Goal: Task Accomplishment & Management: Manage account settings

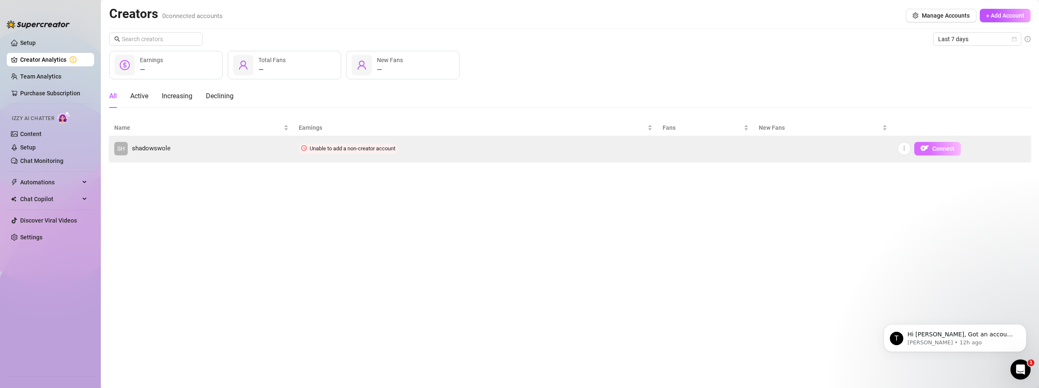
click at [925, 145] on img "button" at bounding box center [924, 148] width 8 height 8
click at [244, 149] on link "SH shadowswole" at bounding box center [201, 148] width 174 height 13
click at [906, 152] on button "button" at bounding box center [903, 148] width 13 height 13
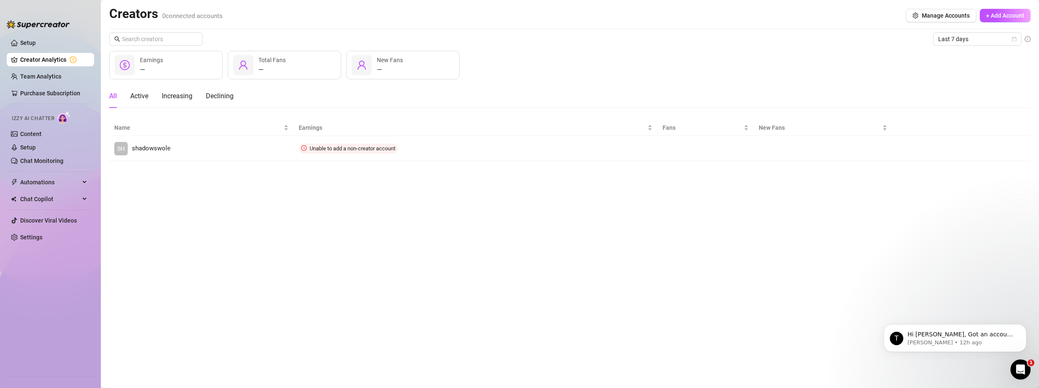
click at [794, 221] on main "Creators 0 connected accounts Manage Accounts + Add Account Last 7 days — Earni…" at bounding box center [570, 194] width 938 height 388
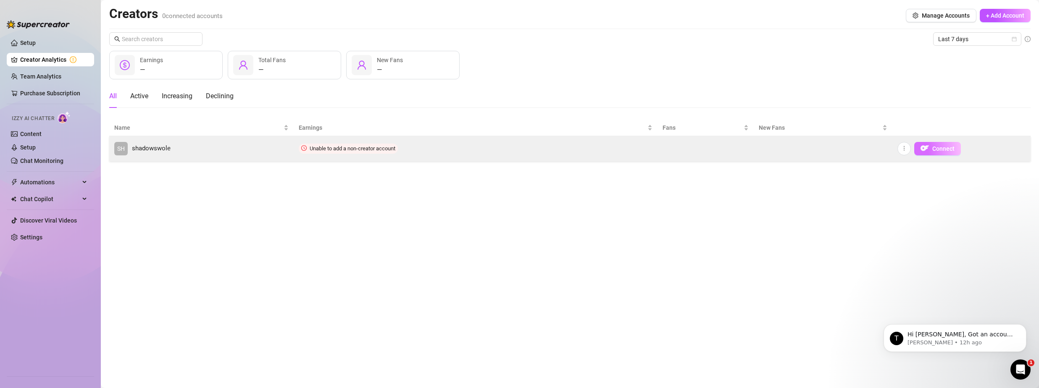
click at [944, 147] on span "Connect" at bounding box center [943, 148] width 22 height 7
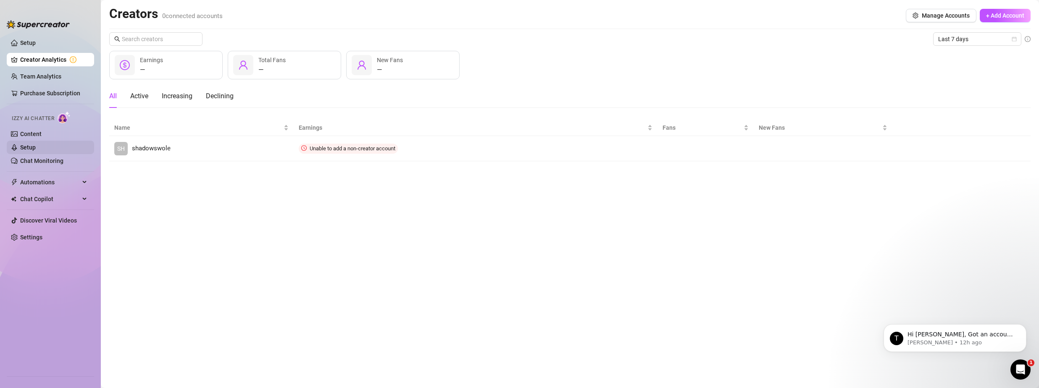
click at [24, 146] on link "Setup" at bounding box center [28, 147] width 16 height 7
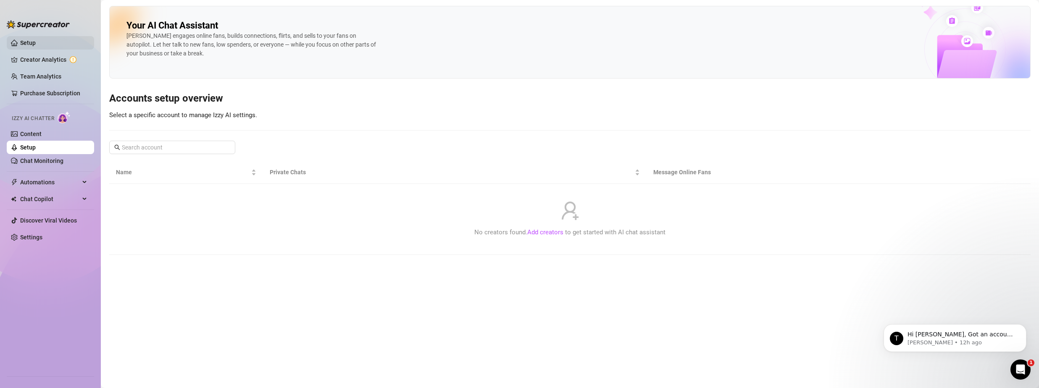
click at [35, 41] on link "Setup" at bounding box center [28, 42] width 16 height 7
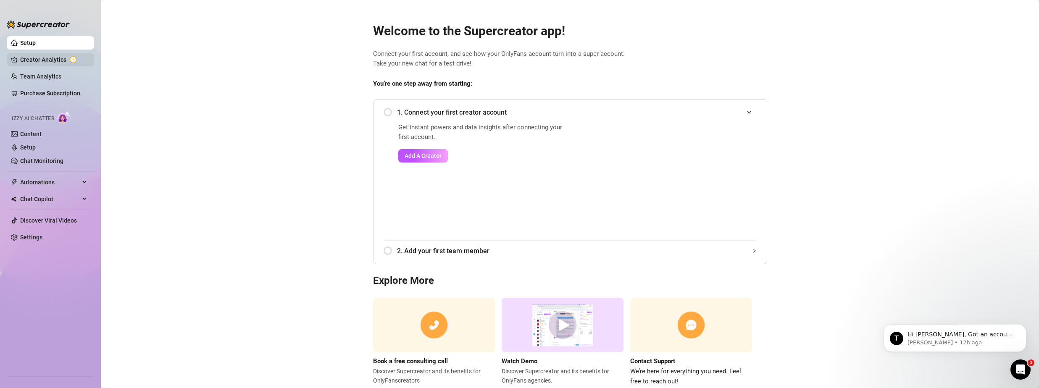
click at [41, 56] on link "Creator Analytics" at bounding box center [53, 59] width 67 height 13
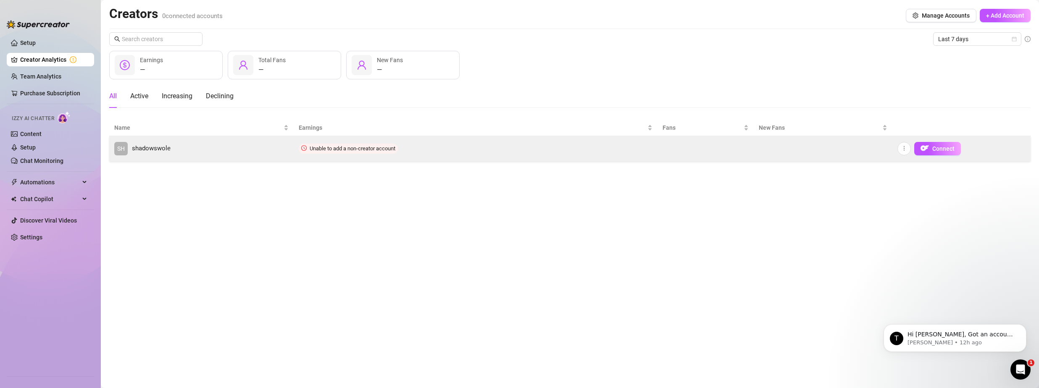
click at [123, 147] on span "SH" at bounding box center [121, 148] width 8 height 9
click at [903, 145] on button "button" at bounding box center [903, 148] width 13 height 13
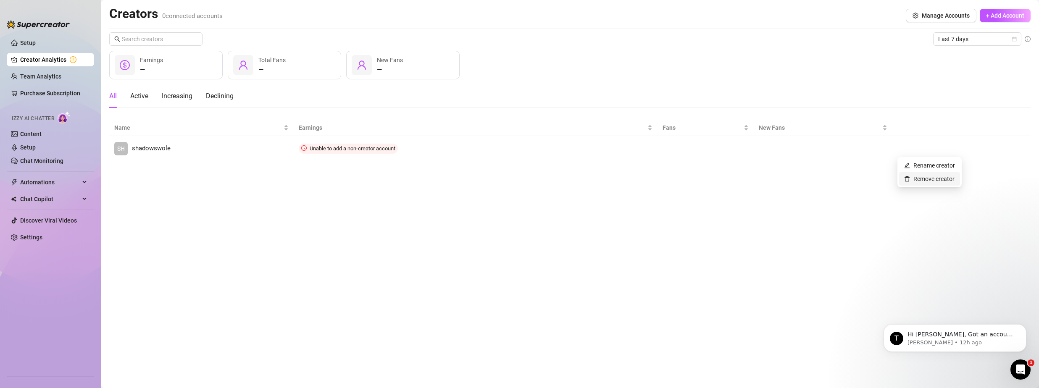
click at [923, 180] on link "Remove creator" at bounding box center [929, 179] width 50 height 7
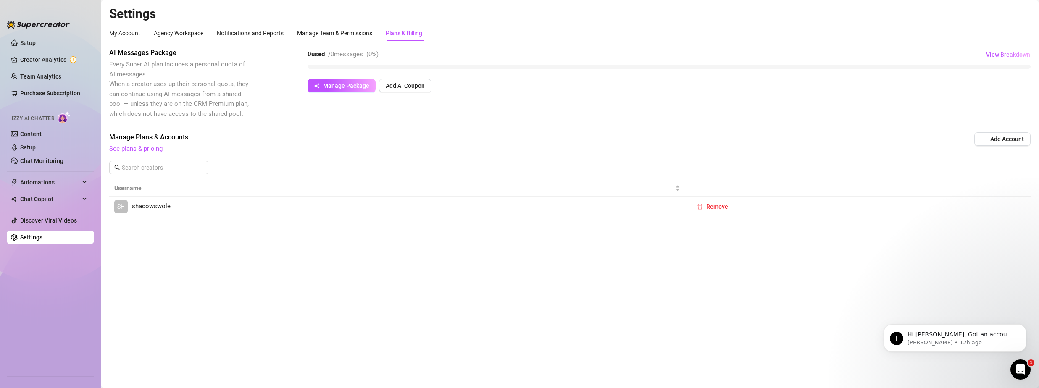
click at [153, 205] on span "shadowswole" at bounding box center [151, 207] width 39 height 10
click at [29, 22] on img at bounding box center [38, 24] width 63 height 8
click at [133, 32] on div "My Account" at bounding box center [124, 33] width 31 height 9
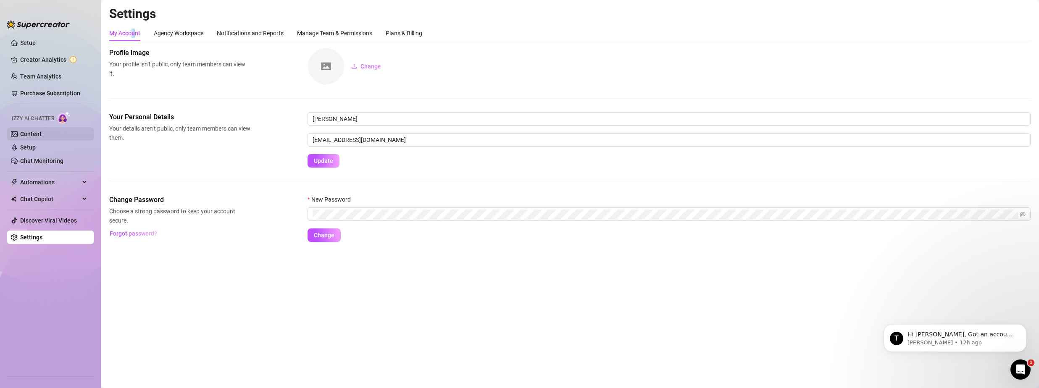
click at [20, 134] on link "Content" at bounding box center [30, 134] width 21 height 7
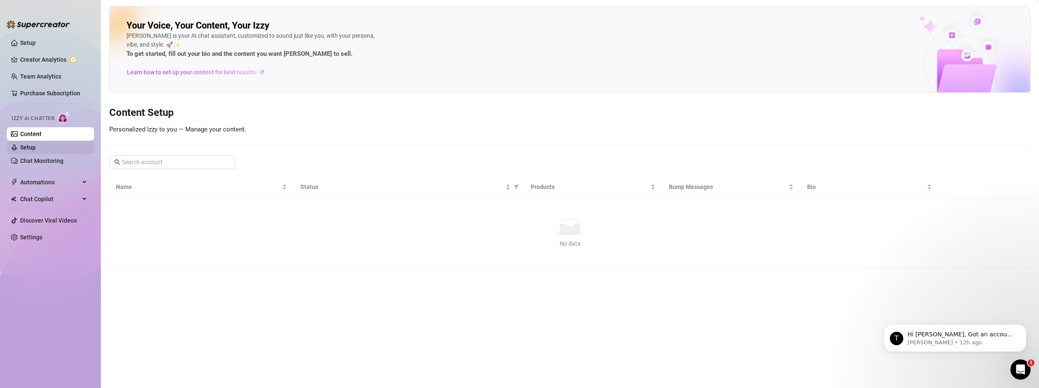
click at [24, 149] on link "Setup" at bounding box center [28, 147] width 16 height 7
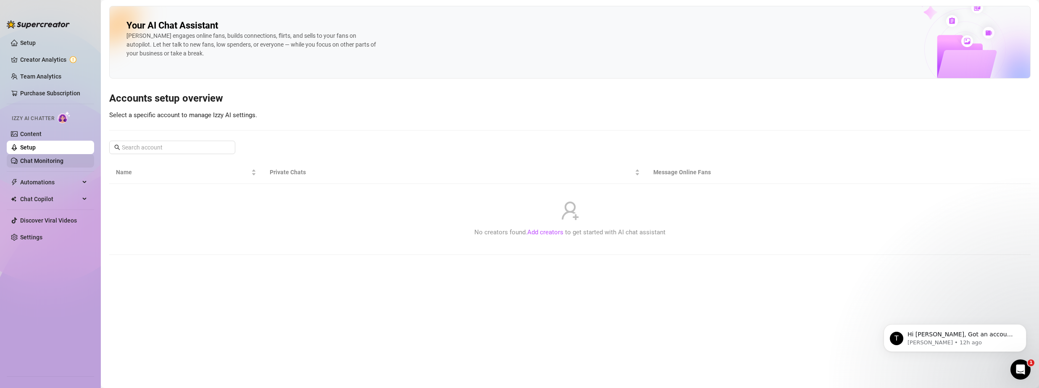
click at [32, 162] on link "Chat Monitoring" at bounding box center [41, 161] width 43 height 7
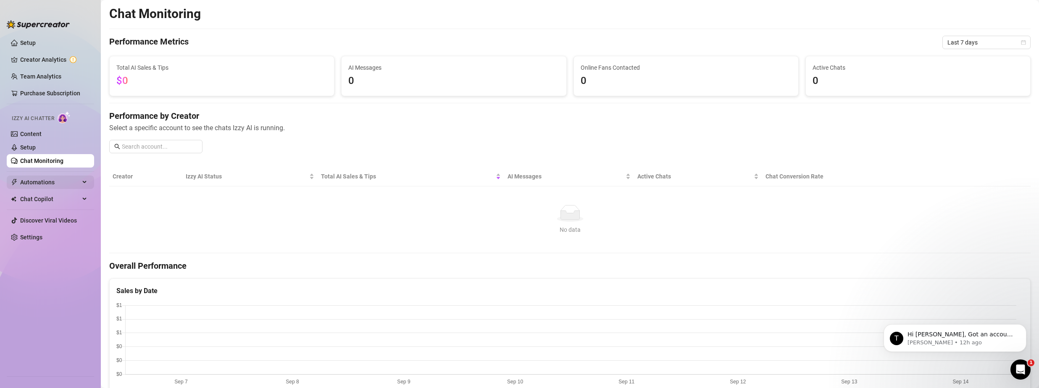
click at [33, 185] on span "Automations" at bounding box center [50, 182] width 60 height 13
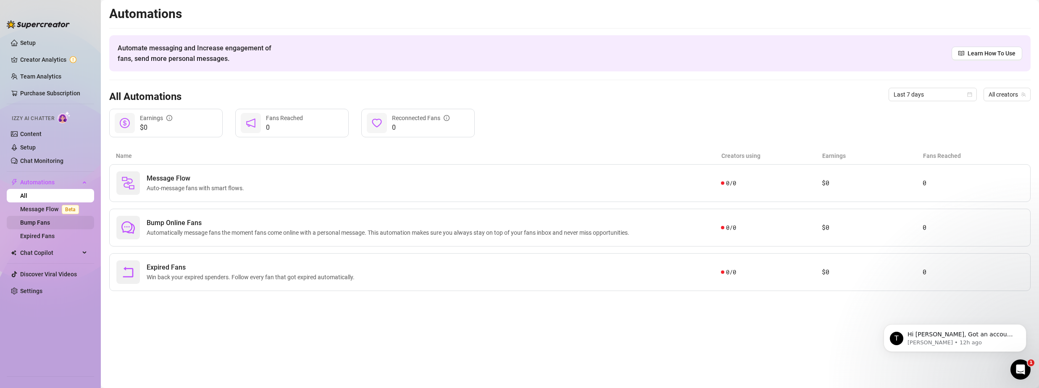
click at [34, 223] on link "Bump Fans" at bounding box center [35, 222] width 30 height 7
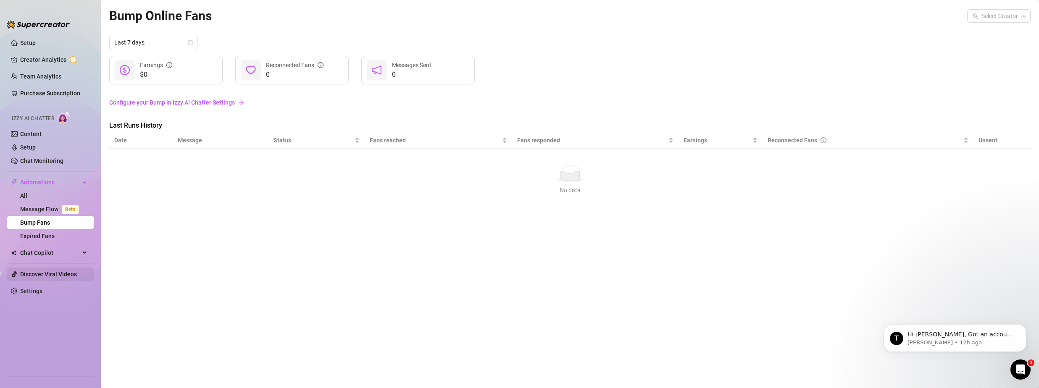
click at [34, 276] on link "Discover Viral Videos" at bounding box center [48, 274] width 57 height 7
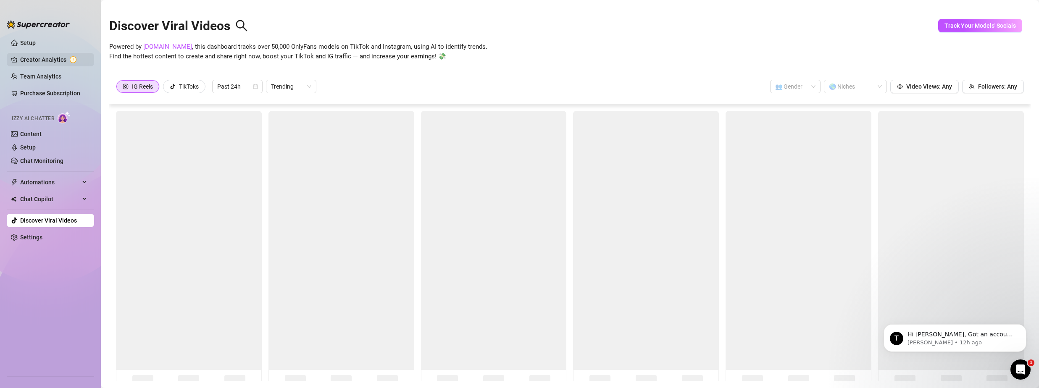
click at [36, 54] on link "Creator Analytics" at bounding box center [53, 59] width 67 height 13
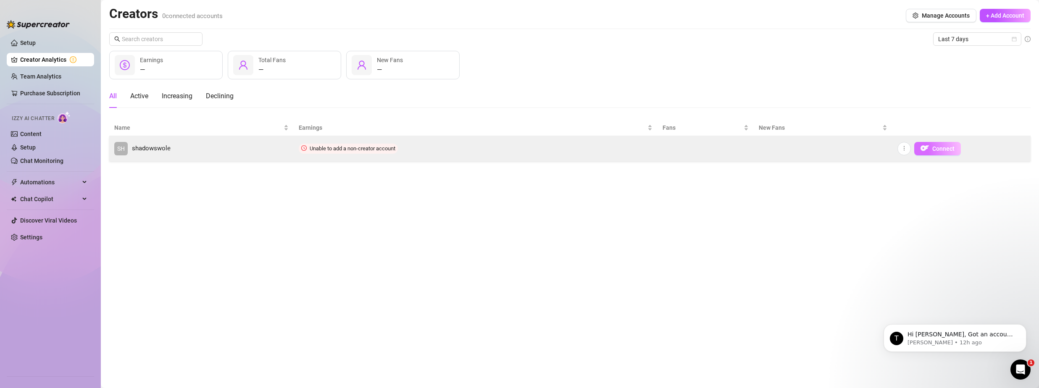
click at [951, 151] on span "Connect" at bounding box center [943, 148] width 22 height 7
click at [311, 145] on span "Unable to add a non-creator account" at bounding box center [353, 148] width 86 height 6
click at [311, 144] on span "Unable to add a non-creator account" at bounding box center [348, 149] width 99 height 10
click at [320, 152] on span "Unable to add a non-creator account" at bounding box center [348, 149] width 99 height 10
click at [898, 150] on button "button" at bounding box center [903, 148] width 13 height 13
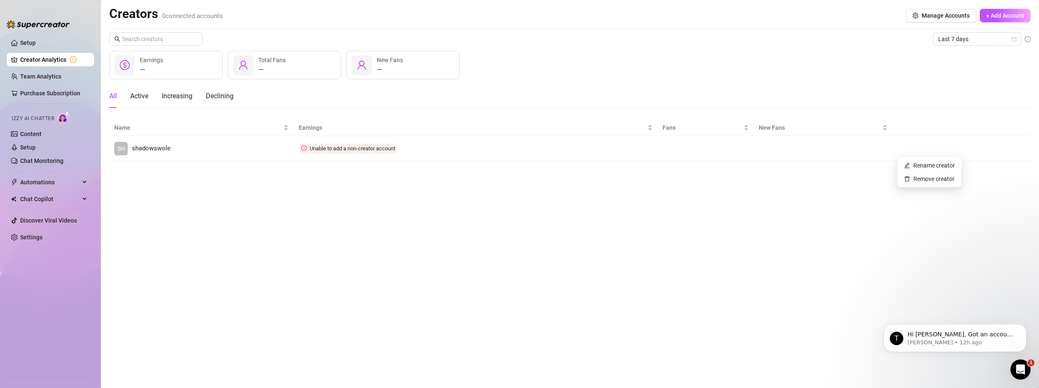
click at [674, 194] on main "Creators 0 connected accounts Manage Accounts + Add Account Last 7 days — Earni…" at bounding box center [570, 194] width 938 height 388
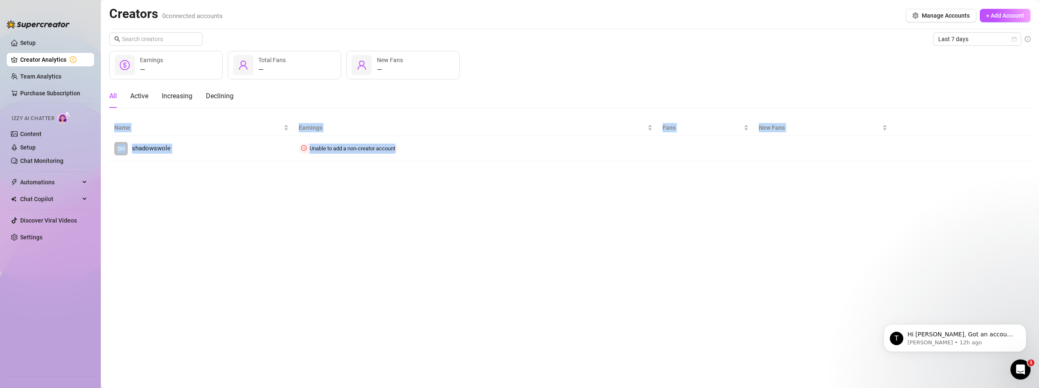
click at [674, 194] on main "Creators 0 connected accounts Manage Accounts + Add Account Last 7 days — Earni…" at bounding box center [570, 194] width 938 height 388
click at [28, 145] on link "Setup" at bounding box center [28, 147] width 16 height 7
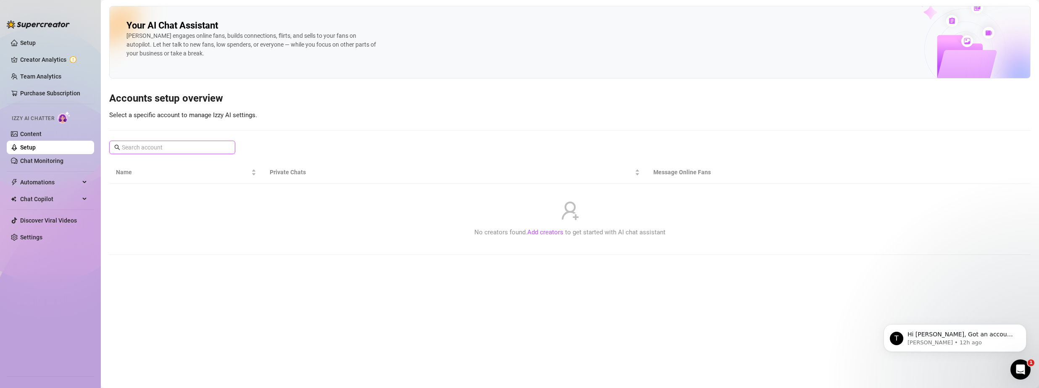
click at [205, 149] on input "text" at bounding box center [173, 147] width 102 height 9
type input "shadowswole"
click at [297, 304] on main "Your AI Chat Assistant [PERSON_NAME] engages online fans, builds connections, f…" at bounding box center [570, 194] width 938 height 388
click at [226, 147] on icon "close-circle" at bounding box center [227, 147] width 5 height 5
click at [35, 231] on ul "Setup Creator Analytics Team Analytics Purchase Subscription Izzy AI Chatter Co…" at bounding box center [50, 203] width 87 height 340
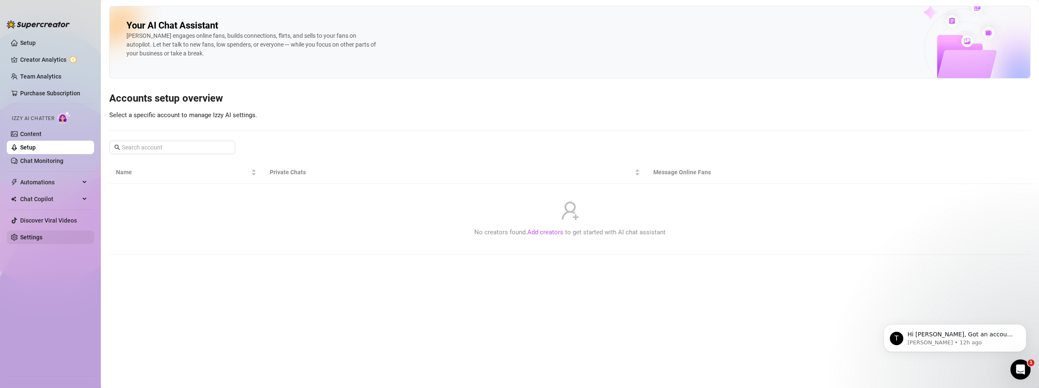
click at [34, 234] on link "Settings" at bounding box center [31, 237] width 22 height 7
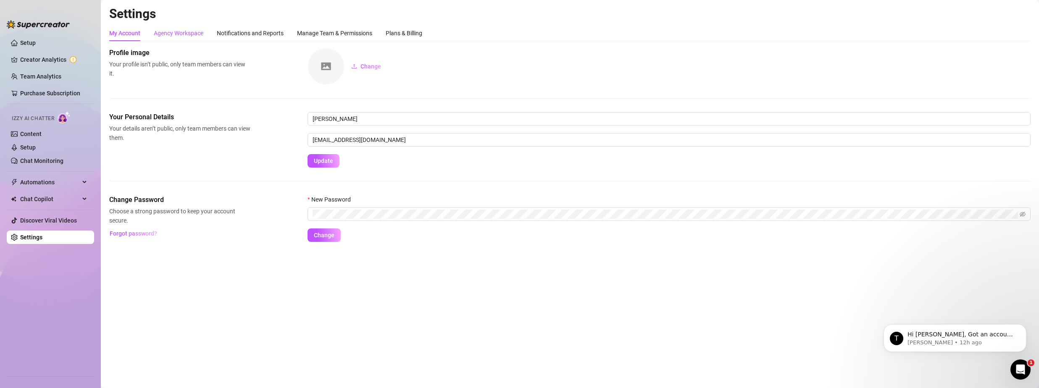
click at [183, 33] on div "Agency Workspace" at bounding box center [179, 33] width 50 height 9
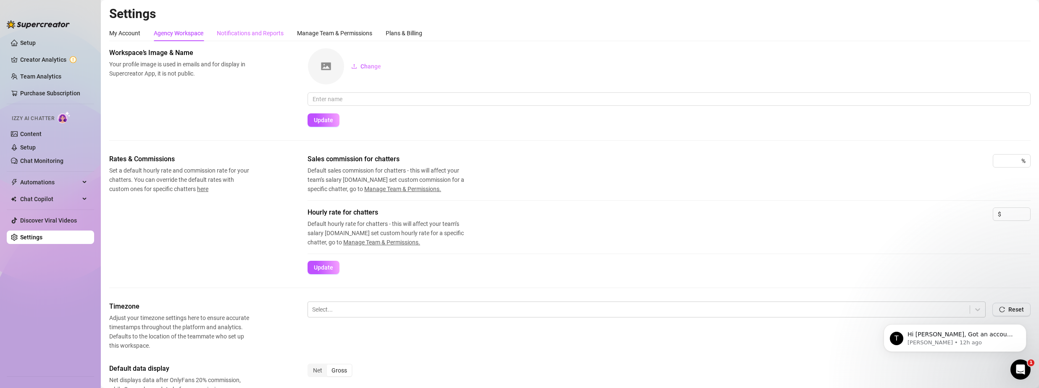
click at [239, 28] on div "Notifications and Reports" at bounding box center [250, 33] width 67 height 16
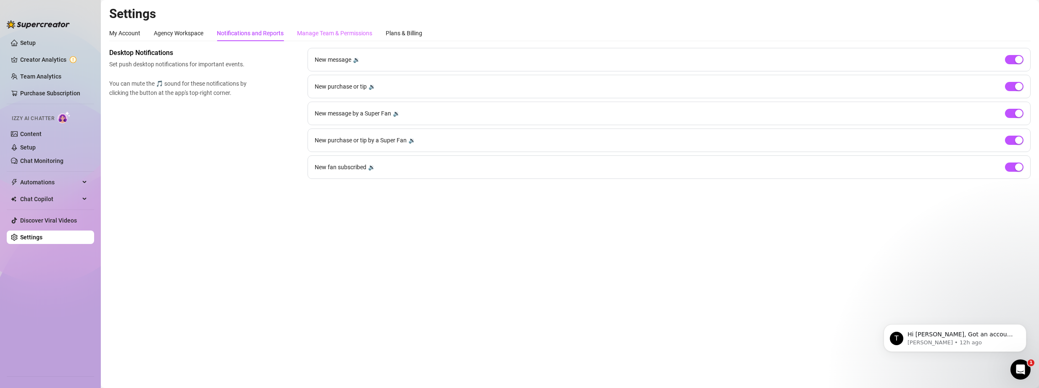
click at [314, 27] on div "Manage Team & Permissions" at bounding box center [334, 33] width 75 height 16
click at [416, 33] on div "Plans & Billing" at bounding box center [404, 33] width 37 height 9
click at [414, 26] on div "Plans & Billing" at bounding box center [404, 33] width 37 height 16
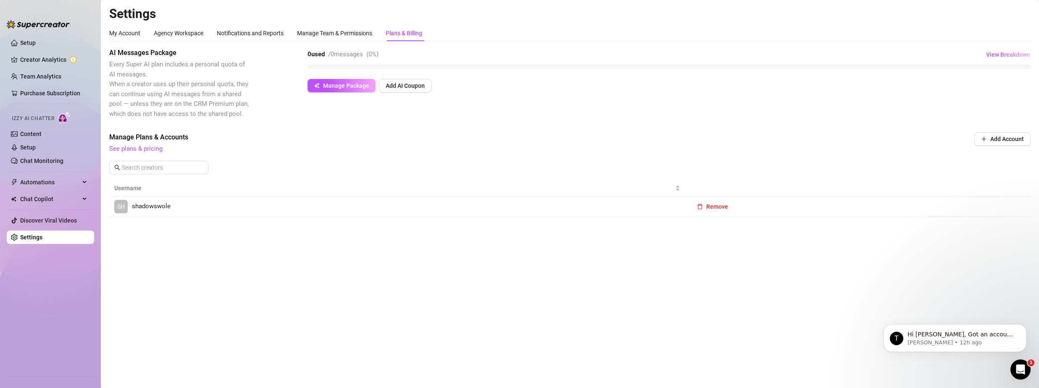
click at [316, 5] on main "Settings My Account Agency Workspace Notifications and Reports Manage Team & Pe…" at bounding box center [570, 194] width 938 height 388
click at [36, 44] on link "Setup" at bounding box center [28, 42] width 16 height 7
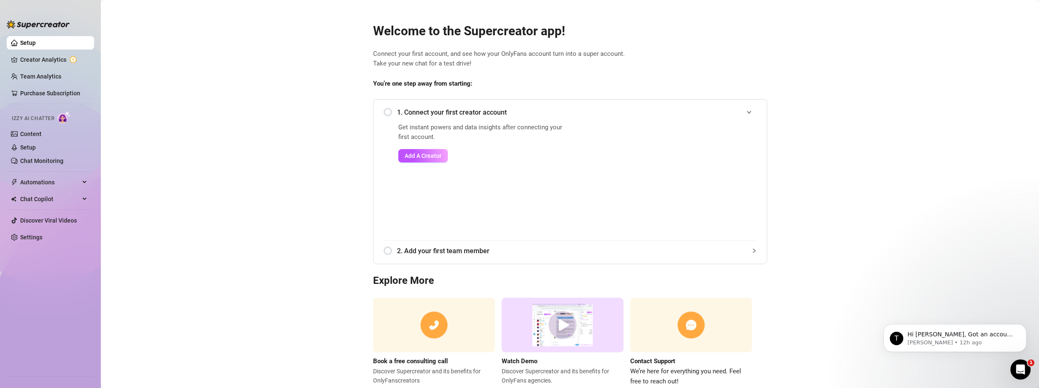
click at [36, 44] on link "Setup" at bounding box center [28, 42] width 16 height 7
click at [38, 63] on link "Creator Analytics" at bounding box center [53, 59] width 67 height 13
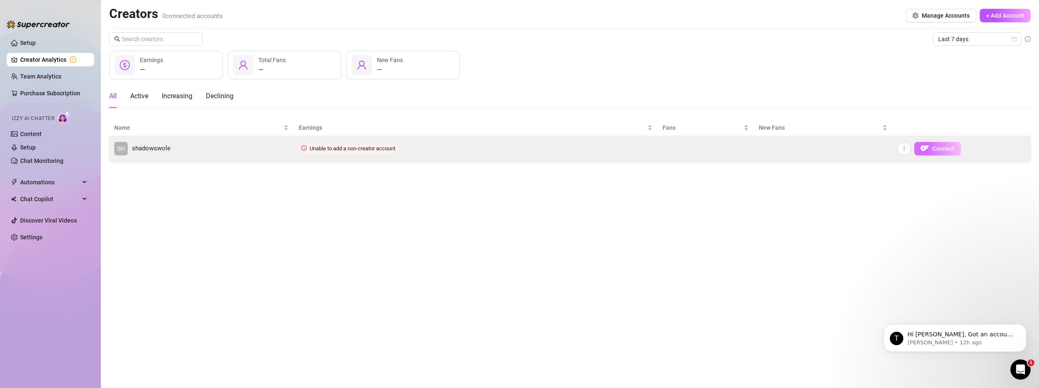
click at [933, 147] on span "Connect" at bounding box center [943, 148] width 22 height 7
click at [902, 149] on button "button" at bounding box center [903, 148] width 13 height 13
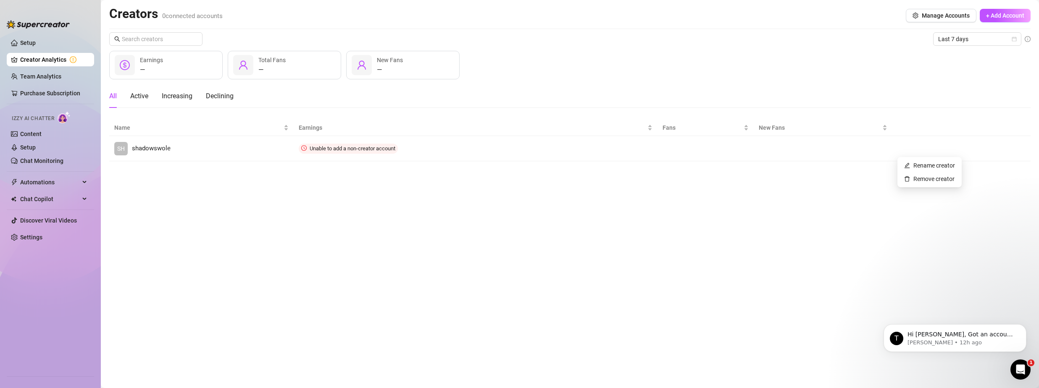
click at [853, 267] on main "Creators 0 connected accounts Manage Accounts + Add Account Last 7 days — Earni…" at bounding box center [570, 194] width 938 height 388
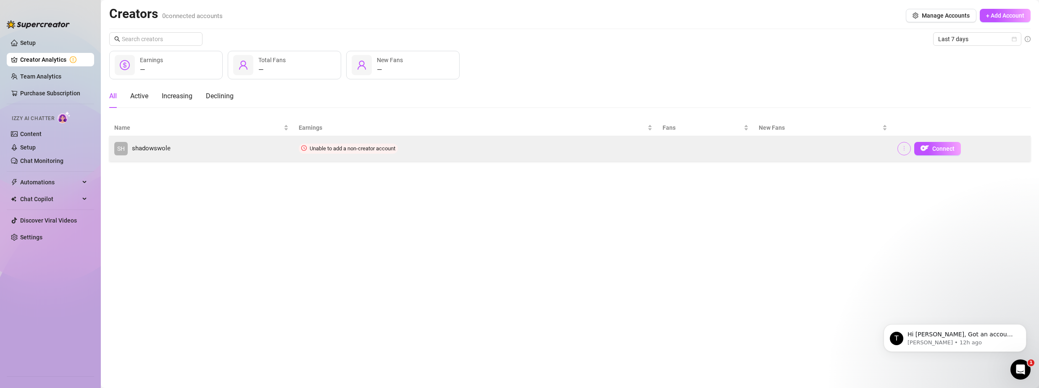
click at [899, 151] on button "button" at bounding box center [903, 148] width 13 height 13
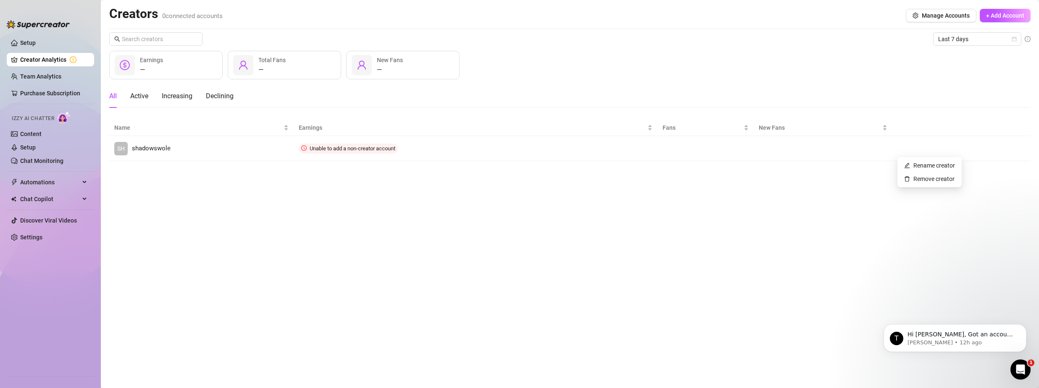
drag, startPoint x: 918, startPoint y: 163, endPoint x: 923, endPoint y: 186, distance: 24.0
click at [918, 189] on body "Setup Creator Analytics Team Analytics Purchase Subscription Izzy AI Chatter Co…" at bounding box center [519, 194] width 1039 height 388
click at [927, 176] on link "Remove creator" at bounding box center [929, 179] width 50 height 7
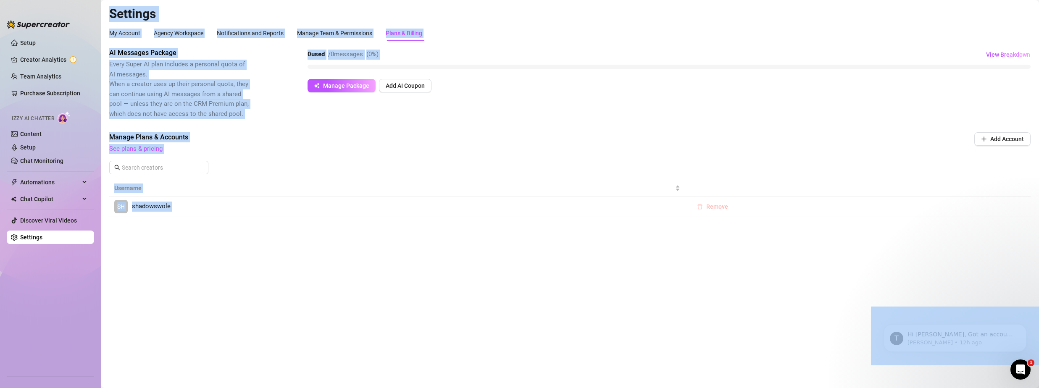
click at [709, 207] on span "Remove" at bounding box center [717, 206] width 22 height 7
click at [765, 183] on span "OK" at bounding box center [769, 184] width 8 height 7
click at [711, 115] on div "AI Messages Package Every Super AI plan includes a personal quota of AI message…" at bounding box center [569, 83] width 921 height 71
click at [993, 139] on span "Add Account" at bounding box center [1007, 139] width 34 height 7
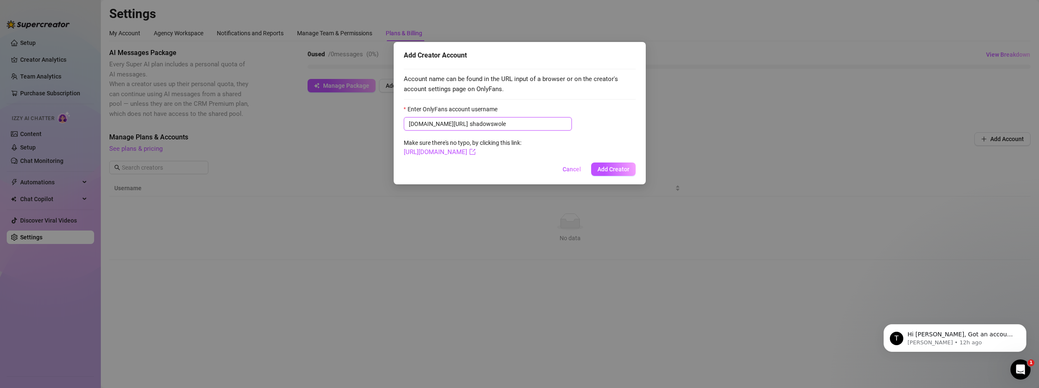
type input "shadowswole"
click at [619, 169] on span "Add Creator" at bounding box center [613, 169] width 32 height 7
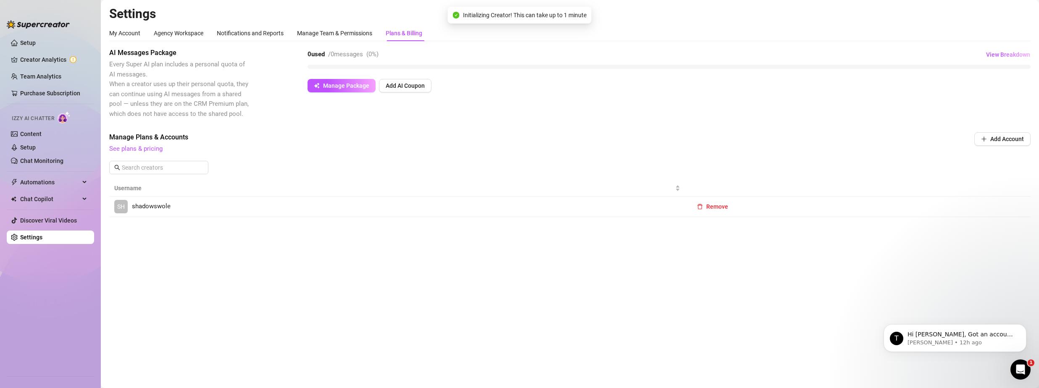
click at [411, 308] on main "Settings My Account Agency Workspace Notifications and Reports Manage Team & Pe…" at bounding box center [570, 194] width 938 height 388
click at [164, 215] on td "SH shadowswole" at bounding box center [397, 207] width 576 height 21
click at [166, 205] on span "shadowswole" at bounding box center [151, 207] width 39 height 10
click at [46, 58] on link "Creator Analytics" at bounding box center [53, 59] width 67 height 13
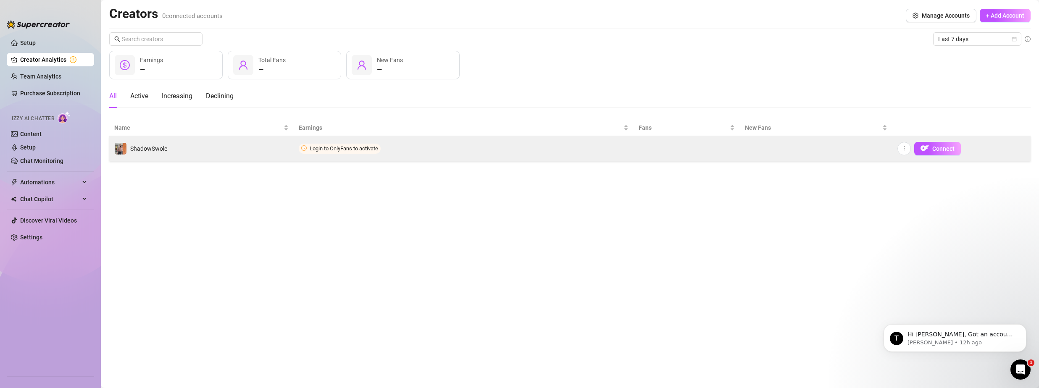
click at [420, 150] on td "Login to OnlyFans to activate" at bounding box center [464, 148] width 340 height 25
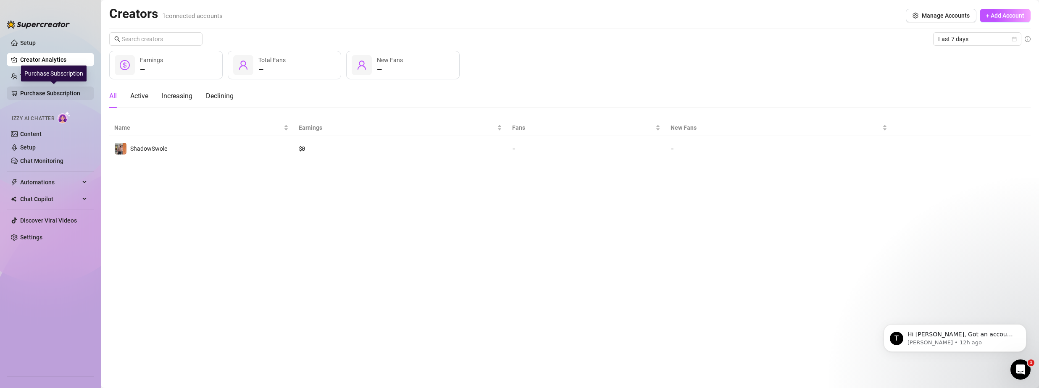
click at [40, 96] on link "Purchase Subscription" at bounding box center [53, 93] width 67 height 13
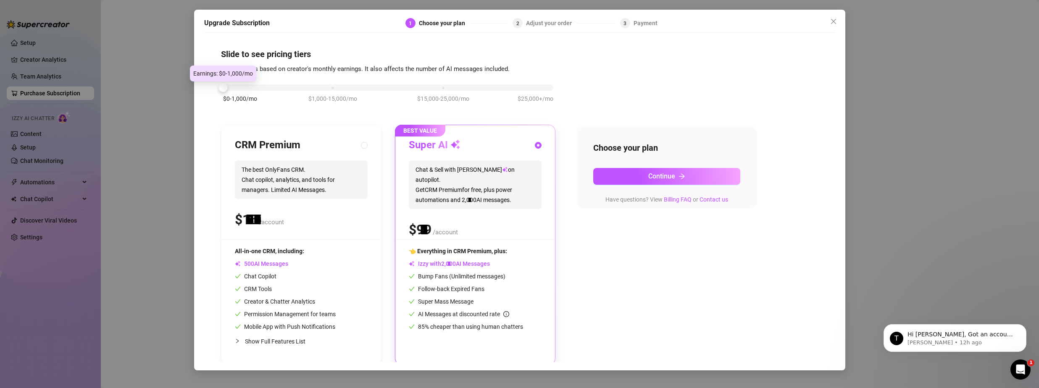
drag, startPoint x: 328, startPoint y: 91, endPoint x: 223, endPoint y: 93, distance: 104.6
click at [223, 94] on div "$0-1,000/mo $1,000-15,000/mo $15,000-25,000/mo $25,000+/mo" at bounding box center [388, 97] width 334 height 47
click at [662, 176] on span "Continue" at bounding box center [661, 176] width 27 height 8
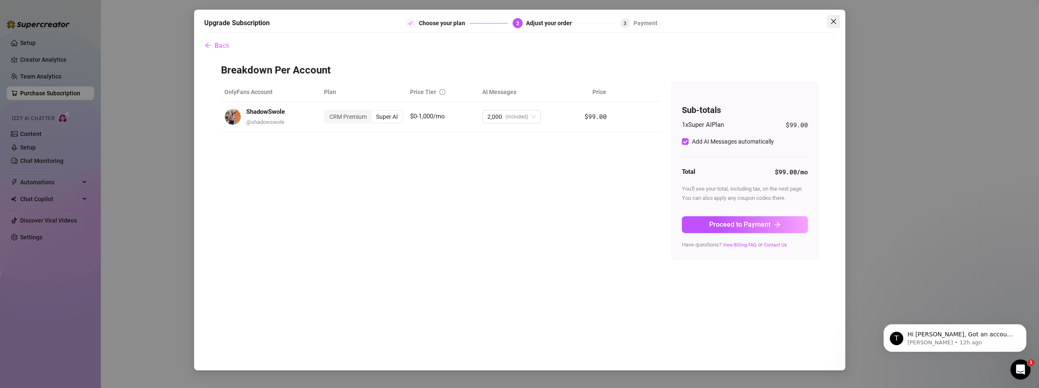
click at [833, 20] on icon "close" at bounding box center [833, 21] width 7 height 7
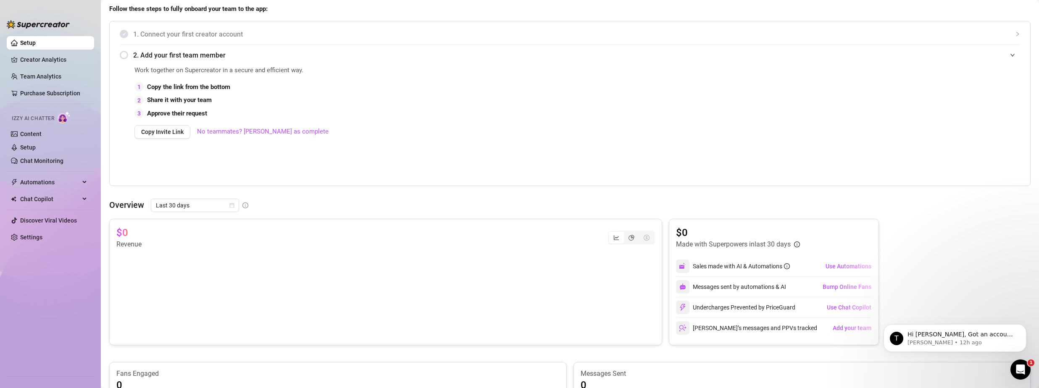
scroll to position [126, 0]
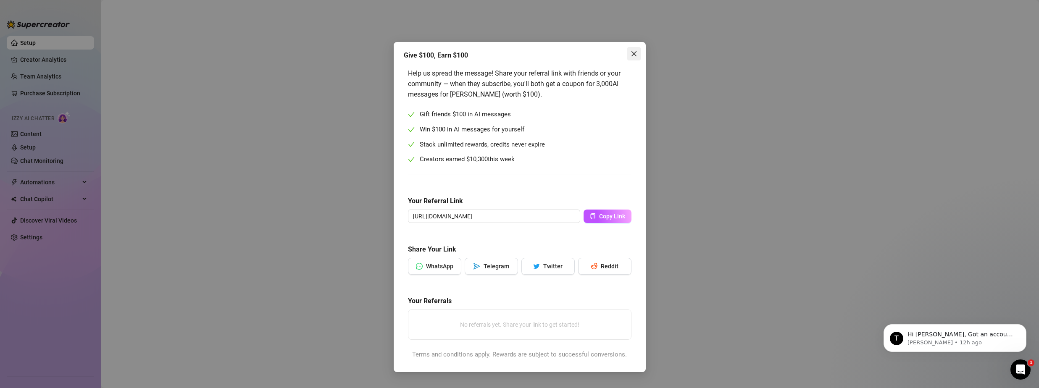
click at [635, 53] on icon "close" at bounding box center [634, 53] width 7 height 7
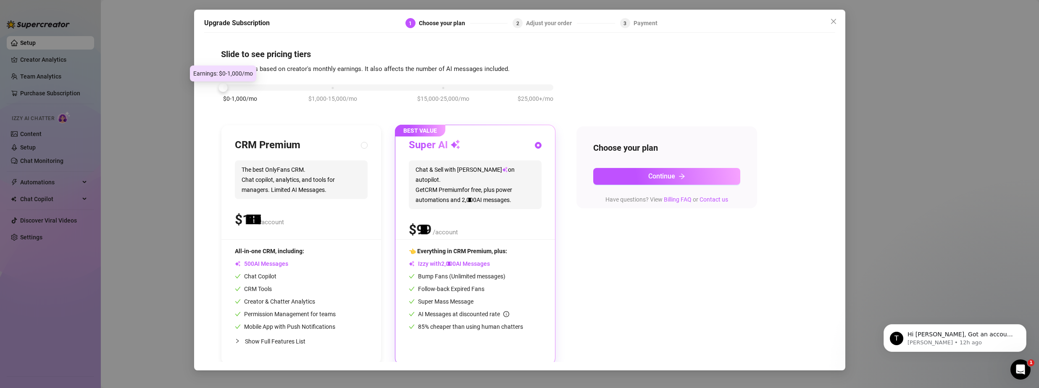
drag, startPoint x: 316, startPoint y: 85, endPoint x: 184, endPoint y: 93, distance: 132.6
click at [184, 93] on div "Upgrade Subscription 1 Choose your plan 2 Adjust your order 3 Payment Slide to …" at bounding box center [519, 194] width 1039 height 388
click at [228, 87] on div "$0-1,000/mo $1,000-15,000/mo $15,000-25,000/mo $25,000+/mo" at bounding box center [388, 85] width 330 height 5
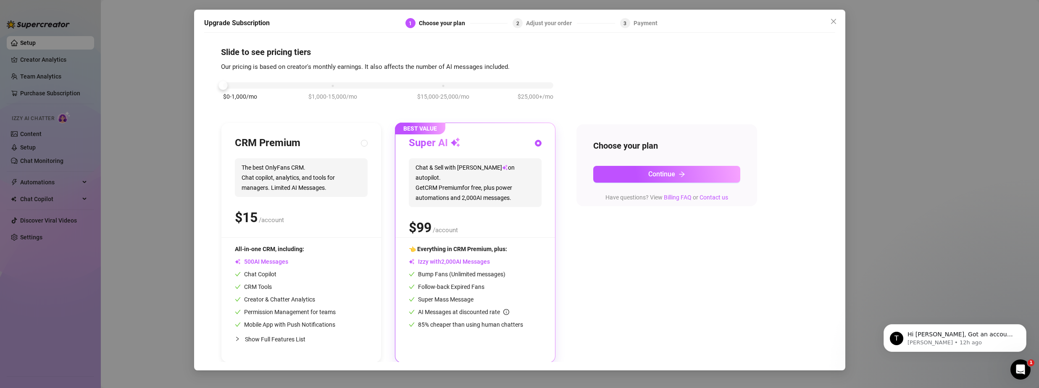
scroll to position [3, 0]
click at [727, 176] on button "Continue" at bounding box center [666, 173] width 147 height 17
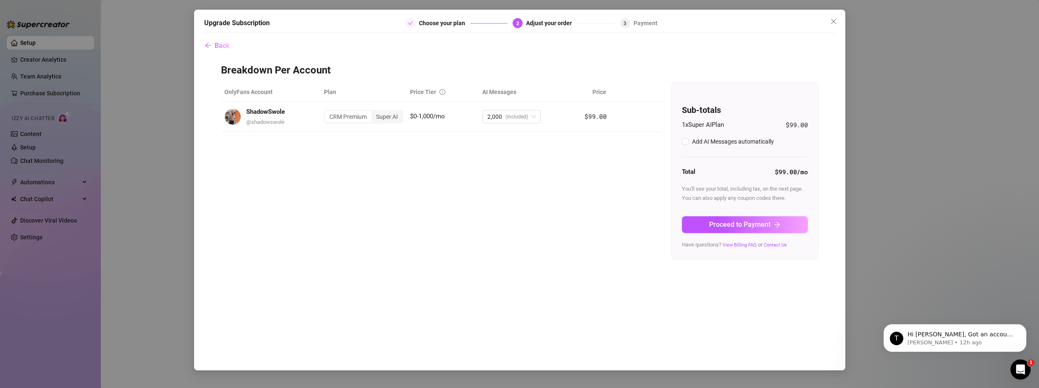
checkbox input "true"
click at [751, 224] on span "Proceed to Payment" at bounding box center [739, 225] width 61 height 8
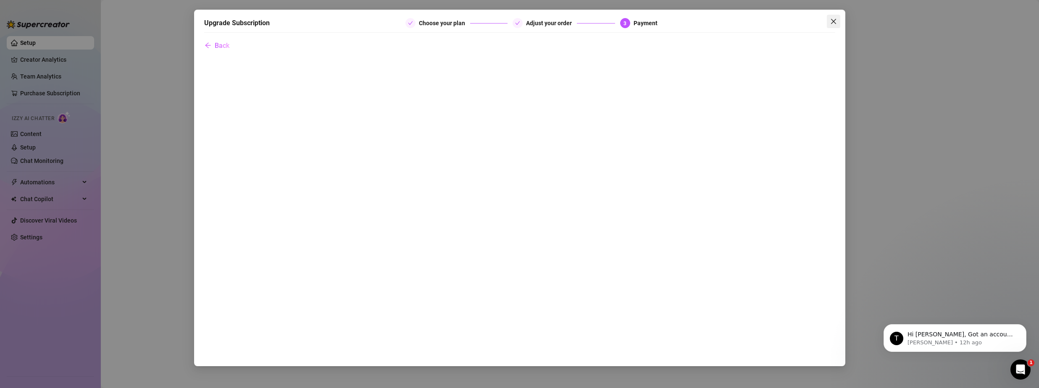
click at [833, 22] on icon "close" at bounding box center [833, 21] width 5 height 5
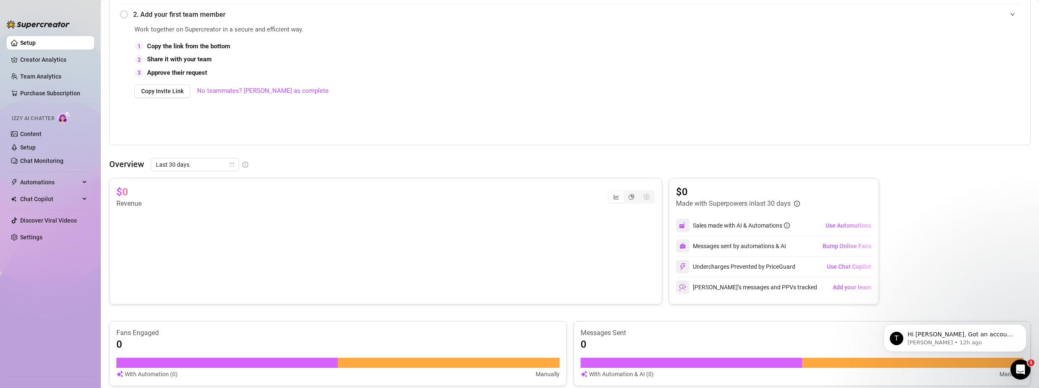
scroll to position [168, 0]
click at [844, 222] on span "Use Automations" at bounding box center [849, 225] width 46 height 7
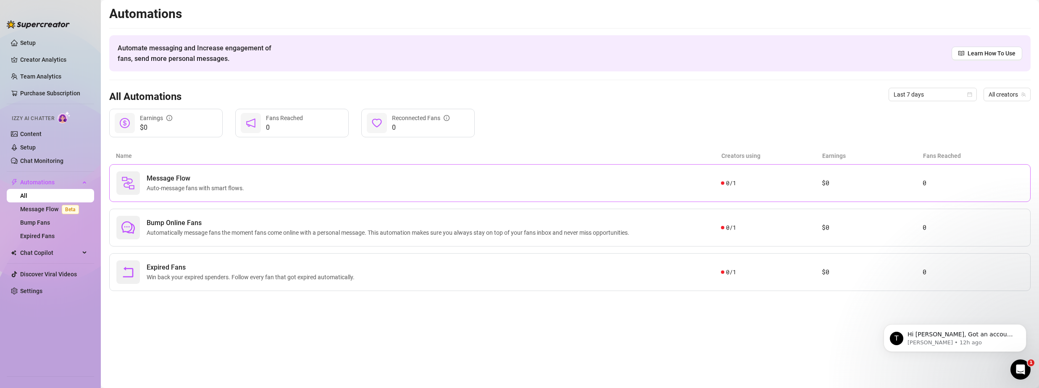
click at [203, 184] on span "Auto-message fans with smart flows." at bounding box center [197, 188] width 101 height 9
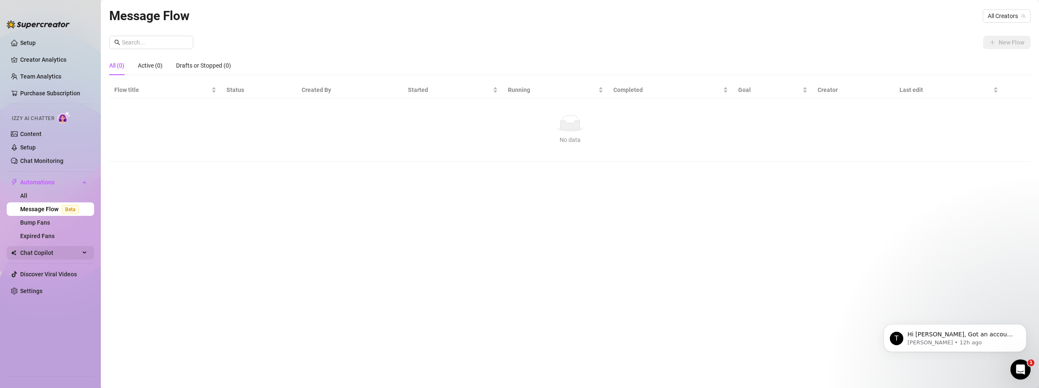
click at [28, 255] on span "Chat Copilot" at bounding box center [50, 252] width 60 height 13
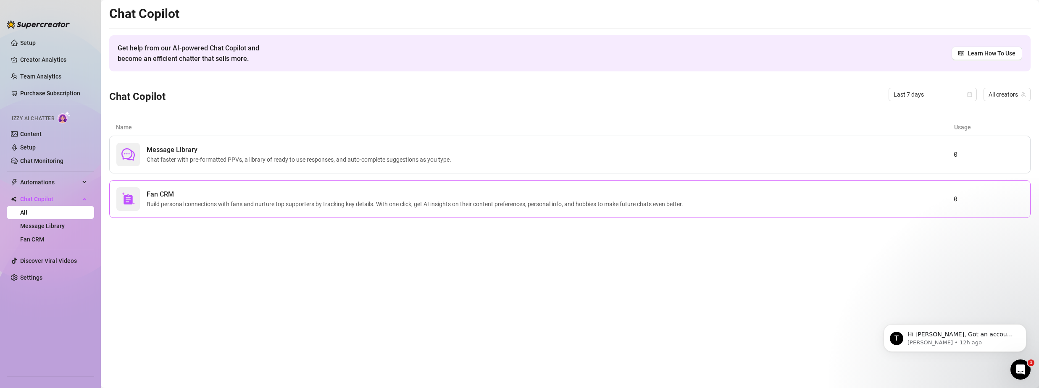
click at [379, 202] on span "Build personal connections with fans and nurture top supporters by tracking key…" at bounding box center [417, 204] width 540 height 9
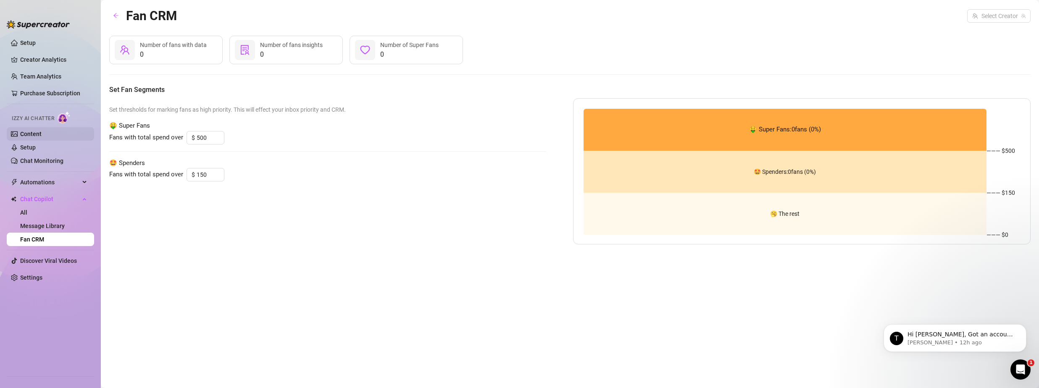
click at [29, 131] on link "Content" at bounding box center [30, 134] width 21 height 7
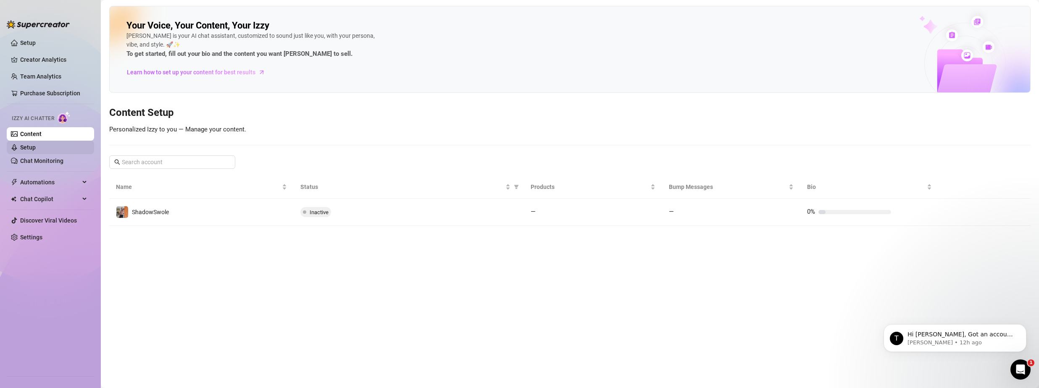
click at [20, 148] on link "Setup" at bounding box center [28, 147] width 16 height 7
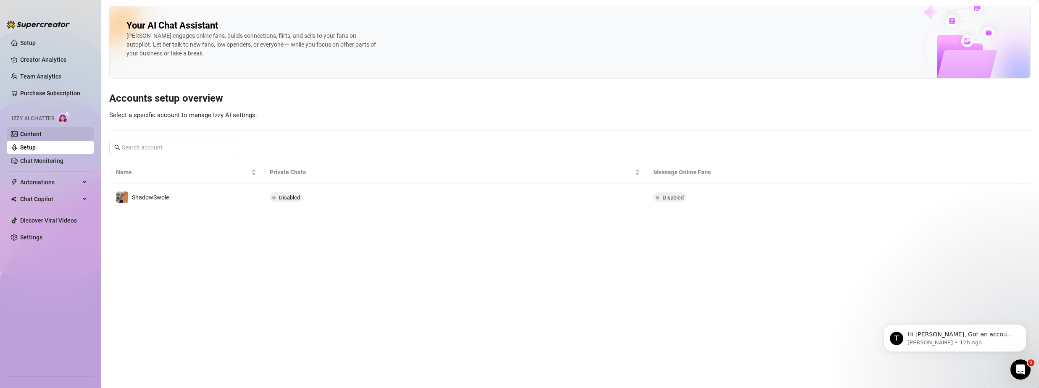
click at [42, 131] on link "Content" at bounding box center [30, 134] width 21 height 7
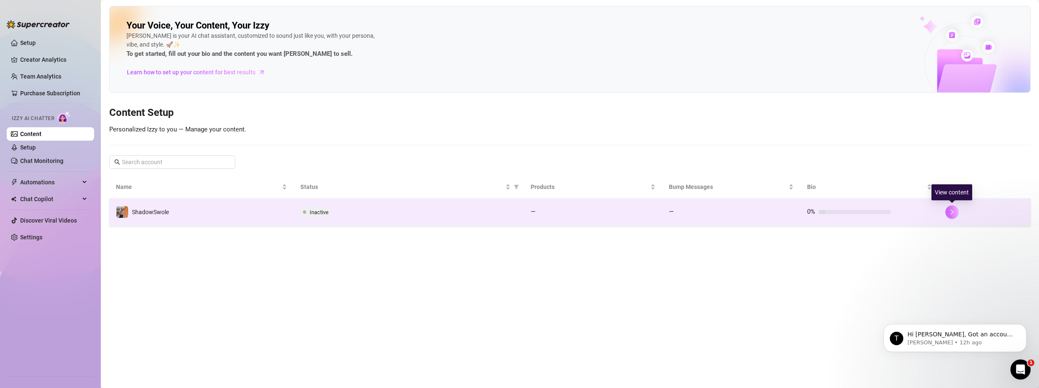
click at [955, 210] on button "button" at bounding box center [951, 211] width 13 height 13
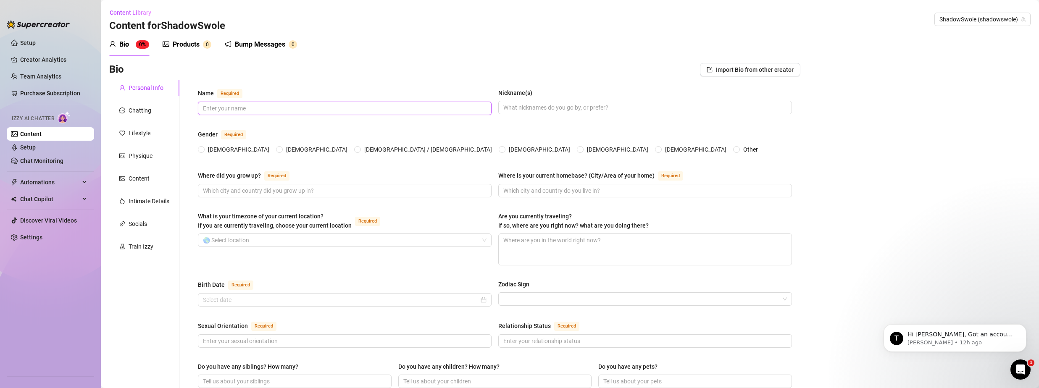
click at [298, 108] on input "Name Required" at bounding box center [344, 108] width 282 height 9
click at [283, 149] on span "[DEMOGRAPHIC_DATA]" at bounding box center [317, 149] width 68 height 9
click at [278, 149] on input "[DEMOGRAPHIC_DATA]" at bounding box center [279, 149] width 3 height 5
radio input "true"
click at [363, 109] on input "Name Required" at bounding box center [344, 108] width 282 height 9
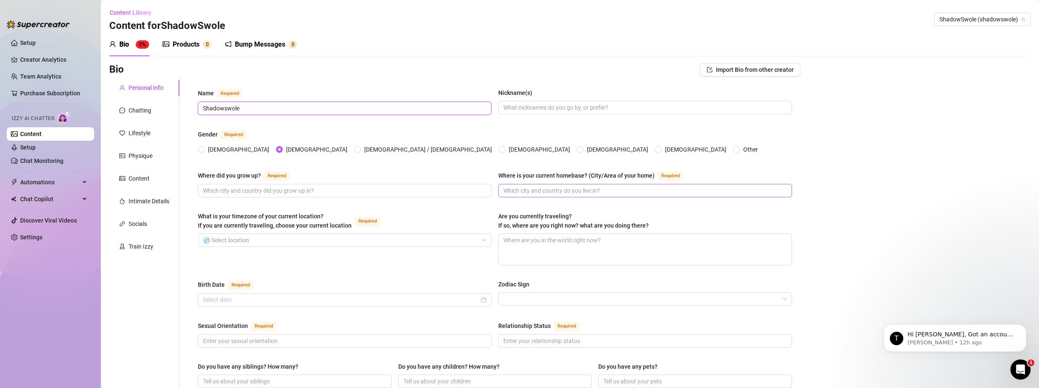
type input "Shadowswole"
click at [544, 192] on input "Where is your current homebase? (City/Area of your home) Required" at bounding box center [644, 190] width 282 height 9
type input "[US_STATE]"
click at [387, 191] on input "Where did you grow up? Required" at bounding box center [344, 190] width 282 height 9
type input "[US_STATE]"
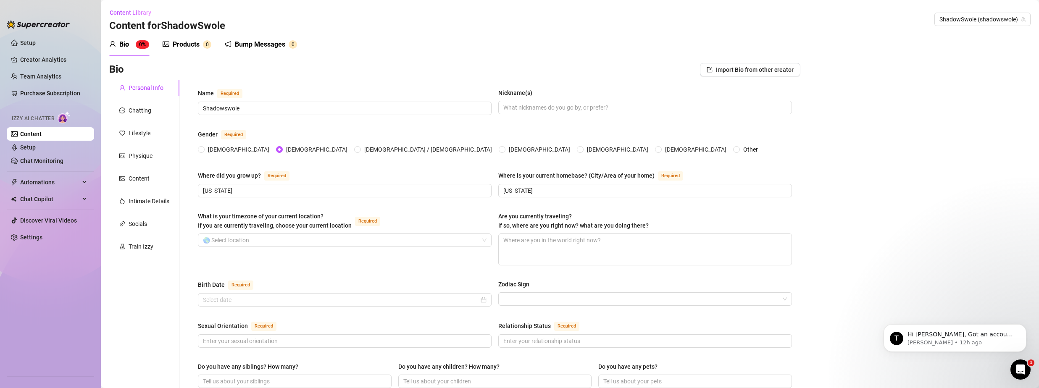
click at [278, 199] on div "Where did you grow up? Required [US_STATE] Where is your current homebase? (Cit…" at bounding box center [495, 188] width 594 height 34
click at [279, 239] on input "What is your timezone of your current location? If you are currently traveling,…" at bounding box center [341, 240] width 276 height 13
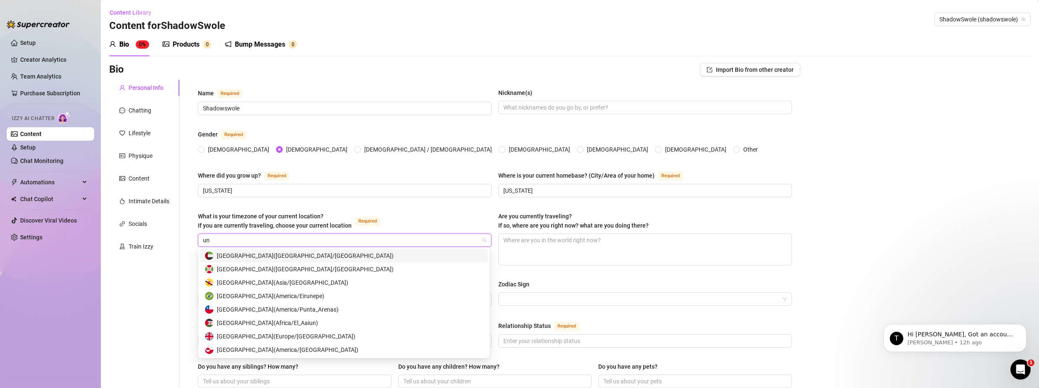
type input "u"
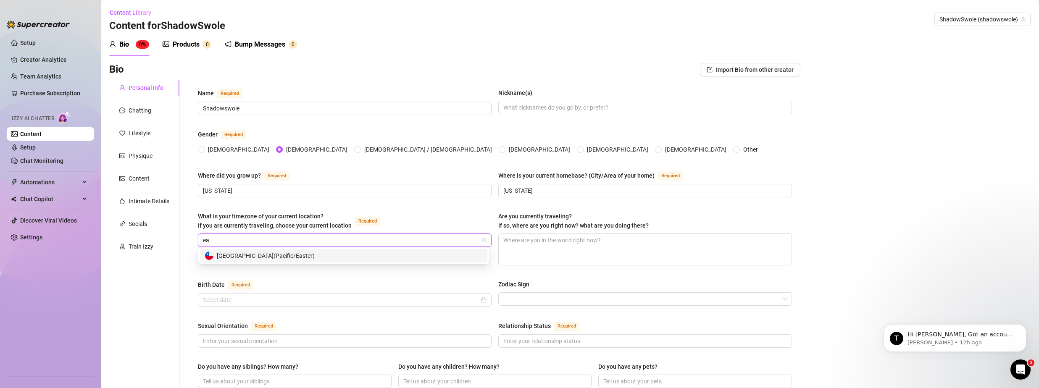
type input "e"
type input "united"
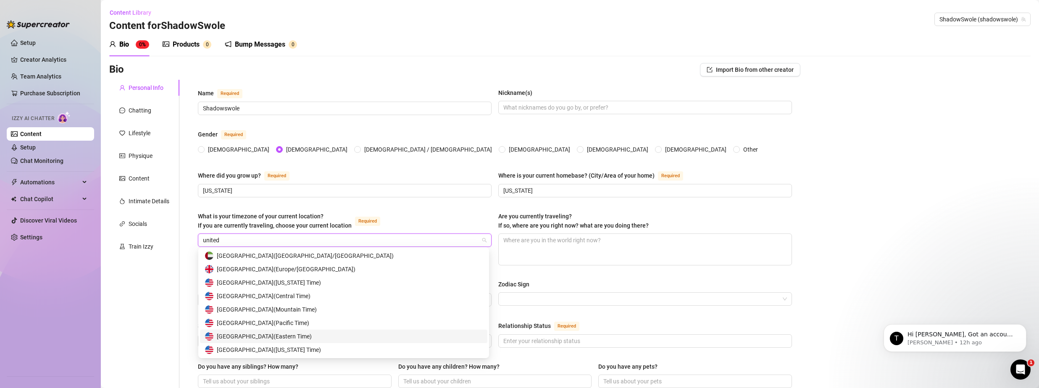
click at [245, 337] on span "United States of America ( Eastern Time )" at bounding box center [264, 336] width 95 height 9
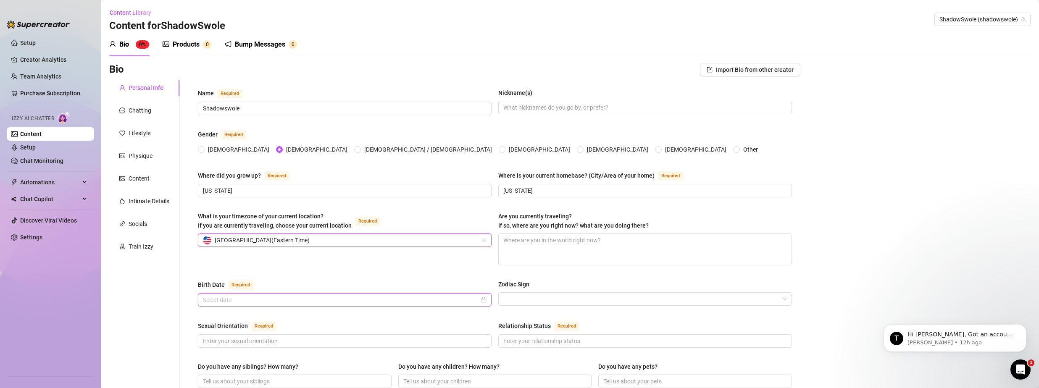
click at [315, 301] on input "Birth Date Required" at bounding box center [341, 299] width 276 height 9
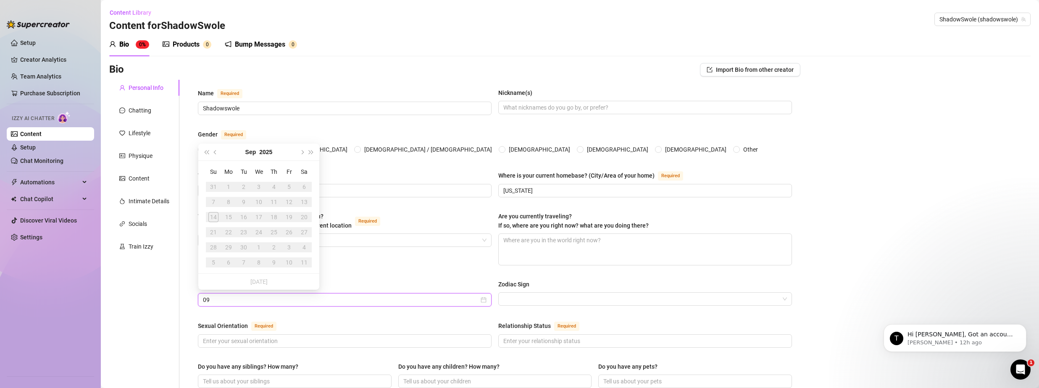
type input "0"
click at [266, 154] on button "2025" at bounding box center [265, 152] width 13 height 17
click at [208, 171] on span "Last year (Control + left)" at bounding box center [206, 170] width 4 height 4
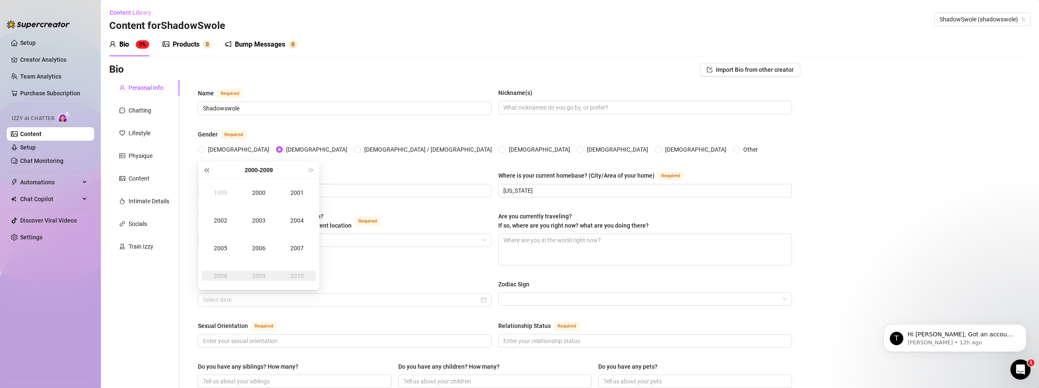
click at [208, 171] on span "Last year (Control + left)" at bounding box center [206, 170] width 4 height 4
click at [208, 169] on span "Last year (Control + left)" at bounding box center [206, 170] width 4 height 4
click at [208, 168] on button "Last year (Control + left)" at bounding box center [206, 170] width 9 height 17
click at [309, 171] on span "Next year (Control + right)" at bounding box center [311, 170] width 4 height 4
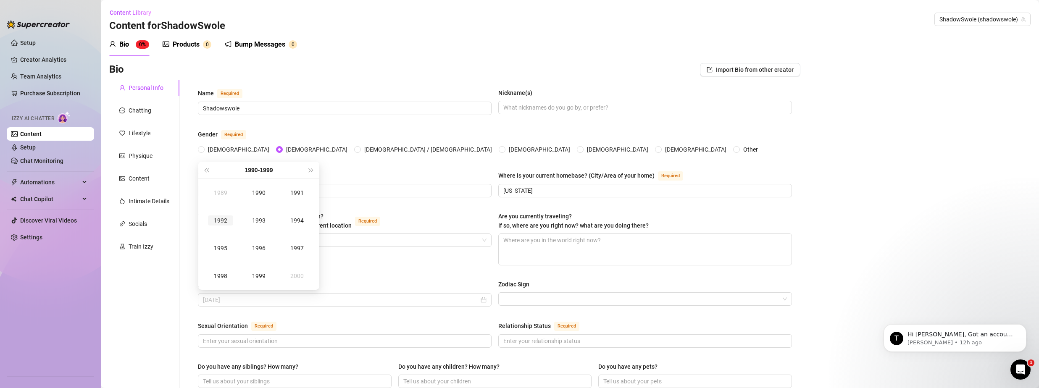
click at [221, 218] on div "1992" at bounding box center [220, 221] width 25 height 10
click at [300, 247] on div "Sep" at bounding box center [296, 248] width 25 height 10
type input "[DATE]"
click at [259, 218] on div "16" at bounding box center [259, 217] width 10 height 10
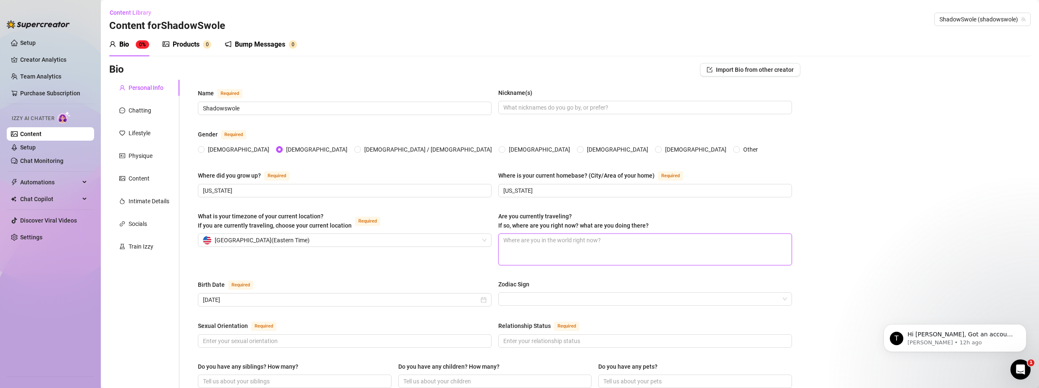
click at [535, 257] on textarea "Are you currently traveling? If so, where are you right now? what are you doing…" at bounding box center [645, 249] width 293 height 31
type textarea "u"
type textarea "us"
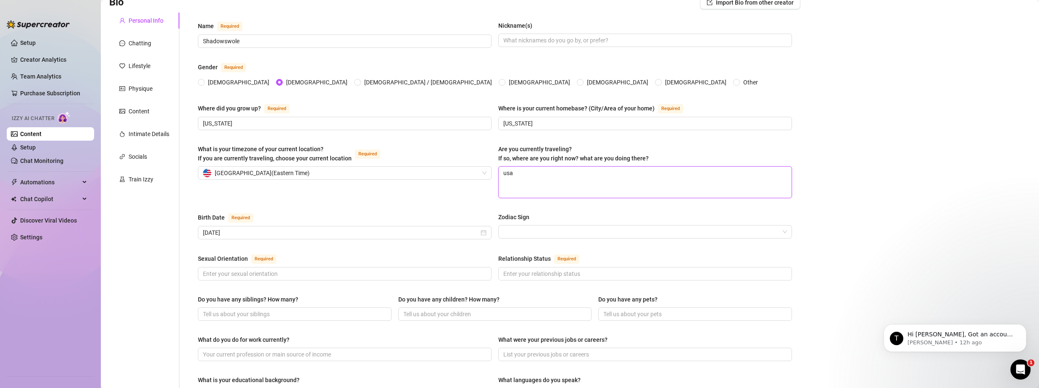
scroll to position [84, 0]
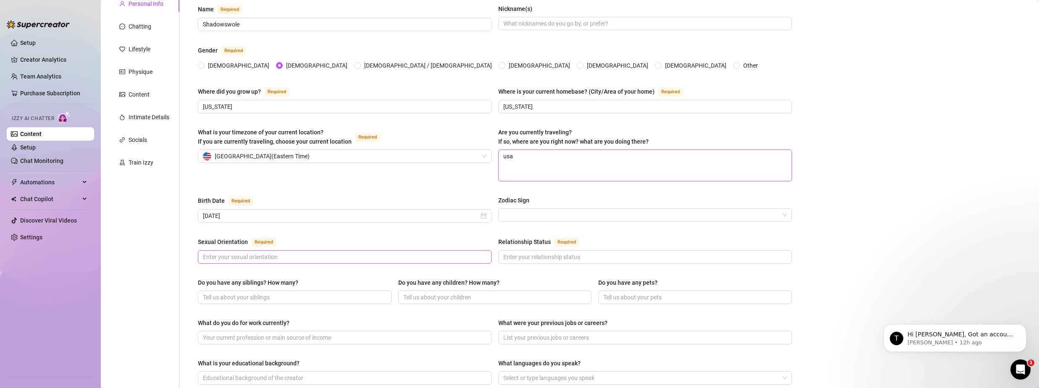
type textarea "usa"
click at [365, 255] on input "Sexual Orientation Required" at bounding box center [344, 256] width 282 height 9
type input "s"
type input "bi"
click at [516, 256] on input "Relationship Status Required" at bounding box center [644, 256] width 282 height 9
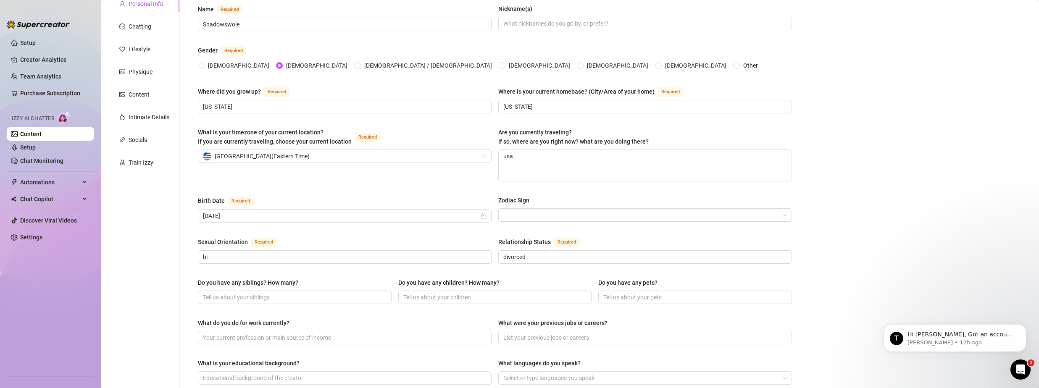
click at [518, 278] on div "Do you have any children? How many?" at bounding box center [495, 284] width 194 height 13
drag, startPoint x: 534, startPoint y: 255, endPoint x: 482, endPoint y: 249, distance: 52.4
click at [482, 249] on div "Sexual Orientation Required bi Relationship Status Required divorced" at bounding box center [495, 254] width 594 height 34
type input "single"
click at [342, 268] on div "Sexual Orientation Required bi Relationship Status Required single" at bounding box center [495, 254] width 594 height 34
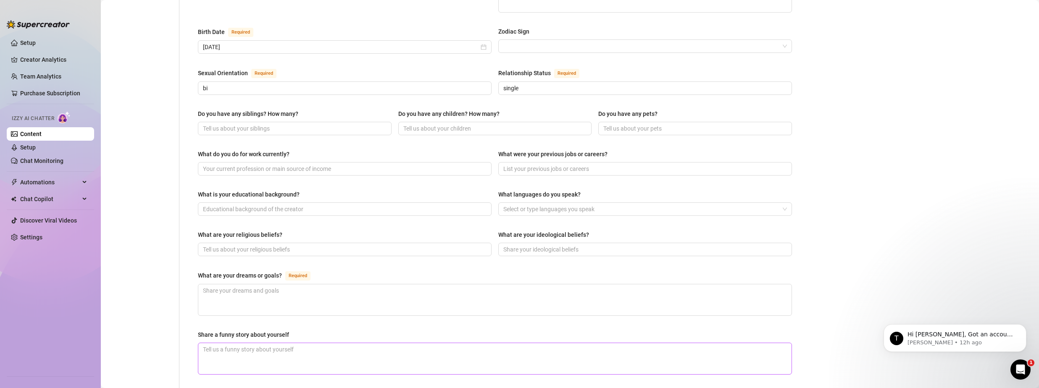
scroll to position [336, 0]
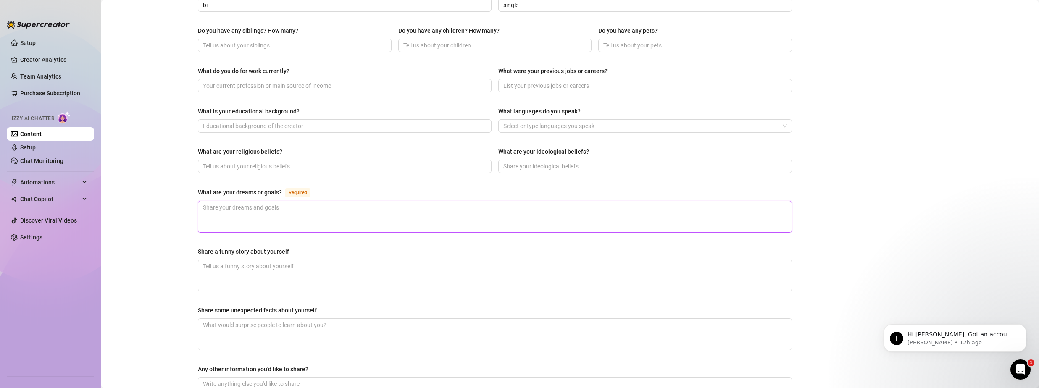
click at [304, 213] on textarea "What are your dreams or goals? Required" at bounding box center [494, 216] width 593 height 31
type textarea "be"
type textarea "be h"
type textarea "be ha"
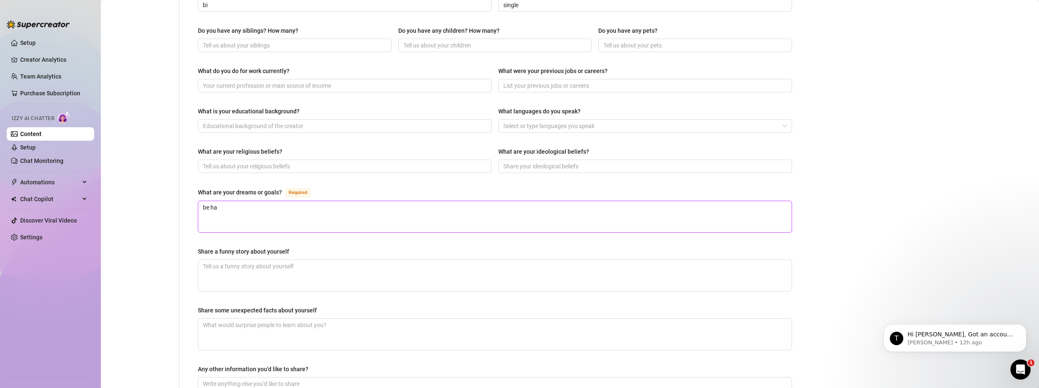
type textarea "be hap"
type textarea "be happ"
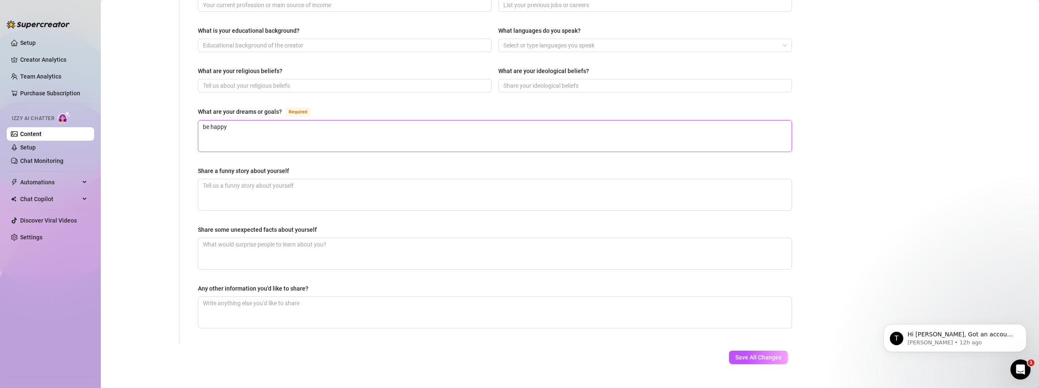
scroll to position [430, 0]
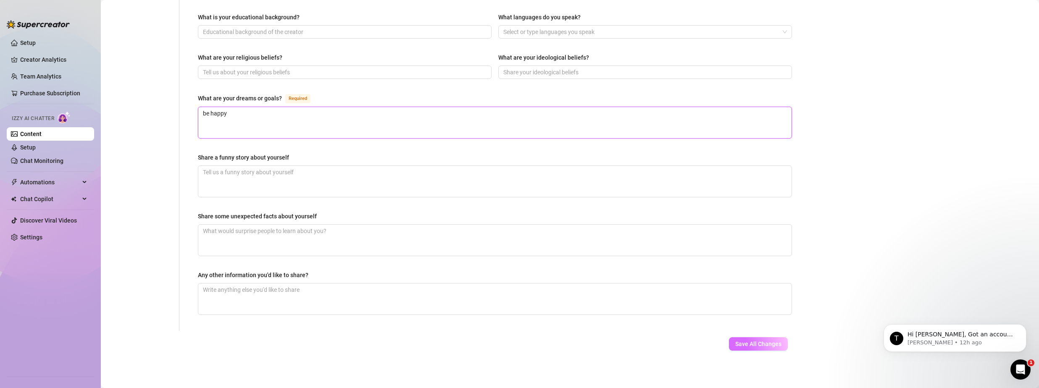
type textarea "be happy"
click at [739, 341] on span "Save All Changes" at bounding box center [758, 344] width 46 height 7
type input "[US_STATE]"
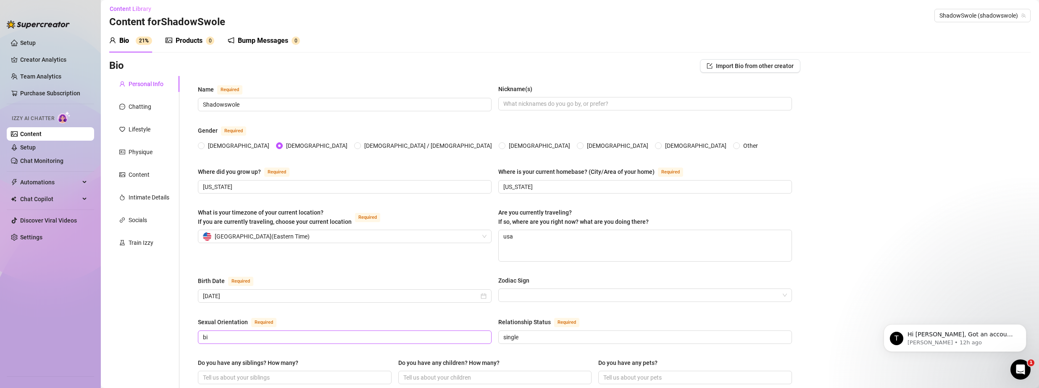
scroll to position [0, 0]
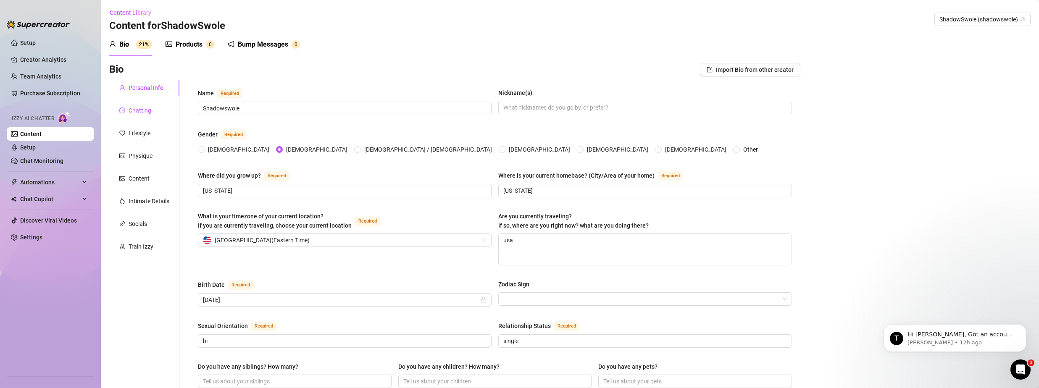
click at [139, 112] on div "Chatting" at bounding box center [140, 110] width 23 height 9
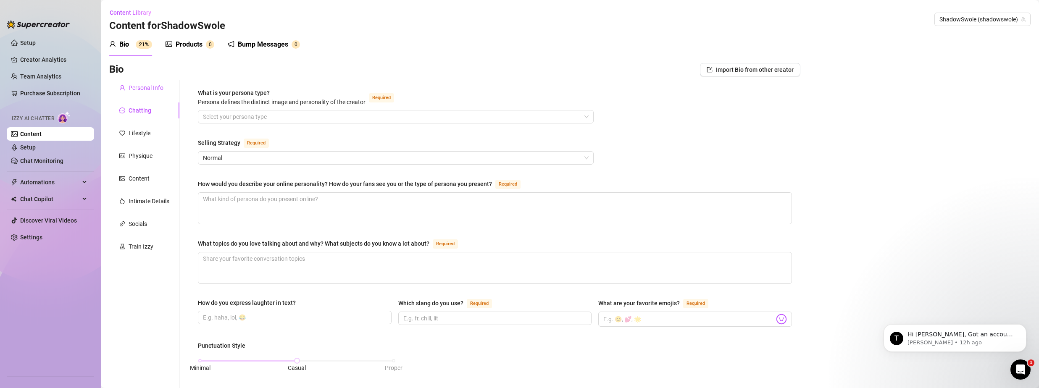
click at [161, 86] on div "Personal Info" at bounding box center [146, 87] width 35 height 9
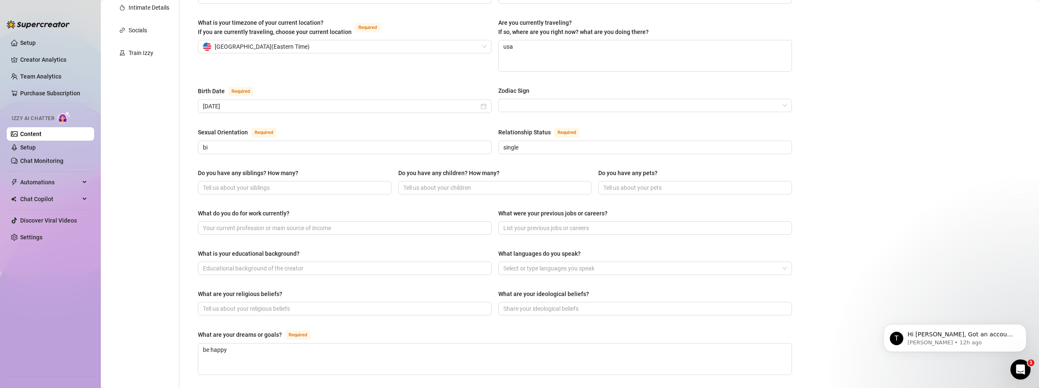
scroll to position [378, 0]
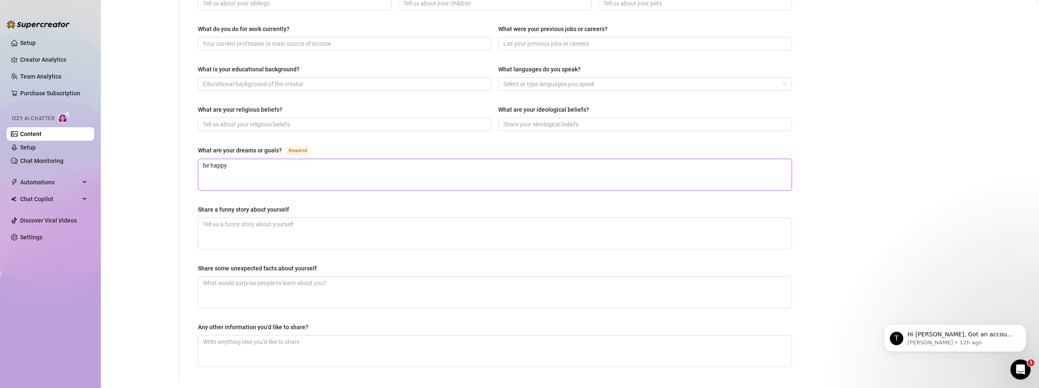
drag, startPoint x: 227, startPoint y: 169, endPoint x: 200, endPoint y: 168, distance: 26.9
click at [200, 168] on textarea "be happy" at bounding box center [494, 174] width 593 height 31
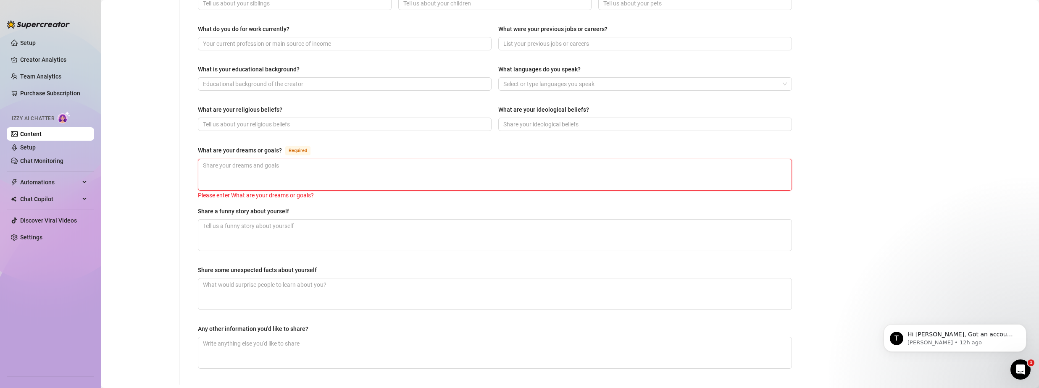
click at [270, 171] on textarea "What are your dreams or goals? Required" at bounding box center [494, 174] width 593 height 31
paste textarea ""My dream? To carve a legacy of strength and resilience in the shadows. I’m cha…"
type textarea ""My dream? To carve a legacy of strength and resilience in the shadows. I’m cha…"
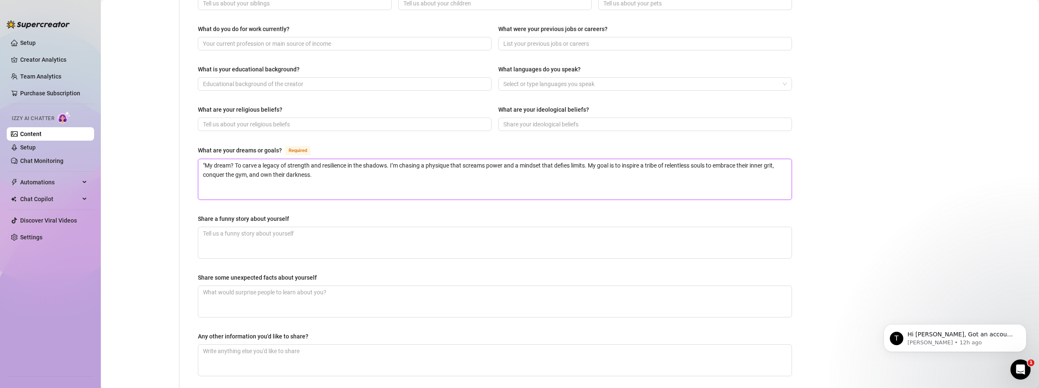
scroll to position [0, 0]
type textarea ""My dream? To carve a legacy of strength and resilience in the shadows. I’m cha…"
click at [297, 238] on textarea "Share a funny story about yourself" at bounding box center [494, 242] width 593 height 31
drag, startPoint x: 292, startPoint y: 216, endPoint x: 199, endPoint y: 214, distance: 92.4
click at [198, 214] on label "Share a funny story about yourself" at bounding box center [246, 218] width 97 height 9
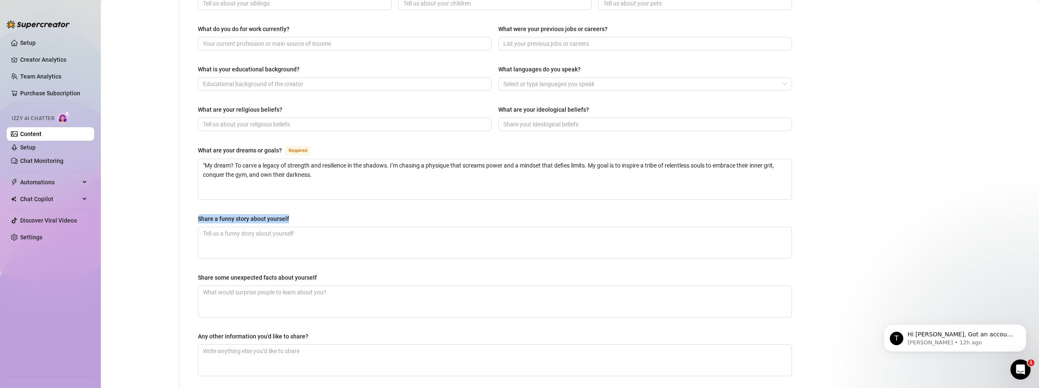
copy div "Share a funny story about yourself"
click at [266, 240] on textarea "Share a funny story about yourself" at bounding box center [494, 242] width 593 height 31
paste textarea ""So, picture me in the gym, all-in ShadowSwole mode, blasting my darkest playli…"
type textarea ""So, picture me in the gym, all-in ShadowSwole mode, blasting my darkest playli…"
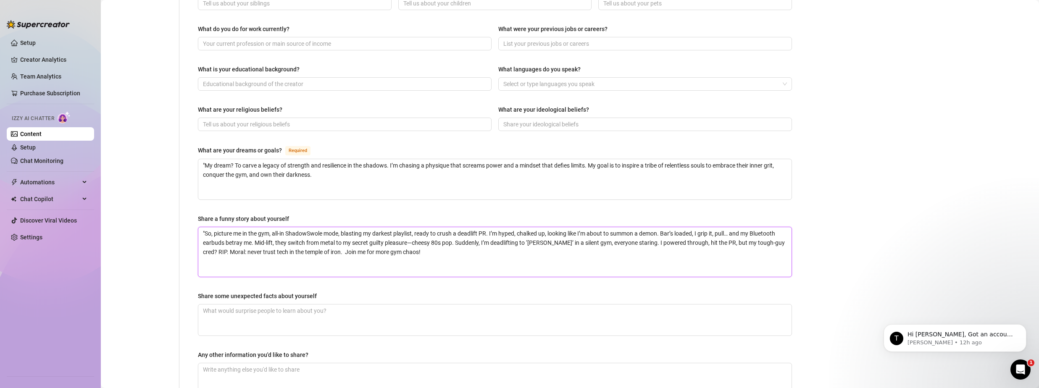
type textarea ""So, picture me in the gym, all-in ShadowSwole mode, blasting my darkest playli…"
drag, startPoint x: 315, startPoint y: 293, endPoint x: 199, endPoint y: 295, distance: 116.8
click at [199, 295] on div "Share some unexpected facts about yourself" at bounding box center [257, 296] width 119 height 9
copy div "Share some unexpected facts about yourself"
click at [299, 315] on textarea "Share some unexpected facts about yourself" at bounding box center [494, 320] width 593 height 31
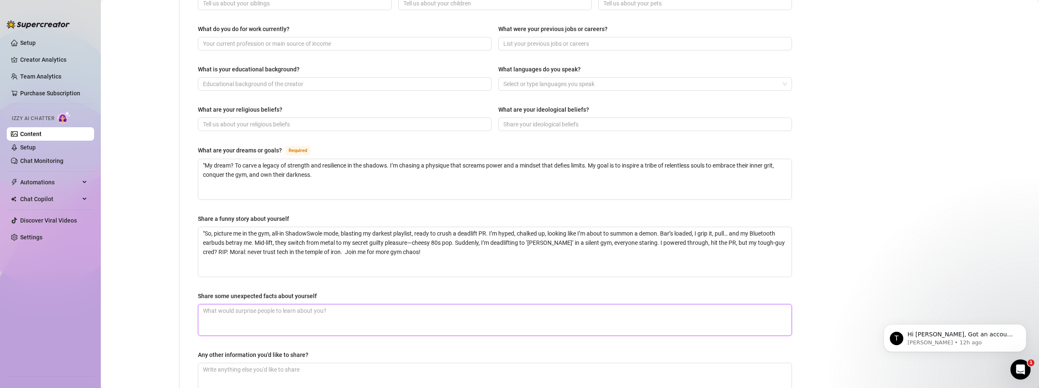
paste textarea "Midnight [PERSON_NAME]: ShadowSwole’s best lifts happen post-midnight, shirtles…"
type textarea "Midnight [PERSON_NAME]: ShadowSwole’s best lifts happen post-midnight, shirtles…"
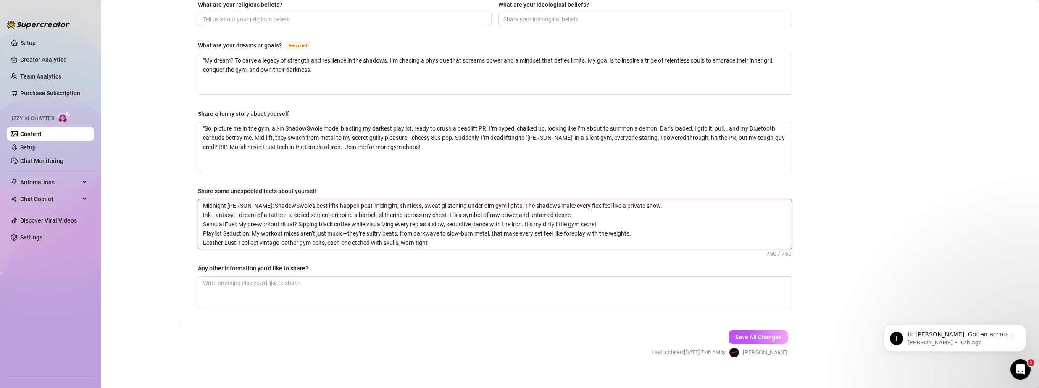
scroll to position [490, 0]
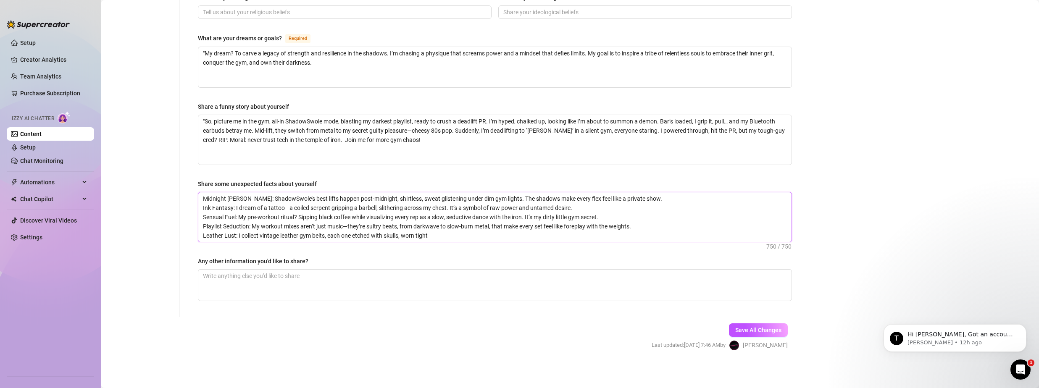
type textarea "Midnight [PERSON_NAME]: ShadowSwole’s best lifts happen post-midnight, shirtles…"
click at [735, 327] on span "Save All Changes" at bounding box center [758, 330] width 46 height 7
type textarea ""My dream? To carve a legacy of strength and resilience in the shadows. I’m cha…"
type textarea ""So, picture me in the gym, all-in ShadowSwole mode, blasting my darkest playli…"
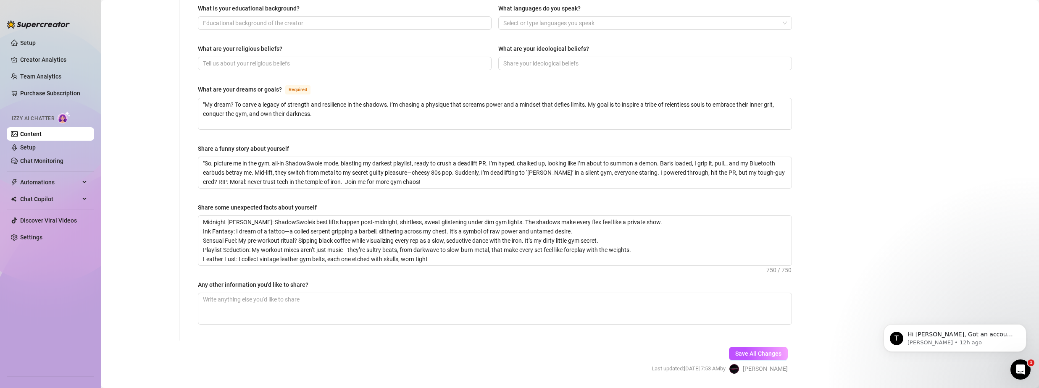
scroll to position [463, 0]
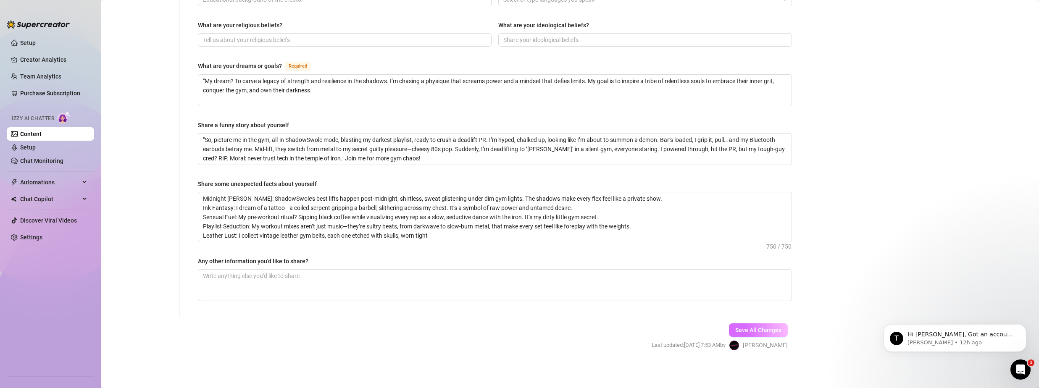
click at [747, 330] on span "Save All Changes" at bounding box center [758, 330] width 46 height 7
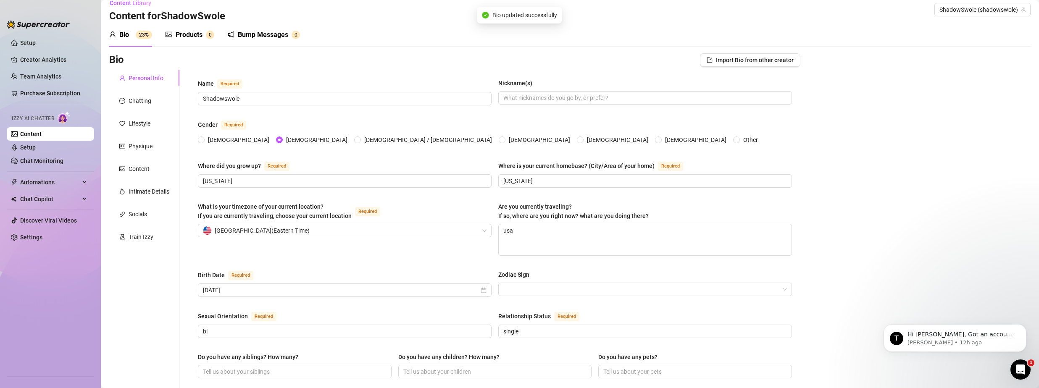
scroll to position [0, 0]
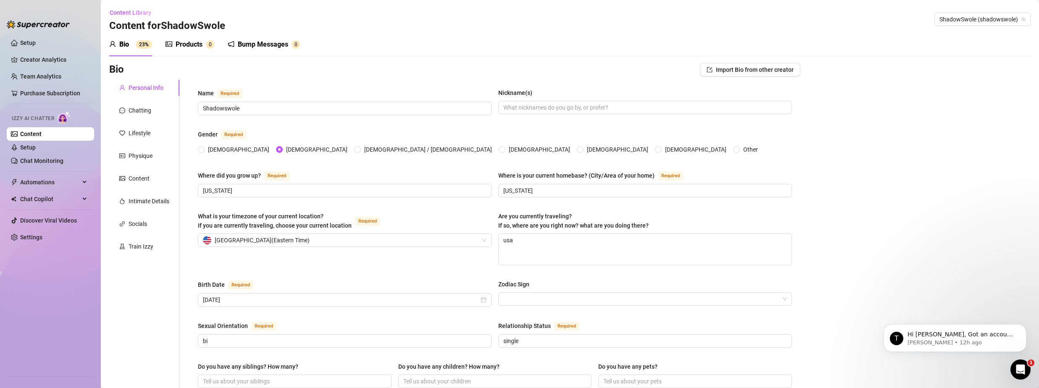
click at [180, 44] on div "Products" at bounding box center [189, 44] width 27 height 10
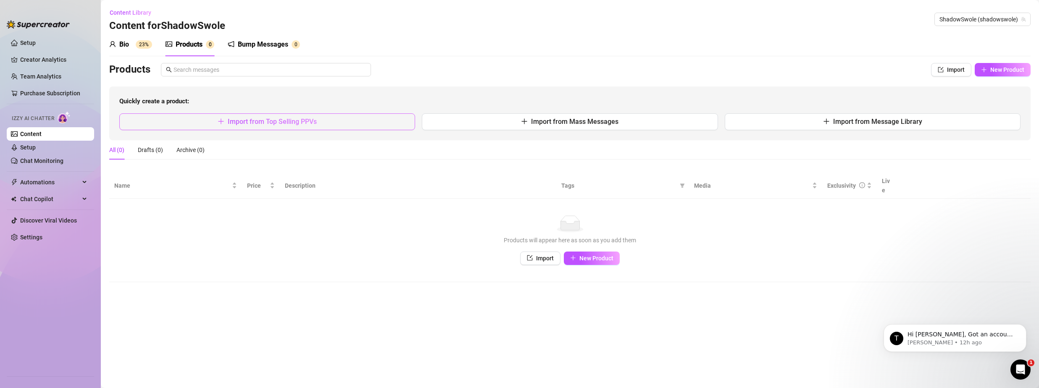
click at [171, 123] on button "Import from Top Selling PPVs" at bounding box center [267, 121] width 296 height 17
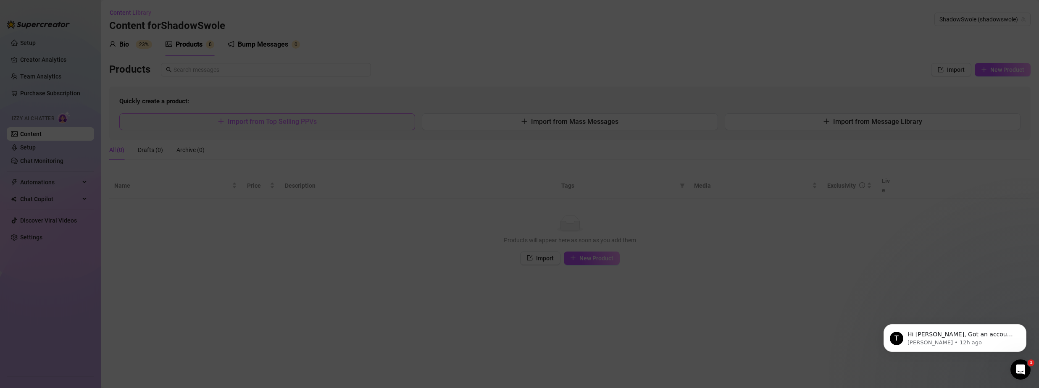
type textarea "Type your message here..."
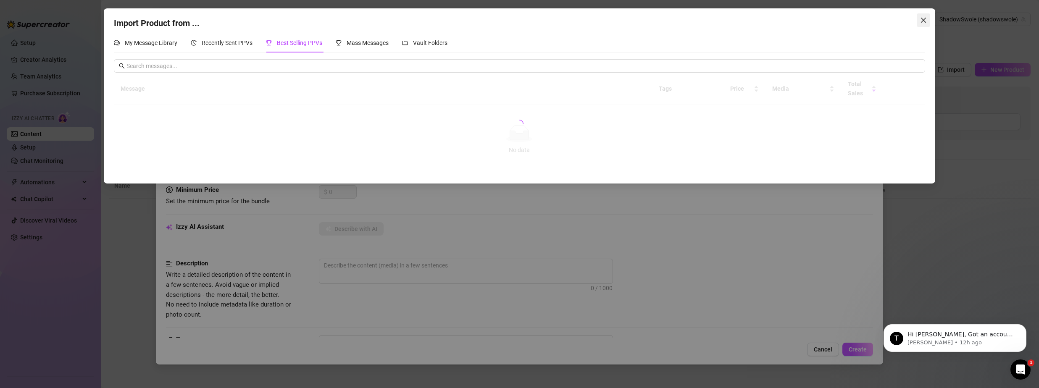
click at [925, 21] on icon "close" at bounding box center [923, 20] width 7 height 7
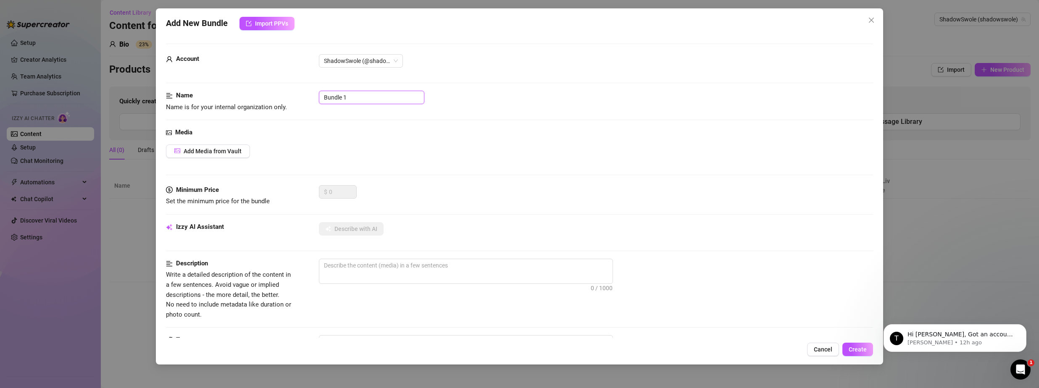
drag, startPoint x: 365, startPoint y: 99, endPoint x: 370, endPoint y: 103, distance: 6.8
click at [370, 103] on input "Bundle 1" at bounding box center [371, 97] width 105 height 13
click at [291, 133] on div "Media" at bounding box center [519, 133] width 707 height 10
click at [222, 150] on span "Add Media from Vault" at bounding box center [213, 151] width 58 height 7
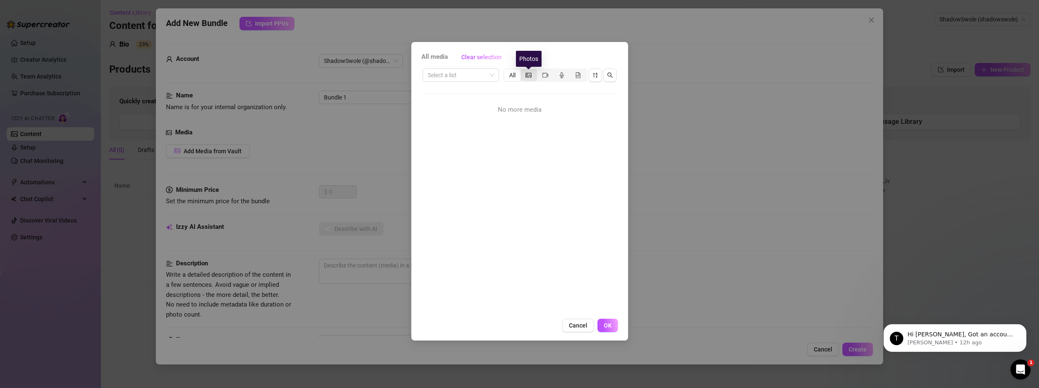
click at [528, 72] on icon "picture" at bounding box center [529, 75] width 6 height 6
click at [523, 71] on input "segmented control" at bounding box center [523, 71] width 0 height 0
click at [577, 327] on span "Cancel" at bounding box center [578, 325] width 18 height 7
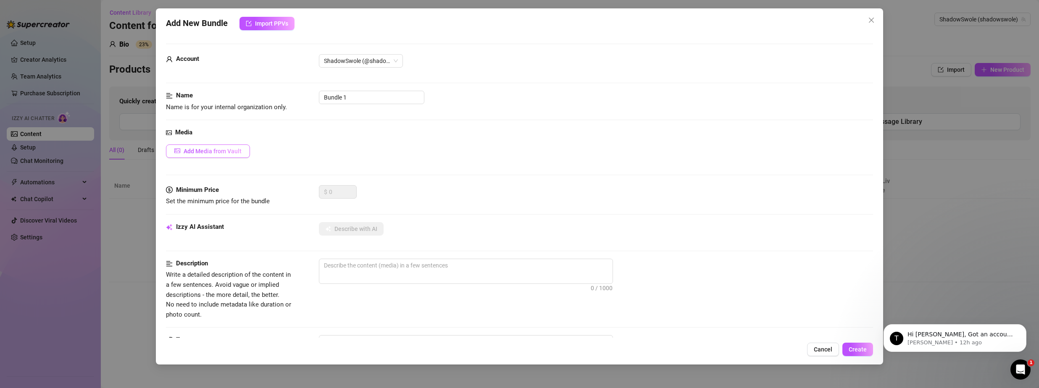
click at [219, 150] on span "Add Media from Vault" at bounding box center [213, 151] width 58 height 7
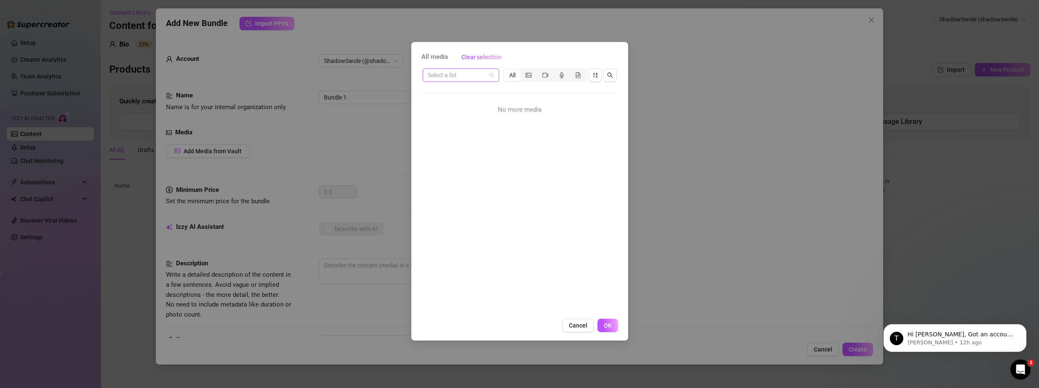
click at [479, 75] on input "search" at bounding box center [457, 75] width 59 height 13
click at [517, 194] on div "No more media" at bounding box center [519, 209] width 197 height 210
click at [442, 55] on span "All media" at bounding box center [434, 57] width 26 height 10
click at [531, 76] on icon "picture" at bounding box center [529, 75] width 6 height 6
click at [523, 71] on input "segmented control" at bounding box center [523, 71] width 0 height 0
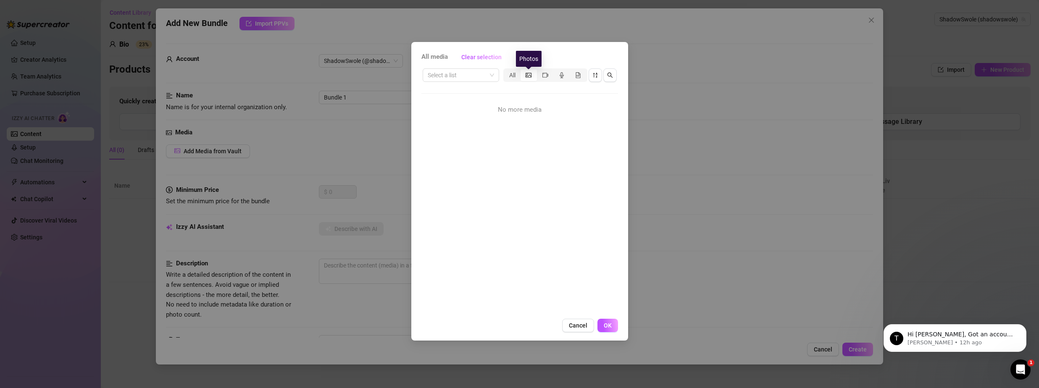
click at [531, 76] on icon "picture" at bounding box center [529, 75] width 6 height 6
click at [523, 71] on input "segmented control" at bounding box center [523, 71] width 0 height 0
click at [542, 74] on icon "video-camera" at bounding box center [545, 75] width 6 height 5
click at [539, 71] on input "segmented control" at bounding box center [539, 71] width 0 height 0
click at [560, 74] on icon "audio" at bounding box center [562, 75] width 6 height 6
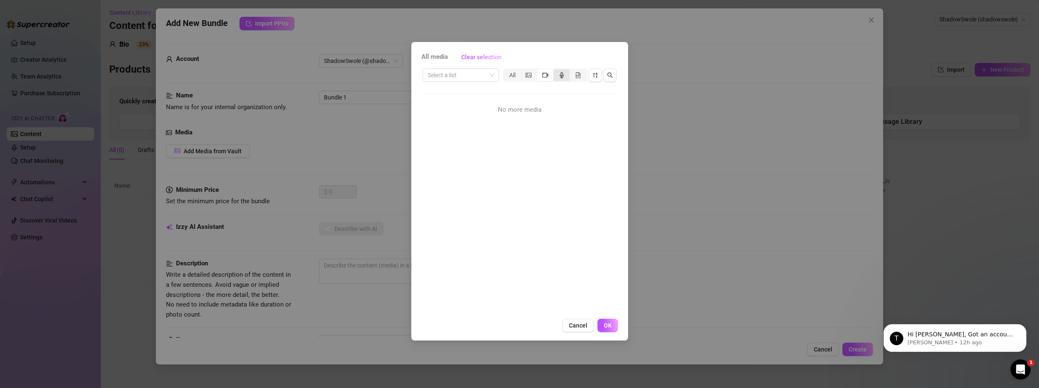
click at [555, 71] on input "segmented control" at bounding box center [555, 71] width 0 height 0
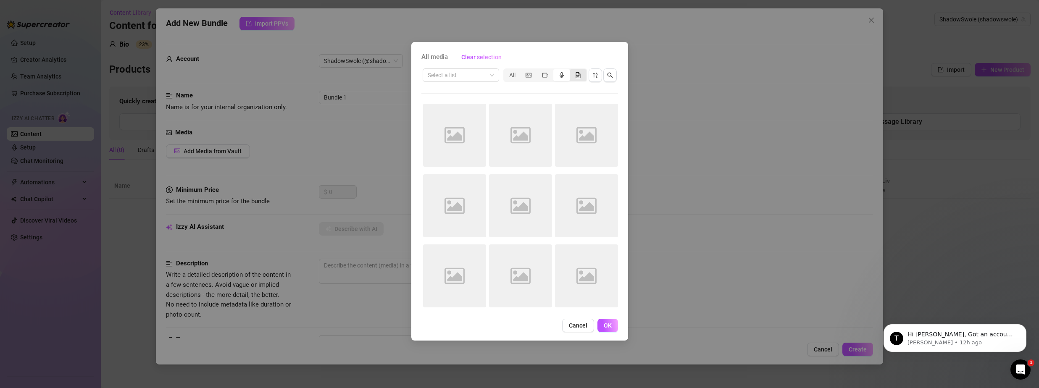
click at [577, 75] on icon "file-gif" at bounding box center [577, 76] width 2 height 2
click at [572, 71] on input "segmented control" at bounding box center [572, 71] width 0 height 0
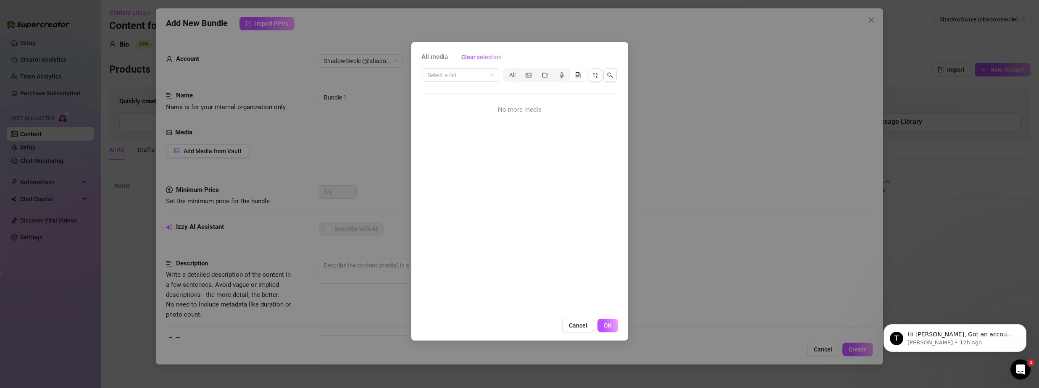
click at [423, 57] on span "All media" at bounding box center [434, 57] width 26 height 10
drag, startPoint x: 424, startPoint y: 56, endPoint x: 464, endPoint y: 54, distance: 39.5
click at [425, 56] on span "All media" at bounding box center [434, 57] width 26 height 10
click at [643, 23] on div "All media Clear selection Select a list All No more media Cancel OK" at bounding box center [519, 194] width 1039 height 388
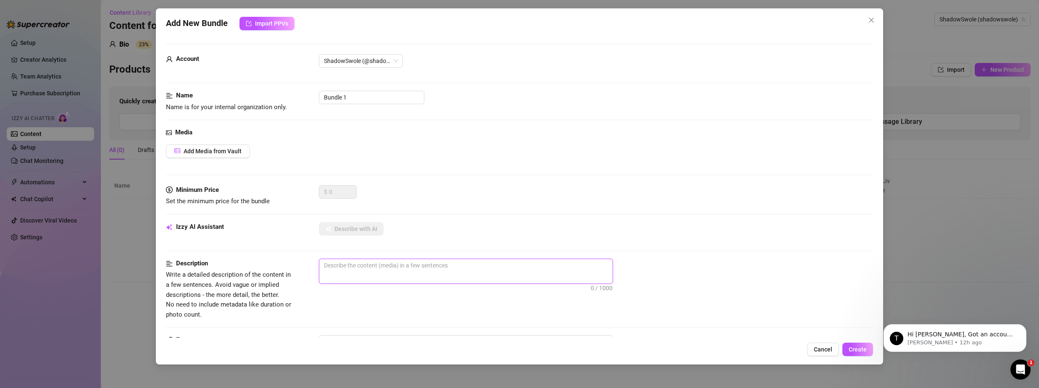
click at [381, 268] on textarea at bounding box center [465, 265] width 293 height 13
click at [227, 150] on span "Add Media from Vault" at bounding box center [213, 151] width 58 height 7
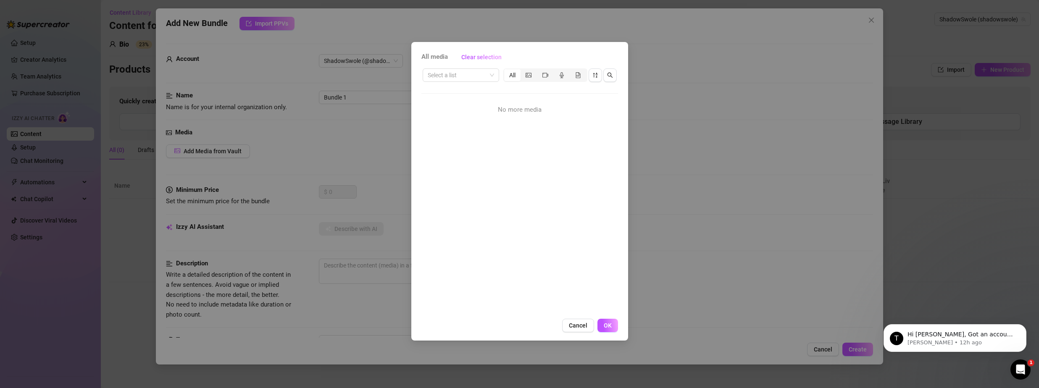
click at [493, 105] on div "No more media" at bounding box center [519, 110] width 197 height 13
click at [531, 78] on span "segmented control" at bounding box center [529, 75] width 6 height 7
click at [523, 71] on input "segmented control" at bounding box center [523, 71] width 0 height 0
click at [376, 27] on div "All media Clear selection Select a list All No more media Cancel OK" at bounding box center [519, 194] width 1039 height 388
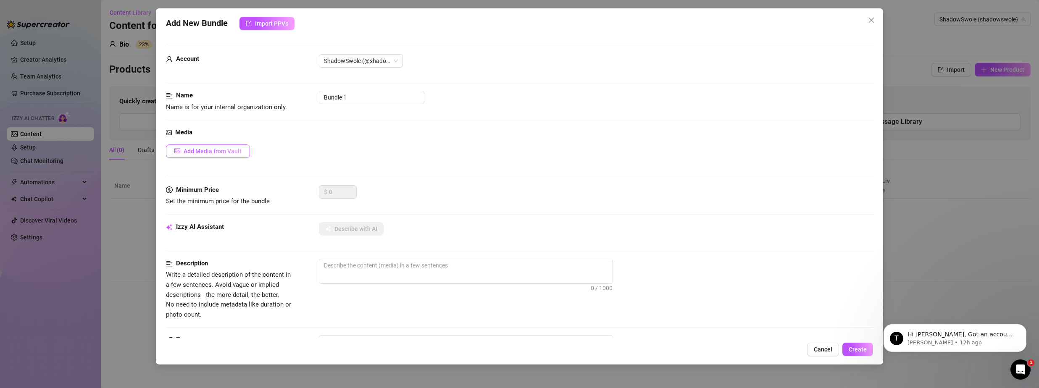
click at [221, 150] on span "Add Media from Vault" at bounding box center [213, 151] width 58 height 7
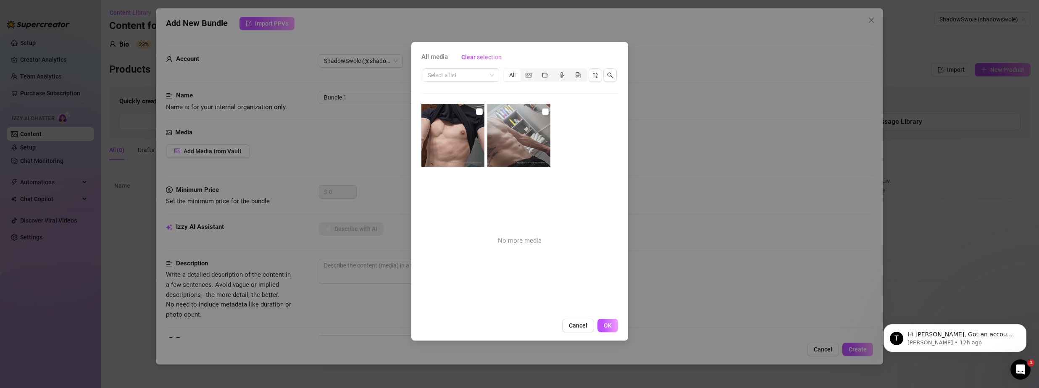
click at [463, 119] on img at bounding box center [452, 135] width 63 height 63
click at [544, 113] on input "checkbox" at bounding box center [545, 111] width 7 height 7
checkbox input "true"
click at [480, 111] on input "checkbox" at bounding box center [479, 111] width 7 height 7
checkbox input "true"
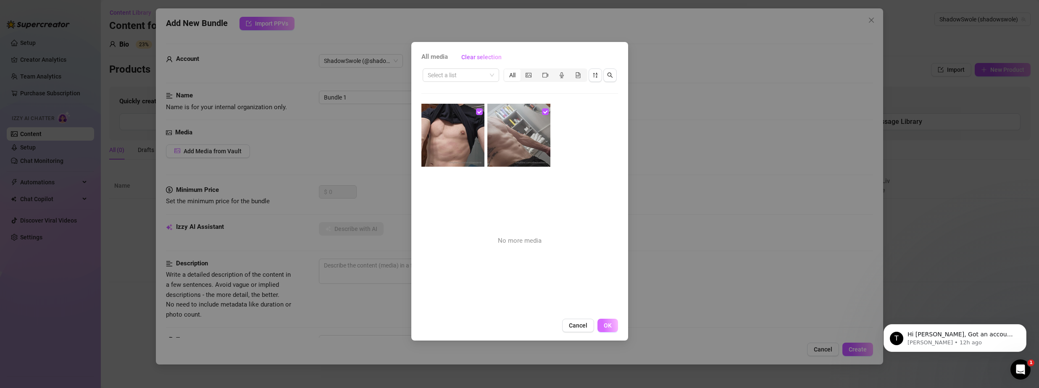
click at [613, 325] on button "OK" at bounding box center [607, 325] width 21 height 13
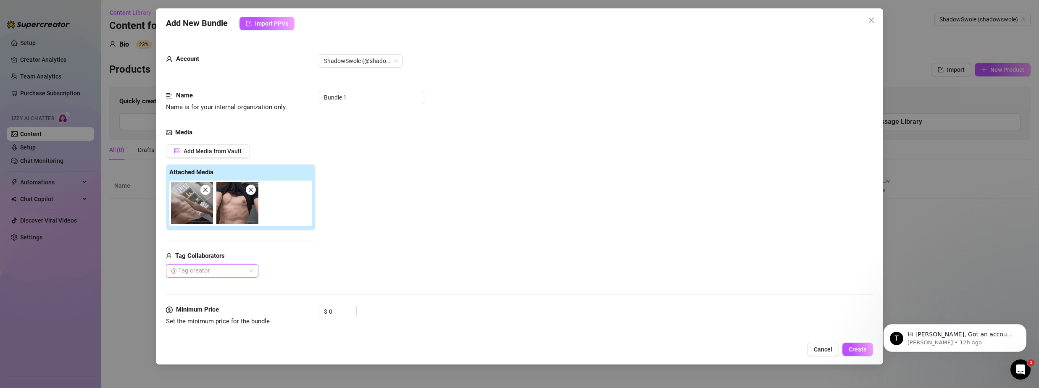
scroll to position [42, 0]
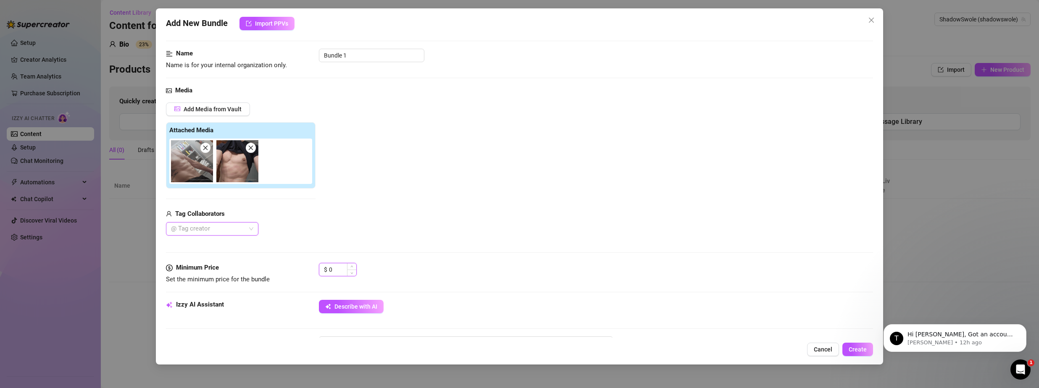
click at [333, 267] on input "0" at bounding box center [342, 269] width 27 height 13
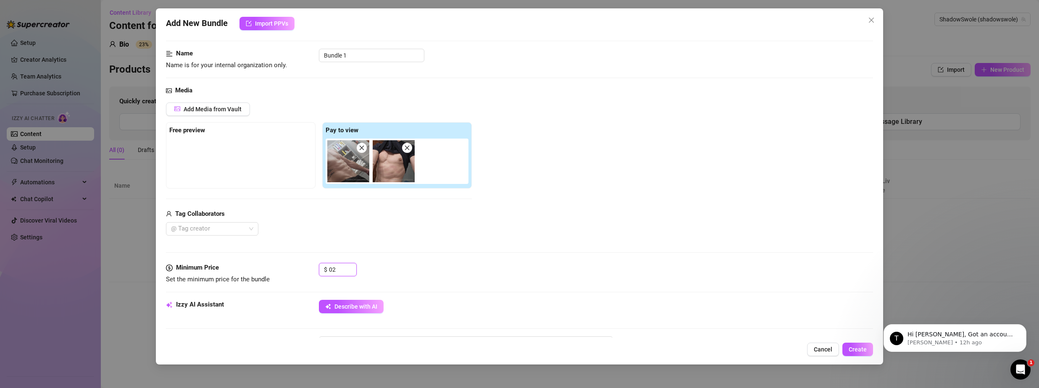
type input "0"
type input "2"
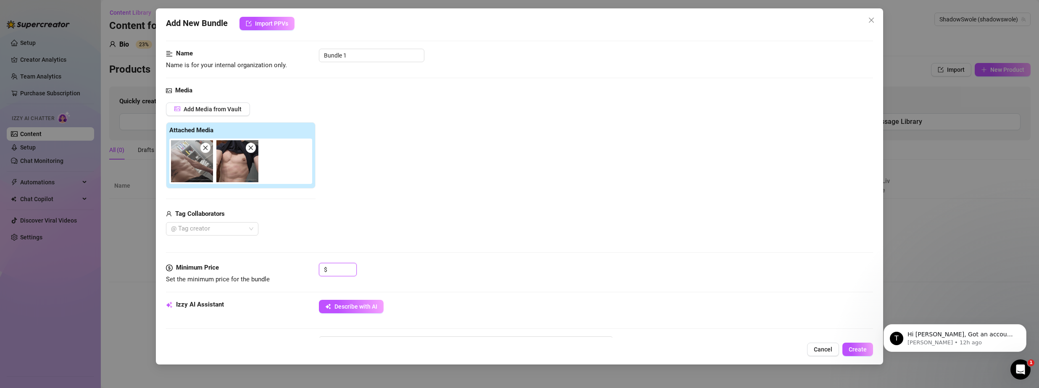
type input "9"
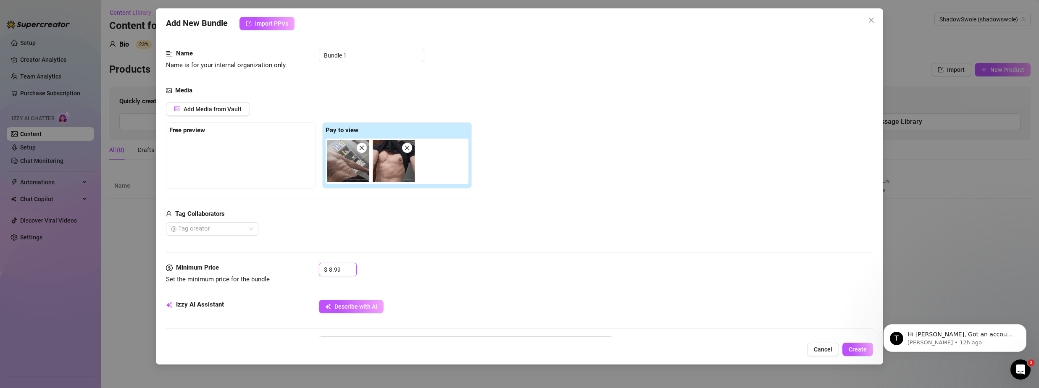
type input "8.99"
click at [478, 263] on div "Media Add Media from Vault Free preview Pay to view Tag Collaborators @ Tag cre…" at bounding box center [519, 174] width 707 height 177
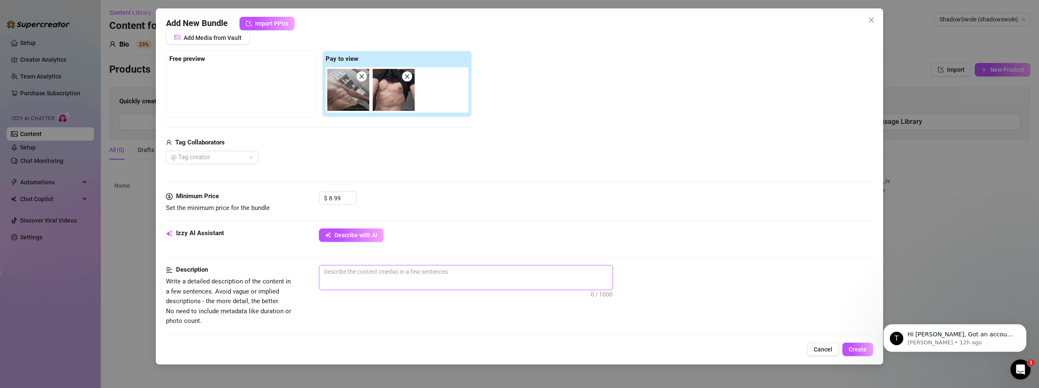
scroll to position [126, 0]
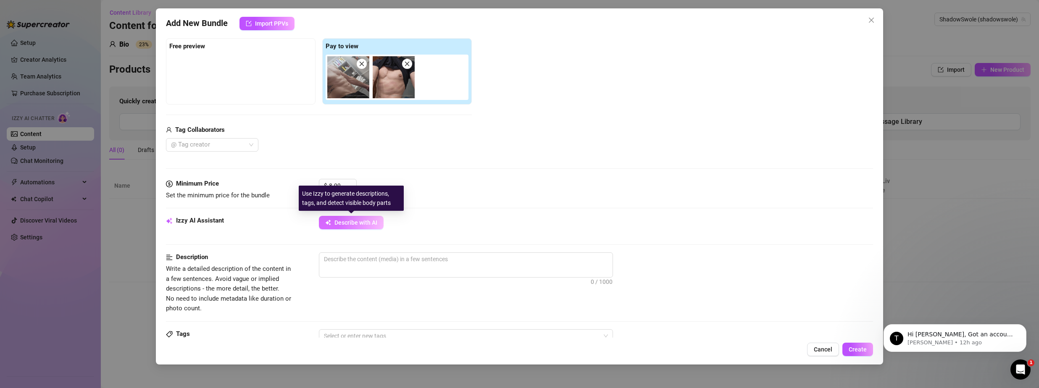
click at [361, 223] on span "Describe with AI" at bounding box center [355, 222] width 43 height 7
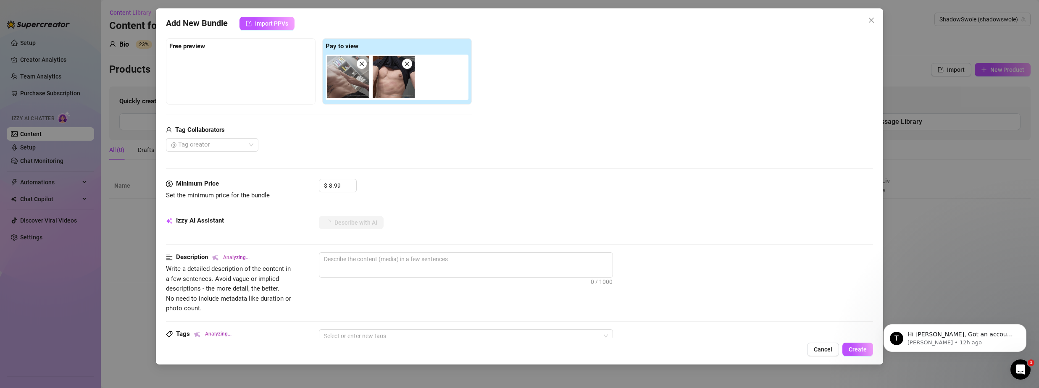
type textarea "Shirtless"
type textarea "Shirtless bathroom"
type textarea "Shirtless bathroom selfies"
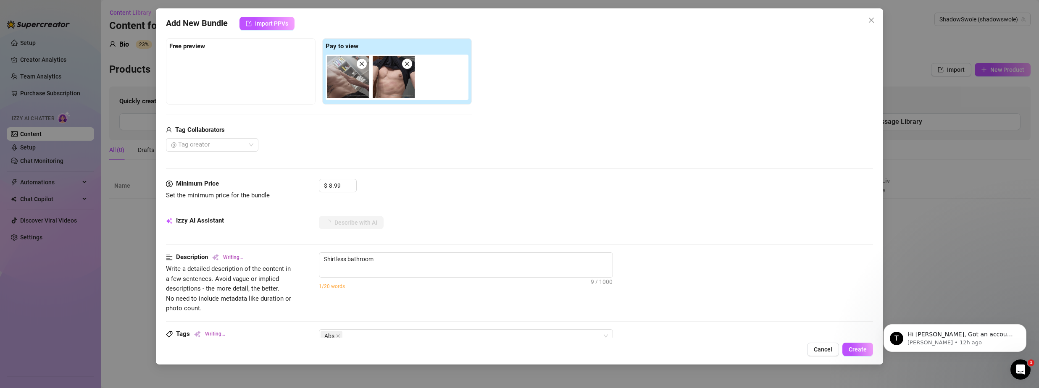
type textarea "Shirtless bathroom selfies"
type textarea "Shirtless bathroom selfies showing"
type textarea "Shirtless bathroom selfies showing off"
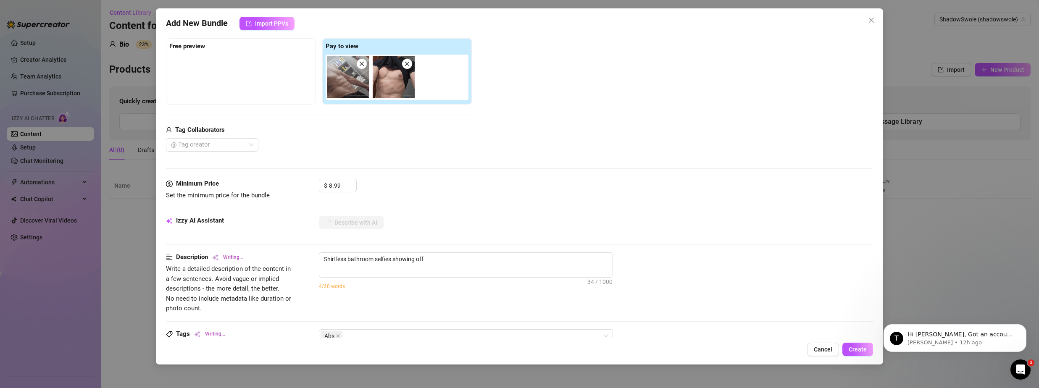
type textarea "Shirtless bathroom selfies showing off a"
type textarea "Shirtless bathroom selfies showing off a ripped,"
type textarea "Shirtless bathroom selfies showing off a ripped, veiny"
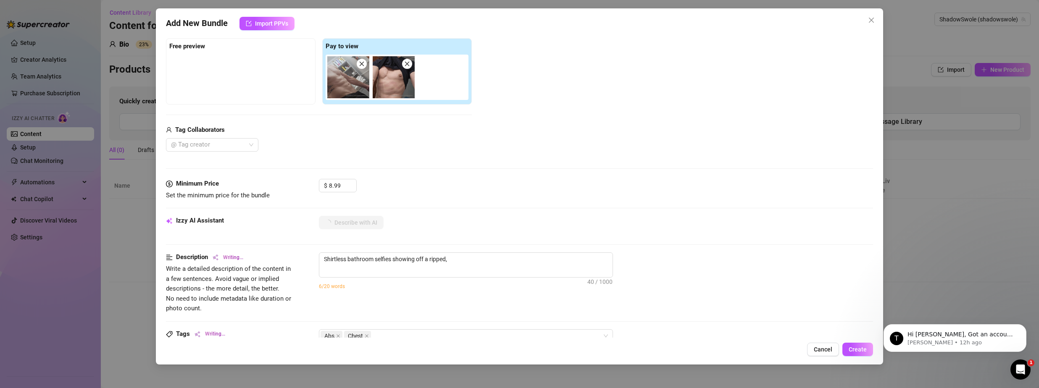
type textarea "Shirtless bathroom selfies showing off a ripped, veiny"
type textarea "Shirtless bathroom selfies showing off a ripped, veiny torso"
type textarea "Shirtless bathroom selfies showing off a ripped, veiny torso and"
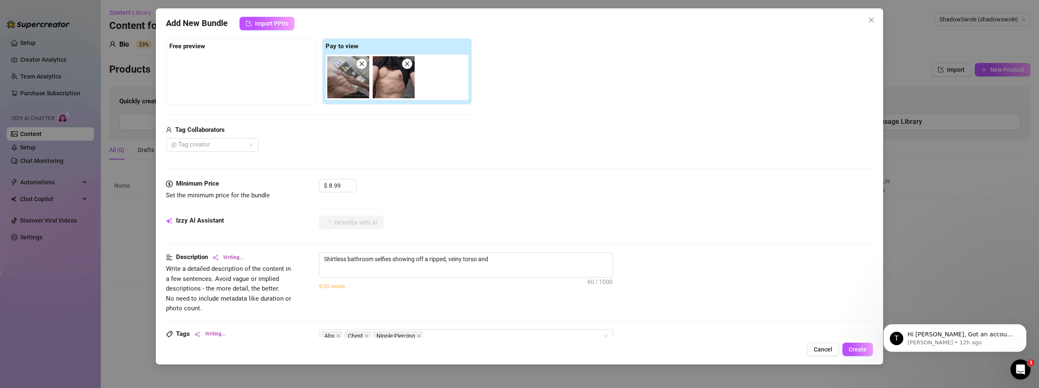
type textarea "Shirtless bathroom selfies showing off a ripped, veiny torso and abs."
type textarea "Shirtless bathroom selfies showing off a ripped, veiny torso and abs. One"
type textarea "Shirtless bathroom selfies showing off a ripped, veiny torso and abs. One shot"
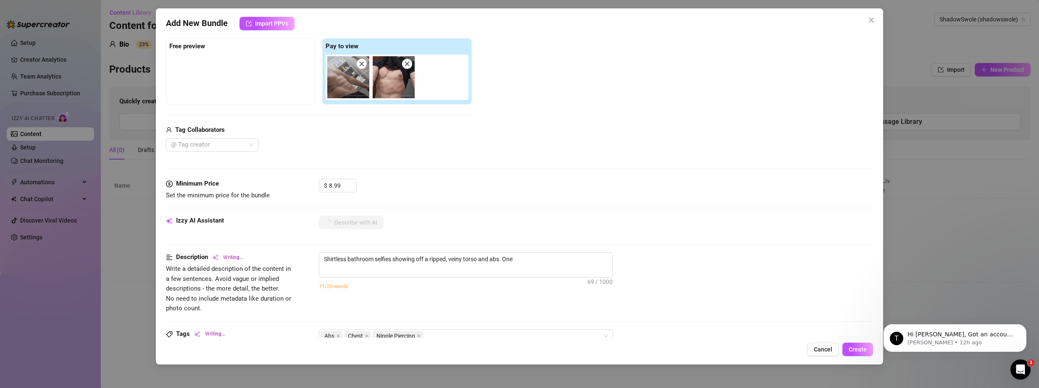
type textarea "Shirtless bathroom selfies showing off a ripped, veiny torso and abs. One shot"
type textarea "Shirtless bathroom selfies showing off a ripped, veiny torso and abs. One shot …"
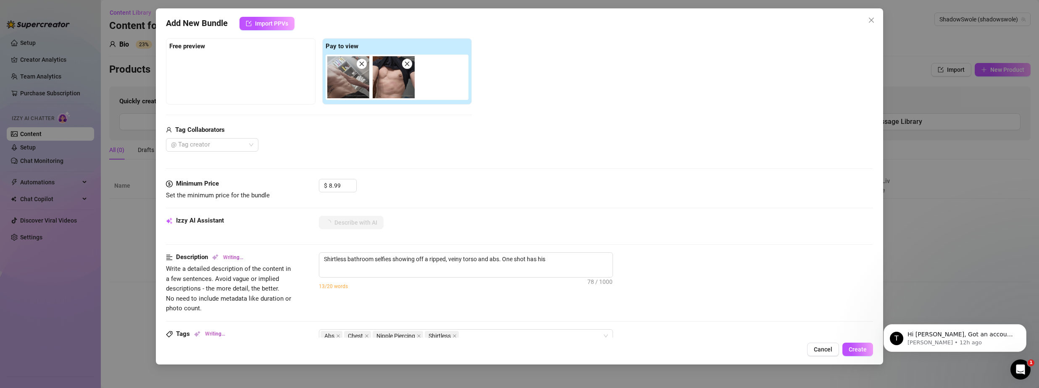
type textarea "Shirtless bathroom selfies showing off a ripped, veiny torso and abs. One shot …"
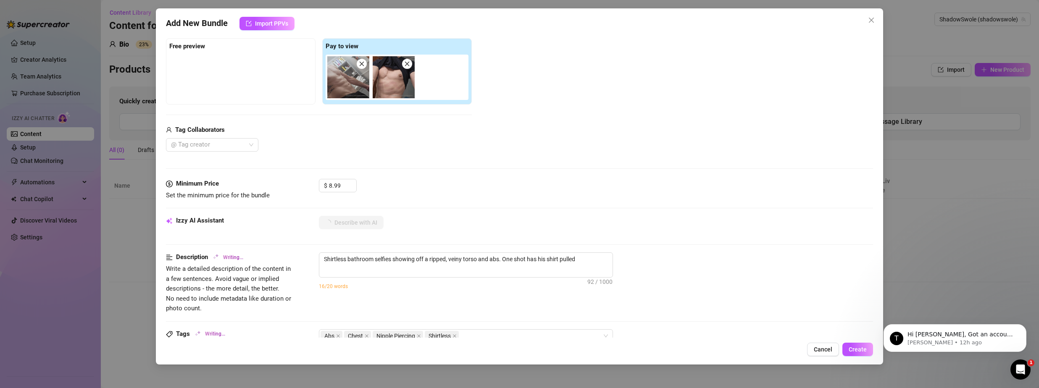
type textarea "Shirtless bathroom selfies showing off a ripped, veiny torso and abs. One shot …"
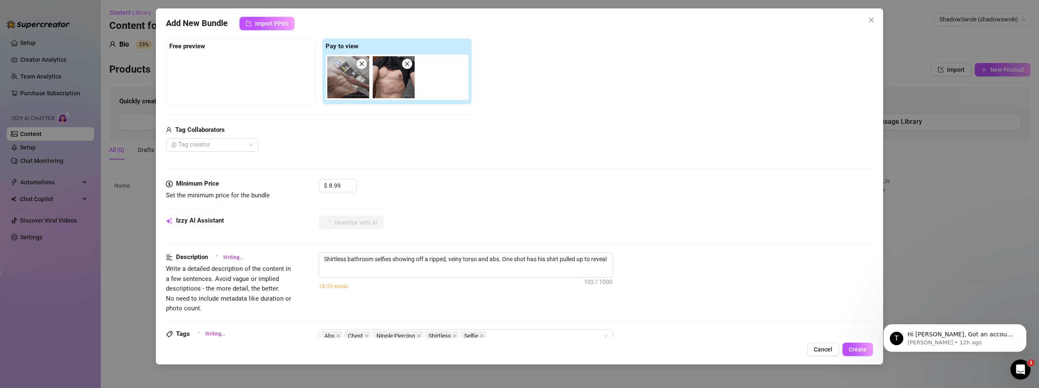
type textarea "Shirtless bathroom selfies showing off a ripped, veiny torso and abs. One shot …"
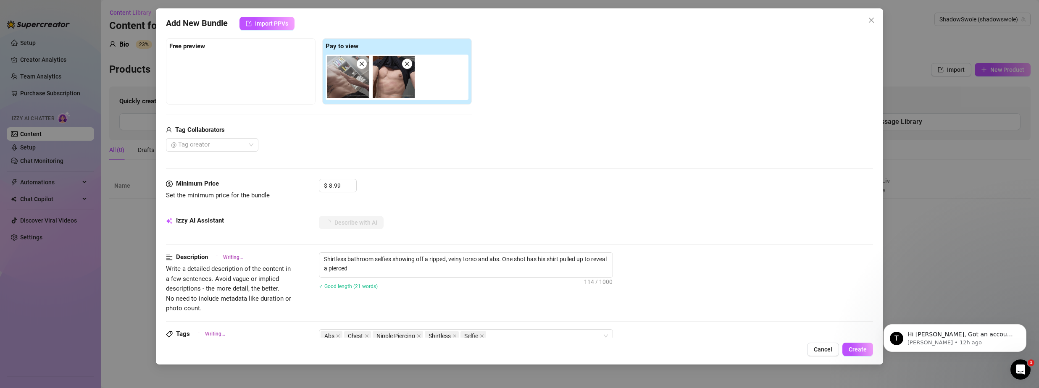
type textarea "Shirtless bathroom selfies showing off a ripped, veiny torso and abs. One shot …"
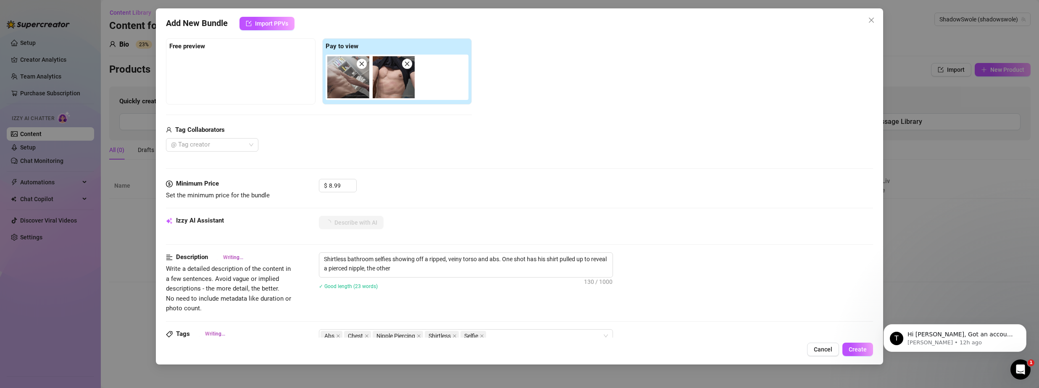
type textarea "Shirtless bathroom selfies showing off a ripped, veiny torso and abs. One shot …"
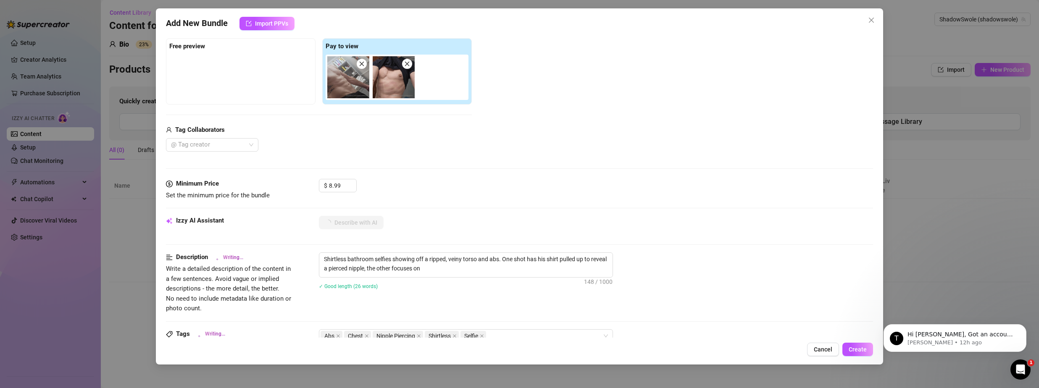
type textarea "Shirtless bathroom selfies showing off a ripped, veiny torso and abs. One shot …"
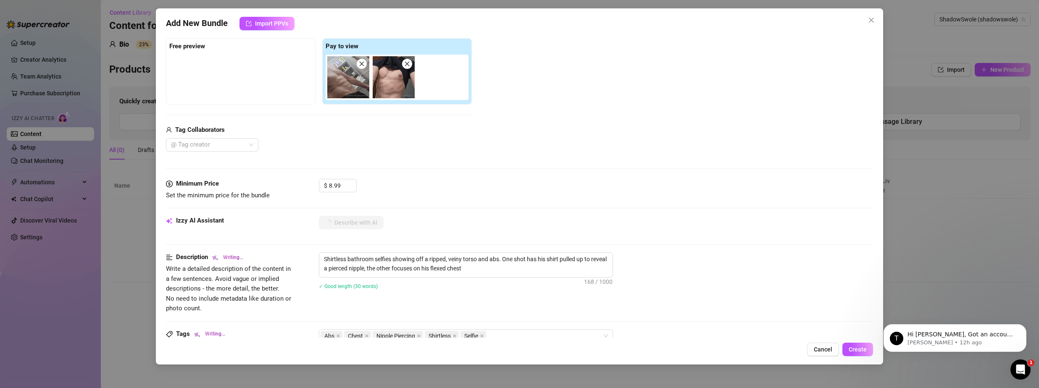
type textarea "Shirtless bathroom selfies showing off a ripped, veiny torso and abs. One shot …"
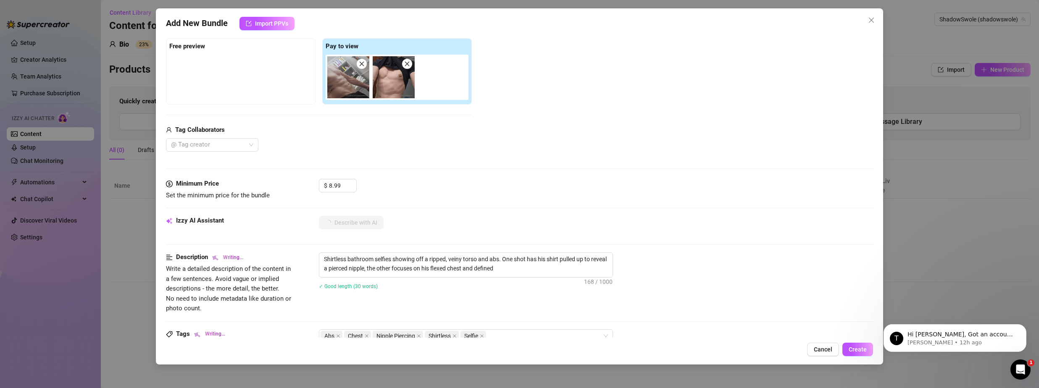
type textarea "Shirtless bathroom selfies showing off a ripped, veiny torso and abs. One shot …"
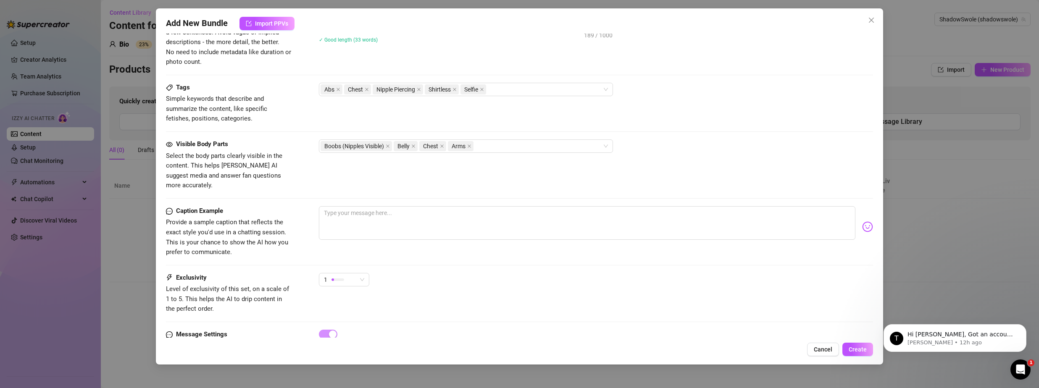
scroll to position [378, 0]
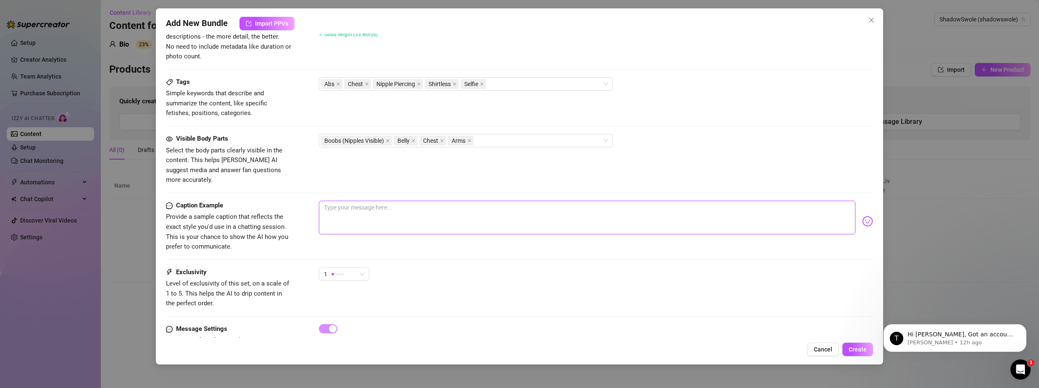
click at [417, 213] on textarea at bounding box center [587, 218] width 536 height 34
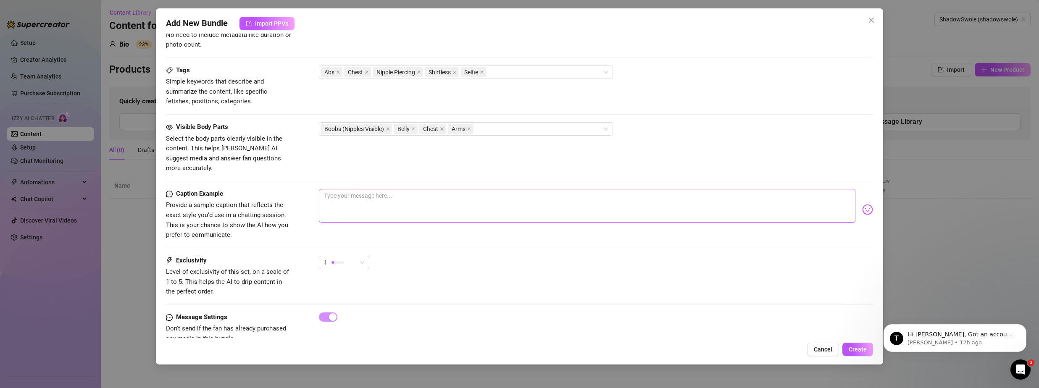
scroll to position [402, 0]
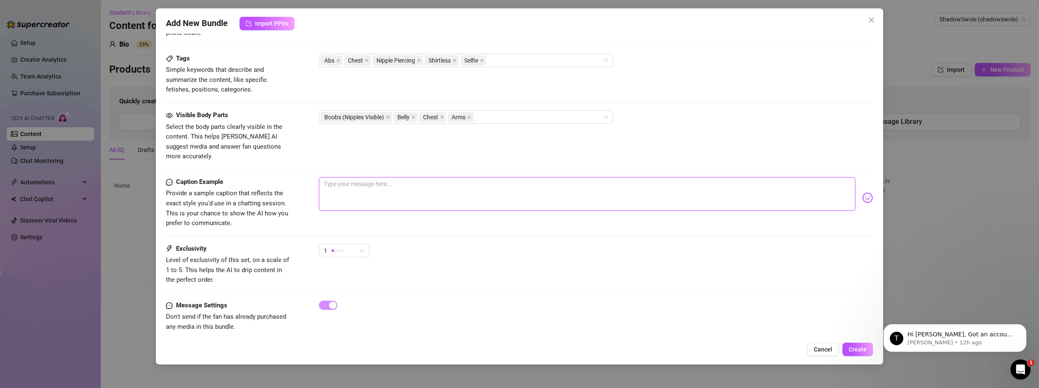
click at [348, 188] on textarea at bounding box center [587, 194] width 536 height 34
paste textarea ""First bundle alert! Dive into exclusive vibes and spicy surprises – grab it no…"
type textarea ""First bundle alert! Dive into exclusive vibes and spicy surprises – grab it no…"
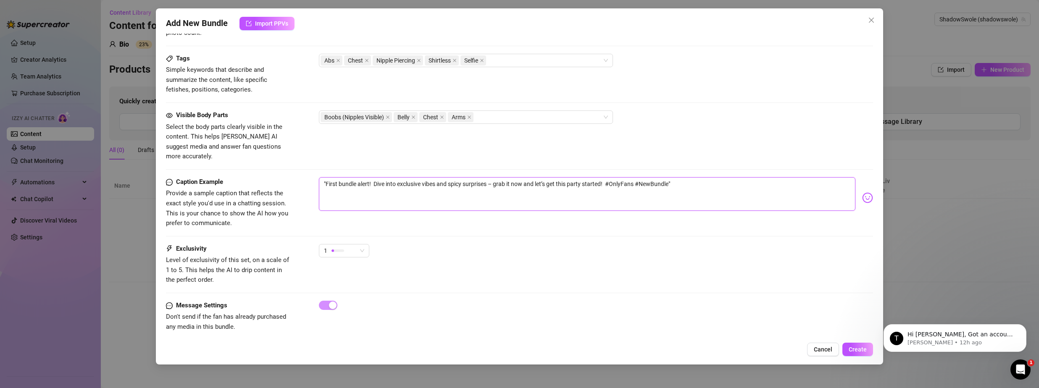
type textarea ""First bundle alert! Dive into exclusive vibes and spicy surprises – grab it no…"
click at [498, 210] on div "Caption Example Provide a sample caption that reflects the exact style you'd us…" at bounding box center [519, 202] width 707 height 51
click at [356, 245] on div "1" at bounding box center [340, 251] width 33 height 13
click at [484, 250] on div "1" at bounding box center [596, 254] width 554 height 21
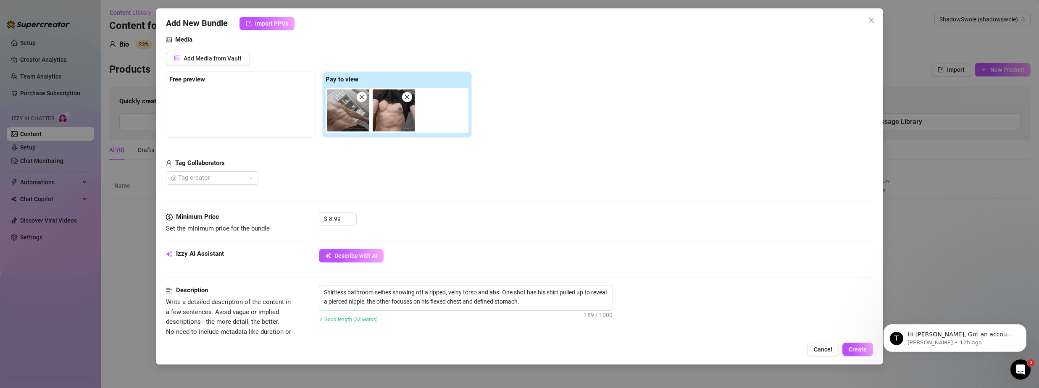
scroll to position [0, 0]
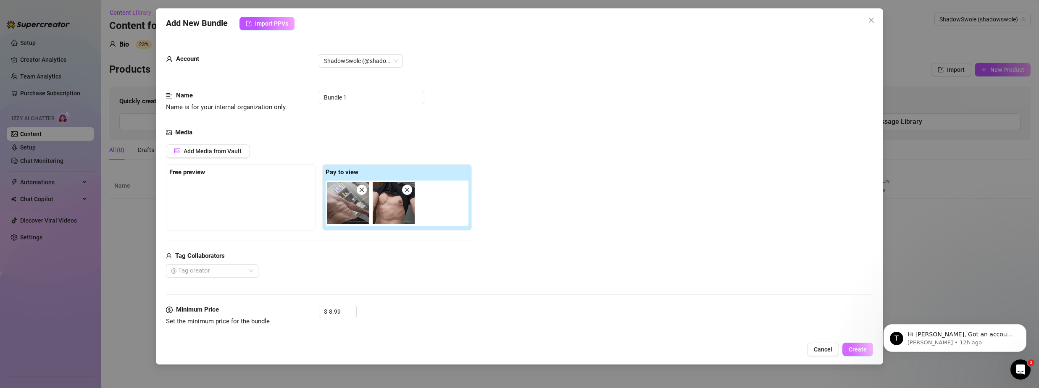
click at [864, 352] on span "Create" at bounding box center [858, 349] width 18 height 7
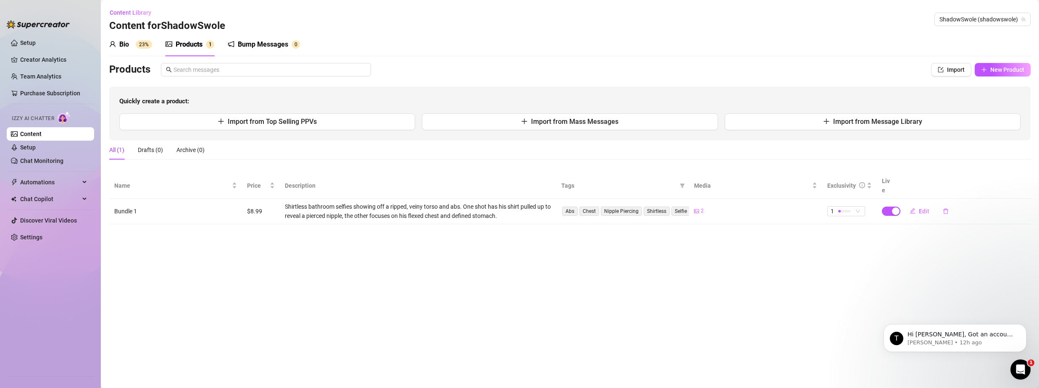
click at [255, 47] on div "Bump Messages" at bounding box center [263, 44] width 50 height 10
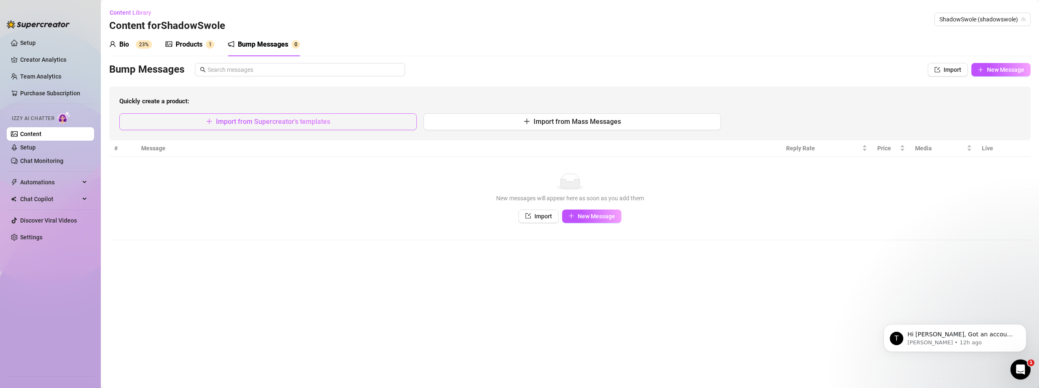
click at [250, 126] on button "Import from Supercreator's templates" at bounding box center [267, 121] width 297 height 17
type textarea "Type your message here..."
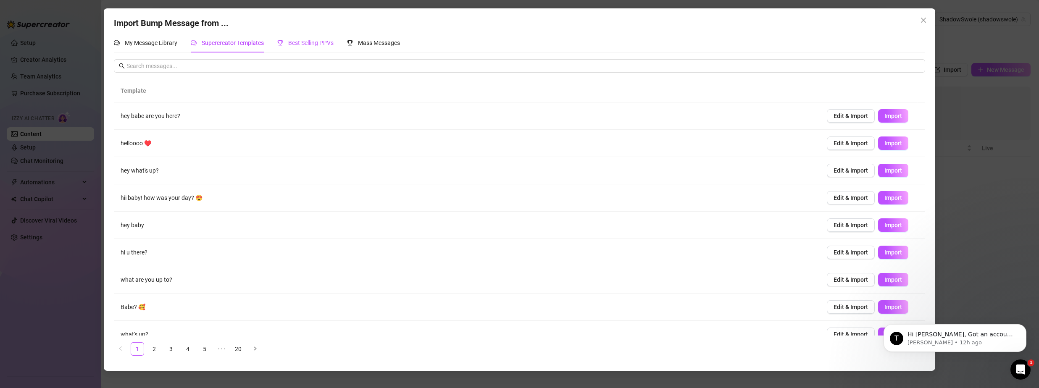
click at [290, 42] on span "Best Selling PPVs" at bounding box center [310, 42] width 45 height 7
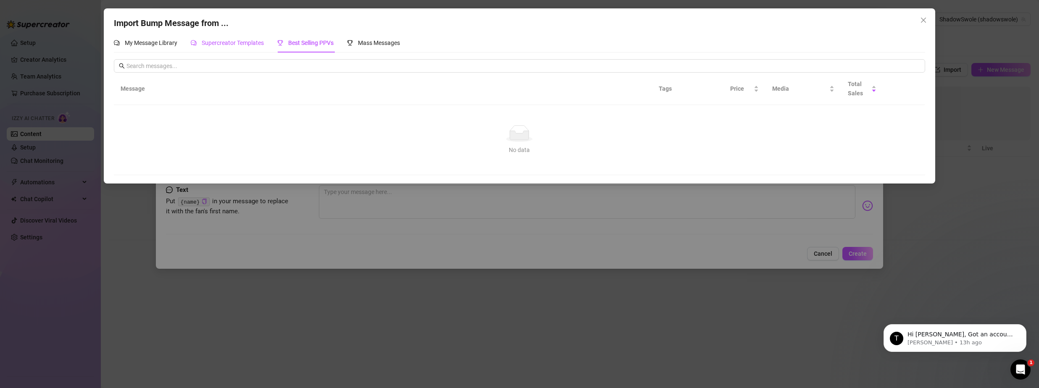
click at [241, 44] on span "Supercreator Templates" at bounding box center [233, 42] width 62 height 7
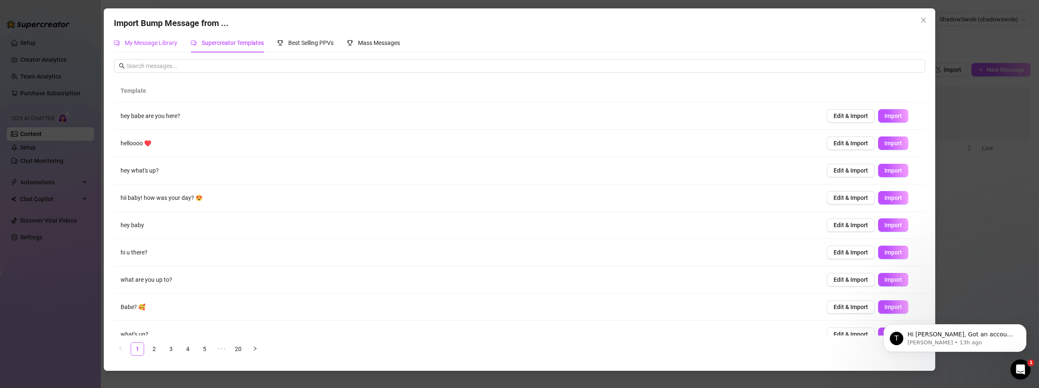
click at [139, 41] on span "My Message Library" at bounding box center [151, 42] width 53 height 7
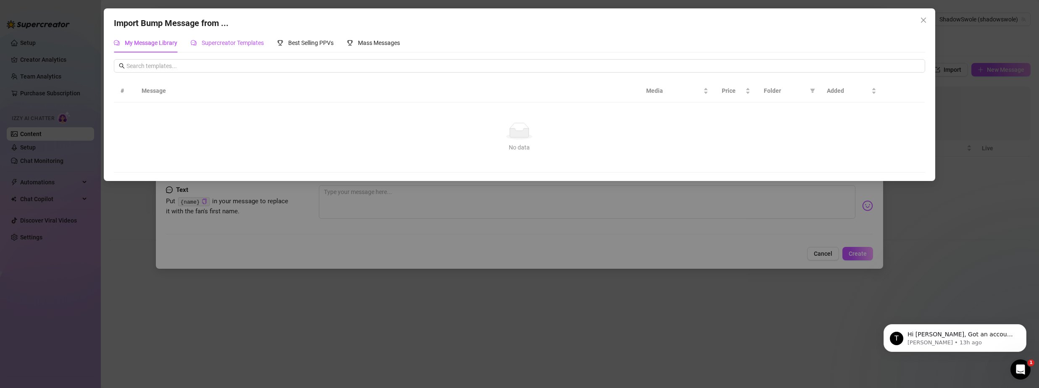
click at [237, 43] on span "Supercreator Templates" at bounding box center [233, 42] width 62 height 7
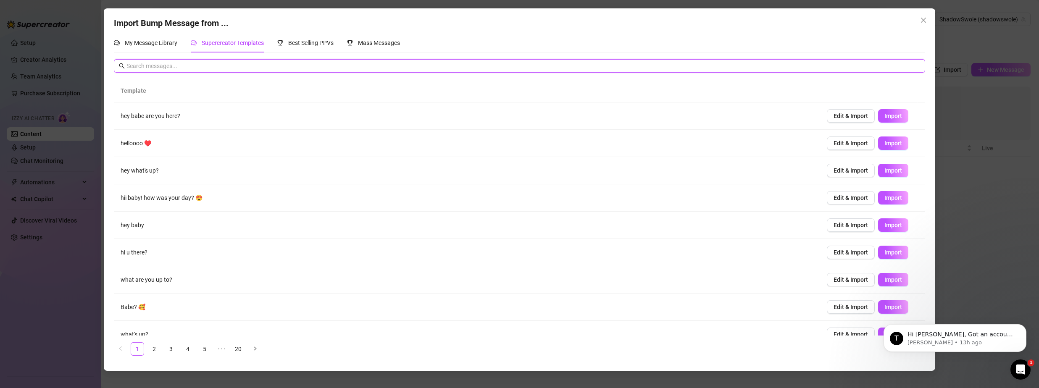
click at [235, 67] on input "text" at bounding box center [522, 65] width 793 height 9
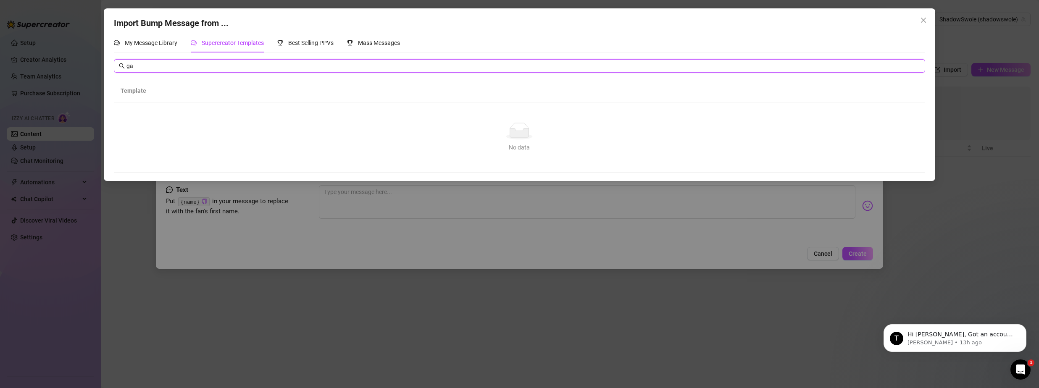
type input "g"
type input "m"
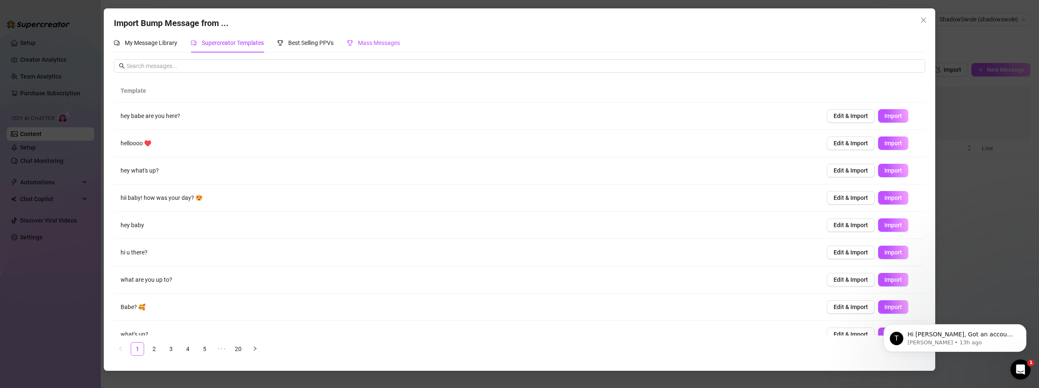
click at [368, 37] on div "Mass Messages" at bounding box center [373, 42] width 53 height 19
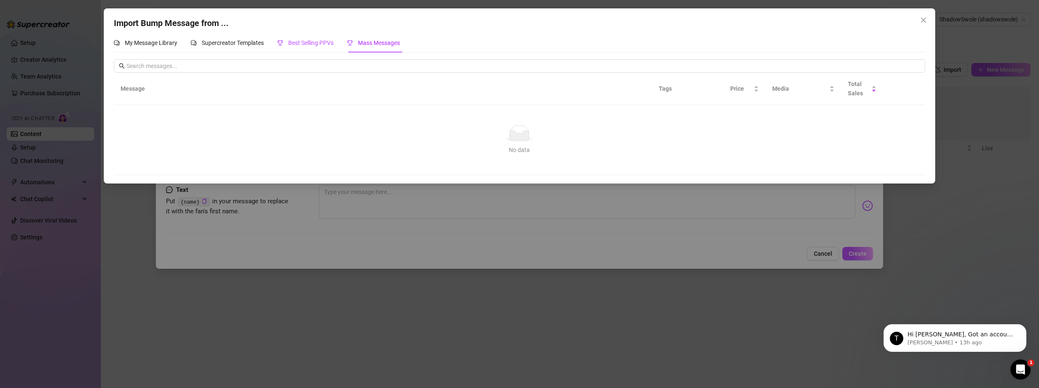
click at [314, 43] on span "Best Selling PPVs" at bounding box center [310, 42] width 45 height 7
click at [134, 39] on div "My Message Library" at bounding box center [145, 42] width 63 height 9
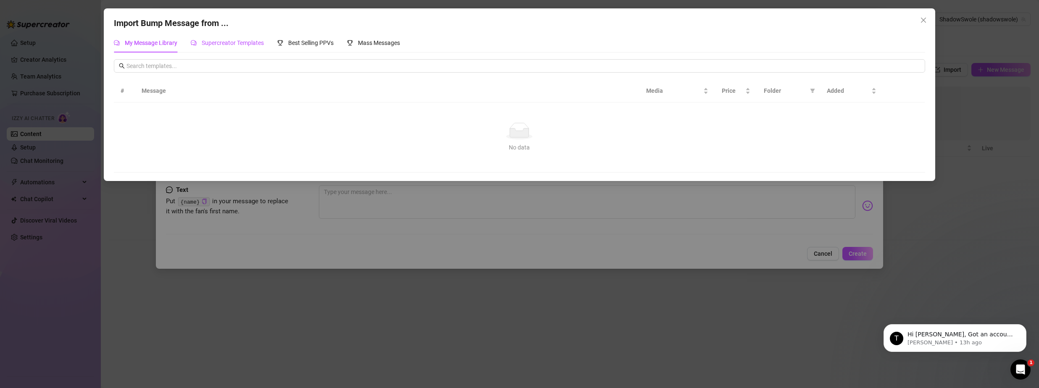
drag, startPoint x: 218, startPoint y: 39, endPoint x: 232, endPoint y: 39, distance: 13.9
click at [218, 39] on div "Supercreator Templates" at bounding box center [227, 42] width 73 height 9
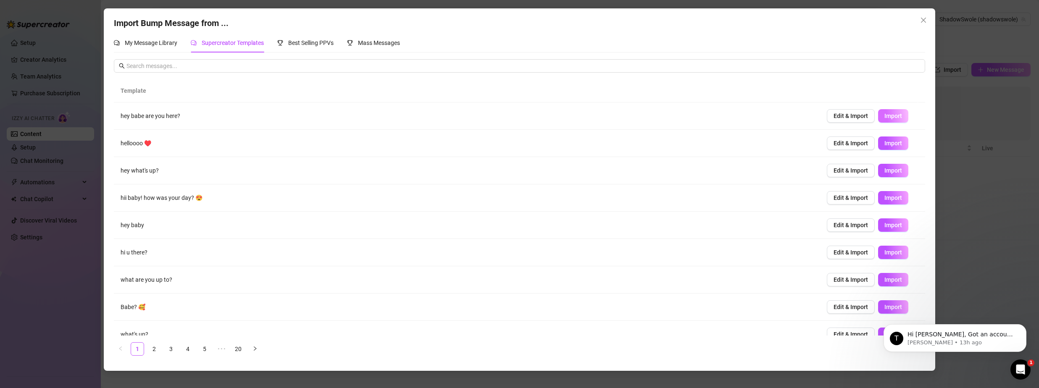
click at [890, 113] on span "Import" at bounding box center [893, 116] width 18 height 7
click at [889, 144] on span "Import" at bounding box center [893, 143] width 18 height 7
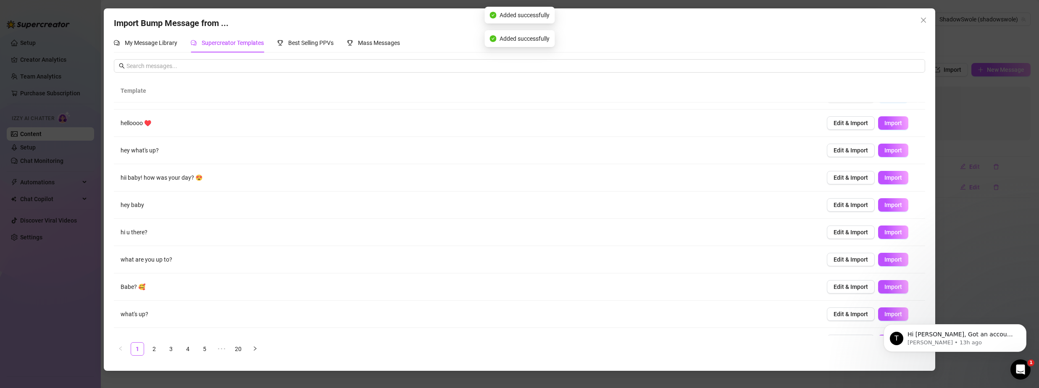
scroll to position [40, 0]
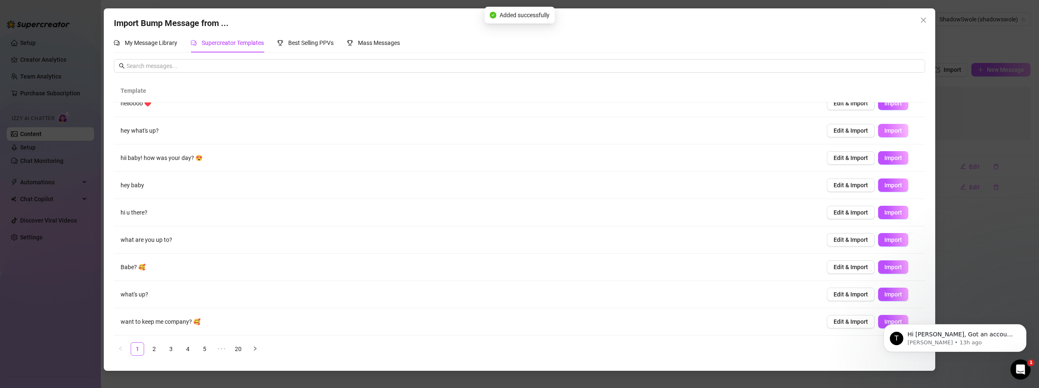
click at [894, 127] on span "Import" at bounding box center [893, 130] width 18 height 7
click at [893, 160] on span "Import" at bounding box center [893, 158] width 18 height 7
click at [892, 187] on span "Import" at bounding box center [893, 185] width 18 height 7
click at [894, 155] on span "Import" at bounding box center [893, 158] width 18 height 7
click at [893, 186] on span "Import" at bounding box center [893, 185] width 18 height 7
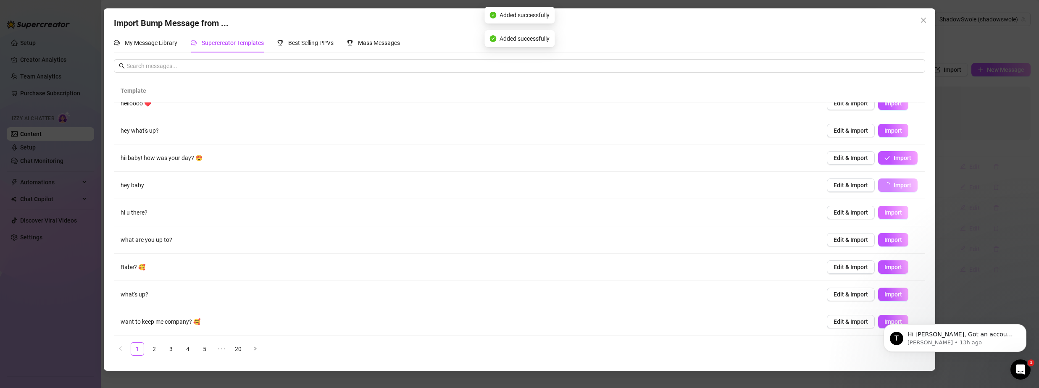
click at [889, 214] on span "Import" at bounding box center [893, 212] width 18 height 7
click at [890, 242] on span "Import" at bounding box center [893, 240] width 18 height 7
click at [885, 267] on span "Import" at bounding box center [893, 267] width 18 height 7
click at [888, 296] on span "Import" at bounding box center [893, 294] width 18 height 7
click at [1024, 323] on button "Dismiss notification" at bounding box center [1023, 326] width 11 height 11
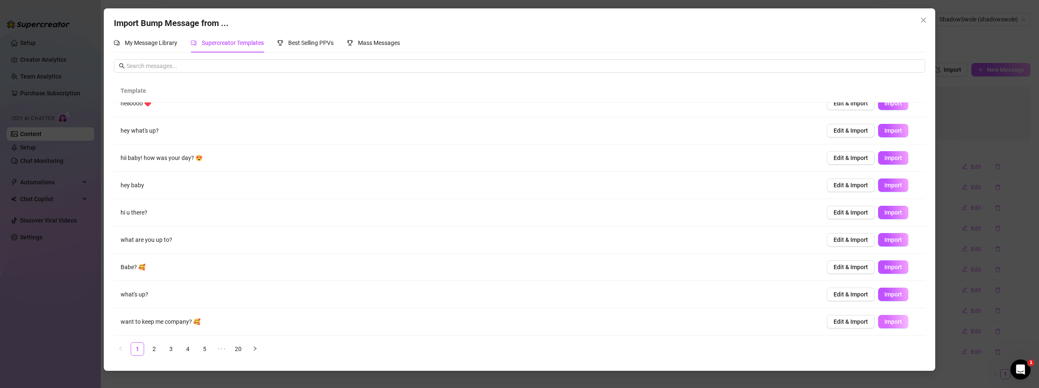
click at [888, 321] on span "Import" at bounding box center [893, 321] width 18 height 7
click at [156, 349] on link "2" at bounding box center [154, 349] width 13 height 13
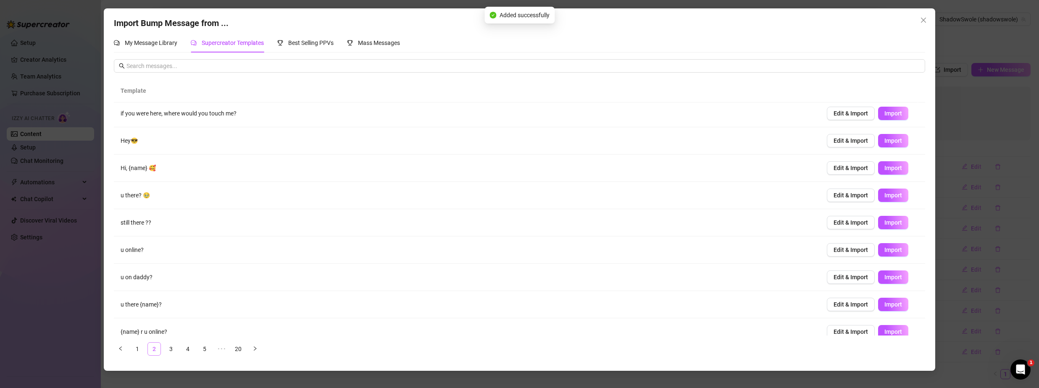
scroll to position [0, 0]
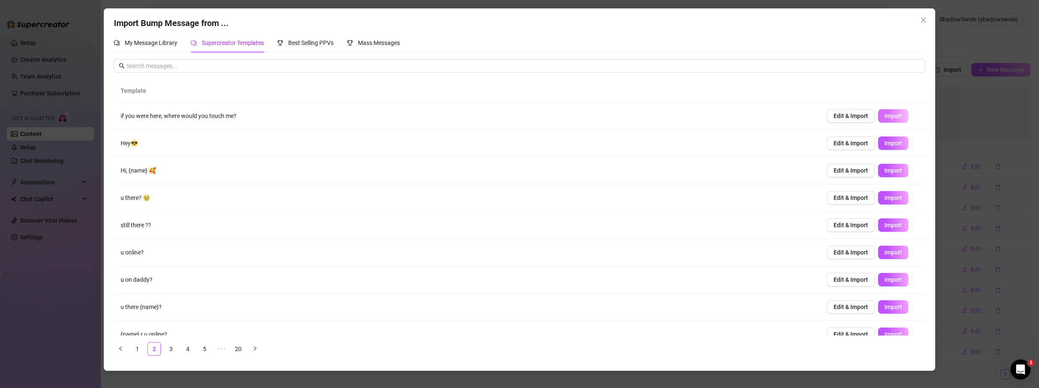
click at [884, 116] on span "Import" at bounding box center [893, 116] width 18 height 7
click at [891, 141] on span "Import" at bounding box center [893, 143] width 18 height 7
click at [893, 173] on span "Import" at bounding box center [893, 170] width 18 height 7
click at [891, 201] on span "Import" at bounding box center [893, 198] width 18 height 7
click at [889, 226] on span "Import" at bounding box center [893, 225] width 18 height 7
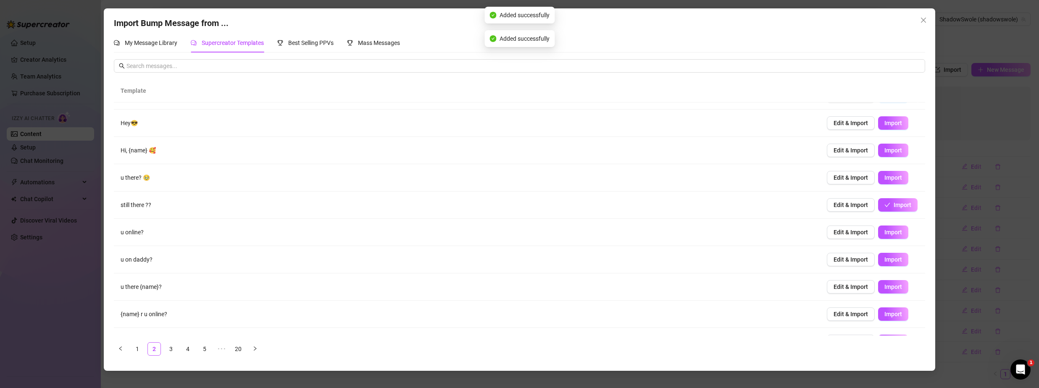
scroll to position [40, 0]
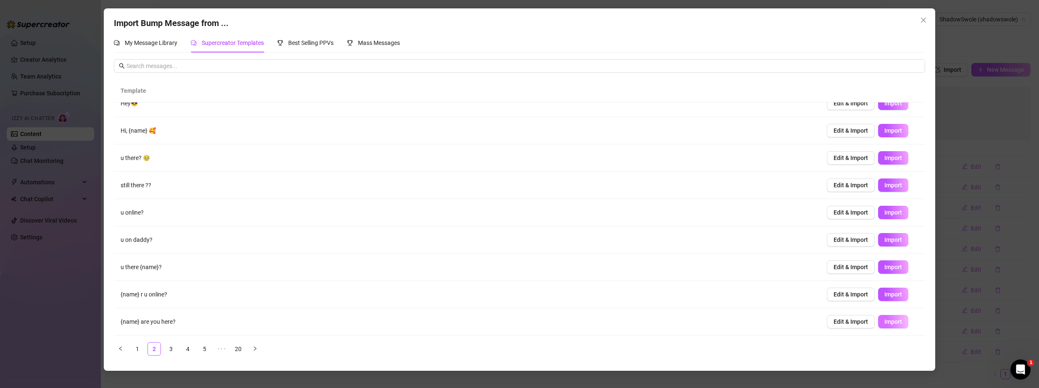
drag, startPoint x: 894, startPoint y: 293, endPoint x: 885, endPoint y: 324, distance: 32.7
click at [893, 293] on span "Import" at bounding box center [893, 294] width 18 height 7
click at [883, 328] on button "Import" at bounding box center [893, 321] width 30 height 13
click at [191, 345] on link "4" at bounding box center [187, 349] width 13 height 13
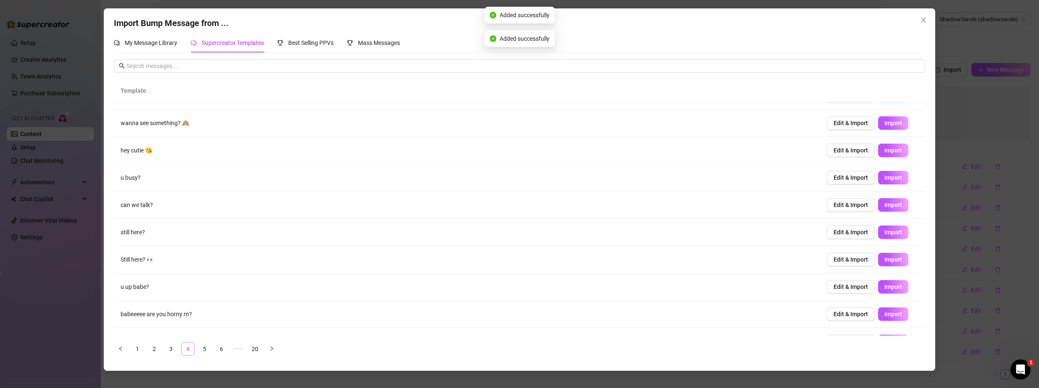
scroll to position [0, 0]
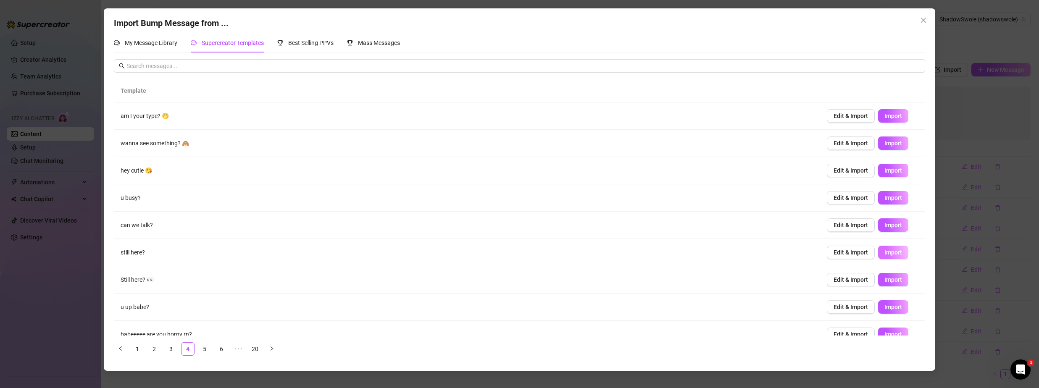
drag, startPoint x: 881, startPoint y: 251, endPoint x: 887, endPoint y: 239, distance: 13.5
click at [884, 251] on span "Import" at bounding box center [893, 252] width 18 height 7
click at [891, 222] on span "Import" at bounding box center [893, 225] width 18 height 7
click at [890, 117] on span "Import" at bounding box center [893, 116] width 18 height 7
click at [884, 143] on span "Import" at bounding box center [893, 143] width 18 height 7
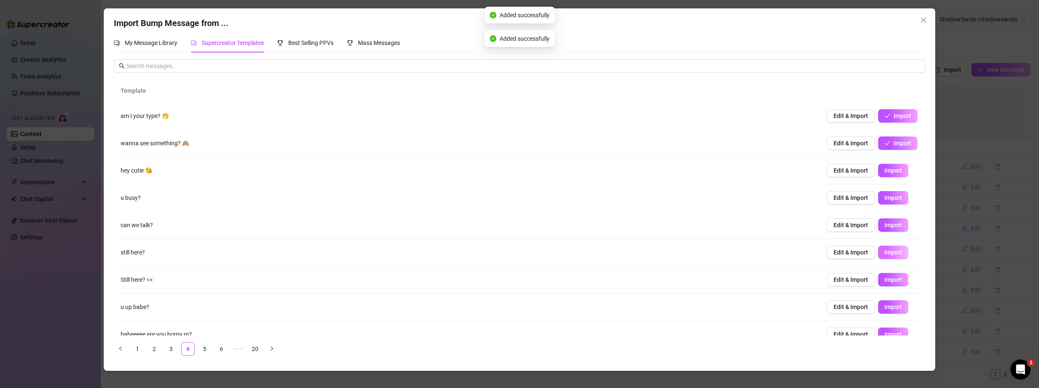
drag, startPoint x: 886, startPoint y: 226, endPoint x: 886, endPoint y: 252, distance: 25.6
click at [887, 226] on span "Import" at bounding box center [893, 225] width 18 height 7
click at [884, 278] on span "Import" at bounding box center [893, 279] width 18 height 7
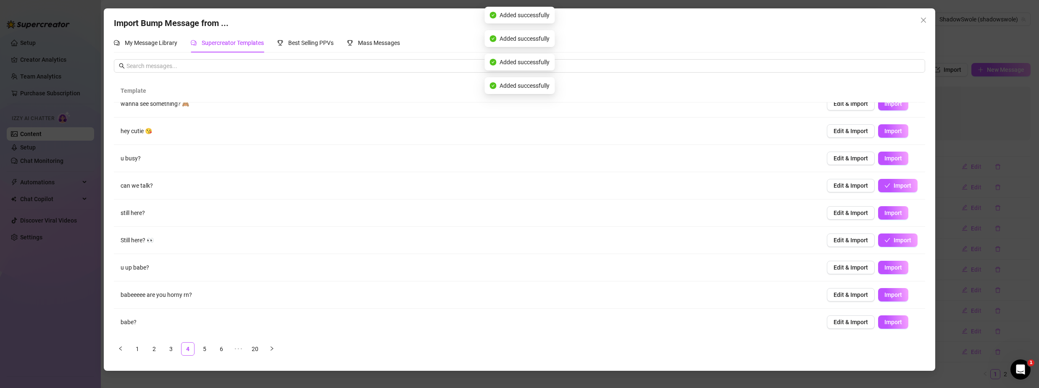
scroll to position [40, 0]
drag, startPoint x: 891, startPoint y: 267, endPoint x: 891, endPoint y: 280, distance: 12.6
click at [891, 267] on span "Import" at bounding box center [893, 267] width 18 height 7
click at [891, 292] on span "Import" at bounding box center [893, 294] width 18 height 7
drag, startPoint x: 893, startPoint y: 322, endPoint x: 883, endPoint y: 313, distance: 12.5
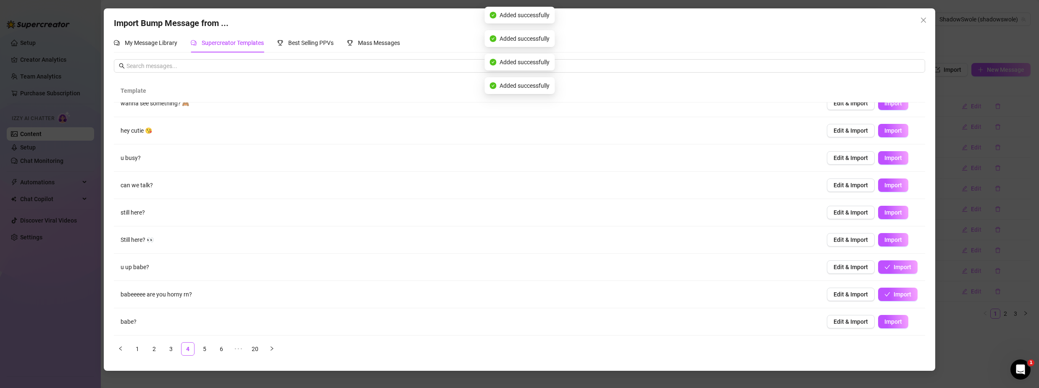
click at [892, 322] on span "Import" at bounding box center [893, 321] width 18 height 7
click at [207, 347] on link "5" at bounding box center [204, 349] width 13 height 13
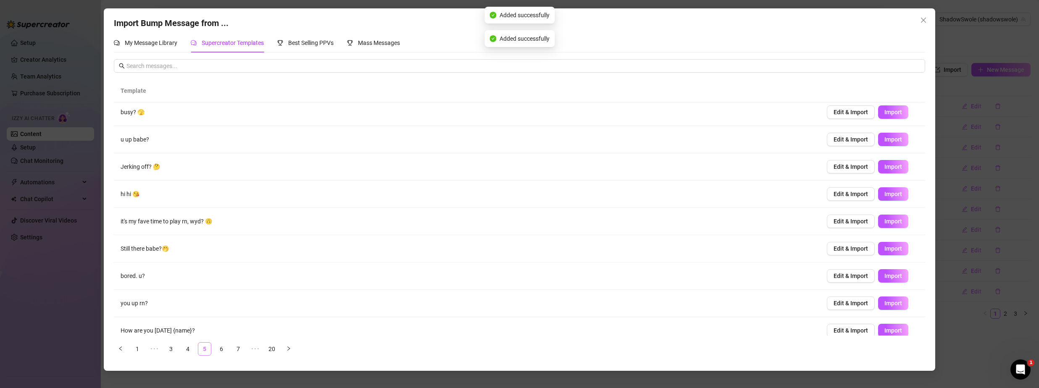
scroll to position [0, 0]
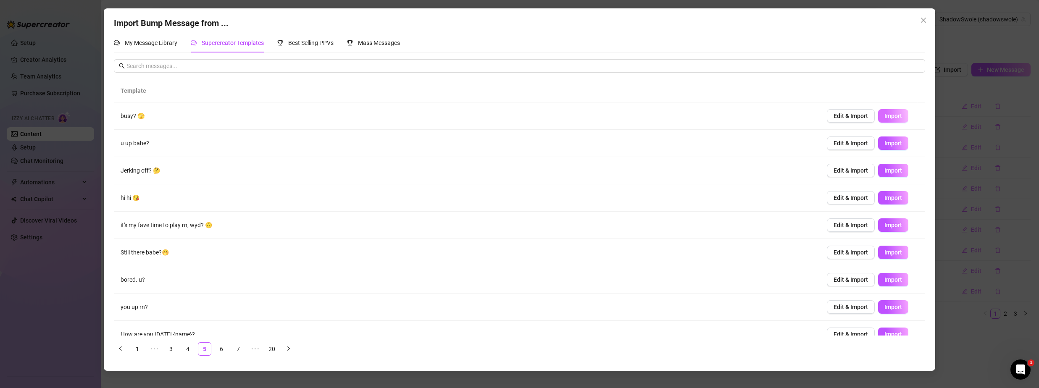
click at [887, 115] on span "Import" at bounding box center [893, 116] width 18 height 7
click at [889, 144] on span "Import" at bounding box center [893, 143] width 18 height 7
click at [888, 173] on span "Import" at bounding box center [893, 170] width 18 height 7
click at [890, 200] on span "Import" at bounding box center [893, 198] width 18 height 7
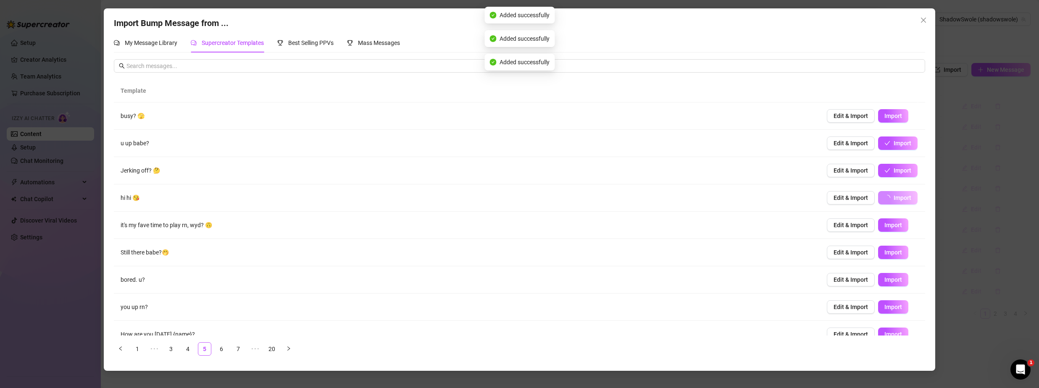
click at [888, 226] on span "Import" at bounding box center [893, 225] width 18 height 7
click at [884, 252] on span "Import" at bounding box center [893, 252] width 18 height 7
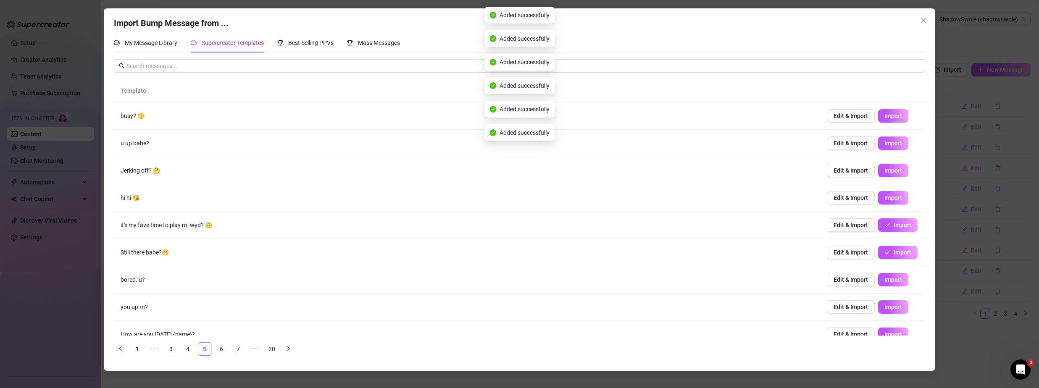
scroll to position [40, 0]
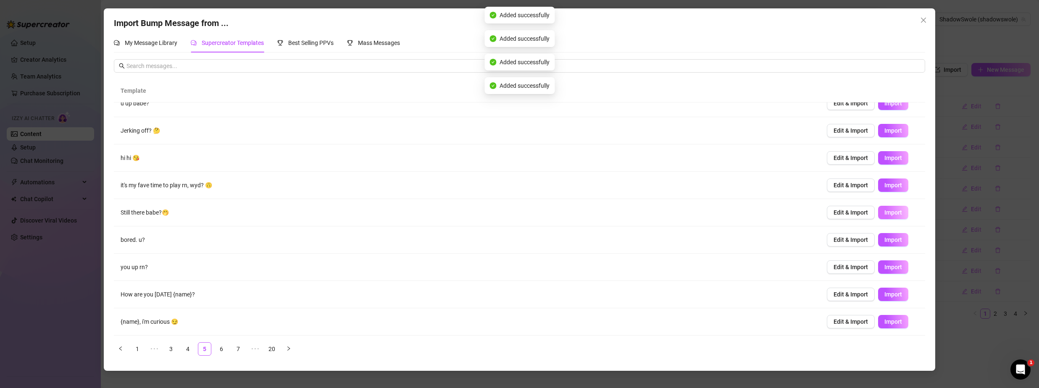
click at [894, 211] on span "Import" at bounding box center [893, 212] width 18 height 7
click at [895, 242] on button "Import" at bounding box center [893, 239] width 30 height 13
click at [890, 266] on span "Import" at bounding box center [893, 267] width 18 height 7
click at [889, 292] on span "Import" at bounding box center [893, 294] width 18 height 7
click at [889, 325] on span "Import" at bounding box center [893, 321] width 18 height 7
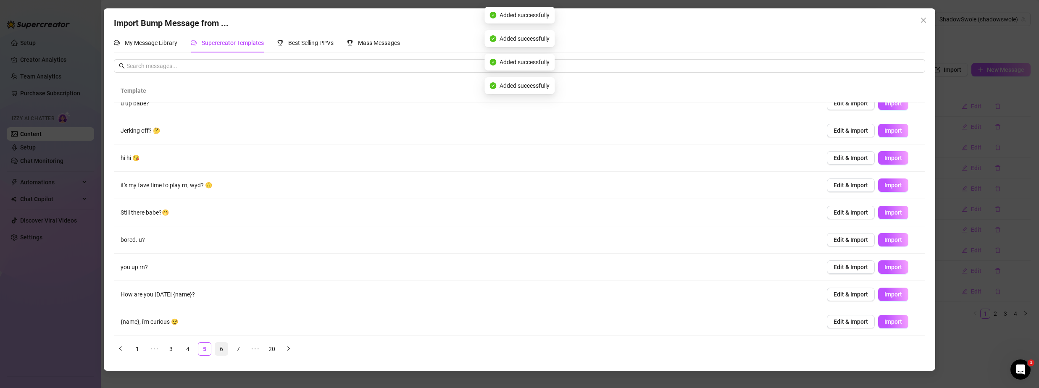
click at [219, 347] on link "6" at bounding box center [221, 349] width 13 height 13
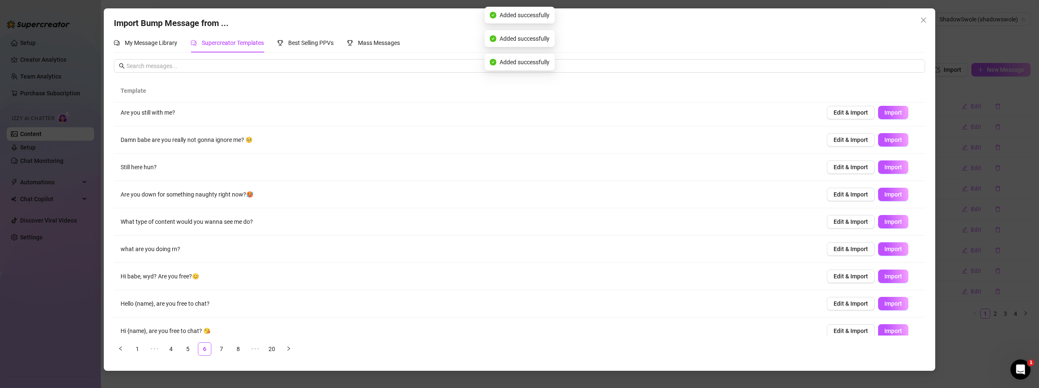
scroll to position [0, 0]
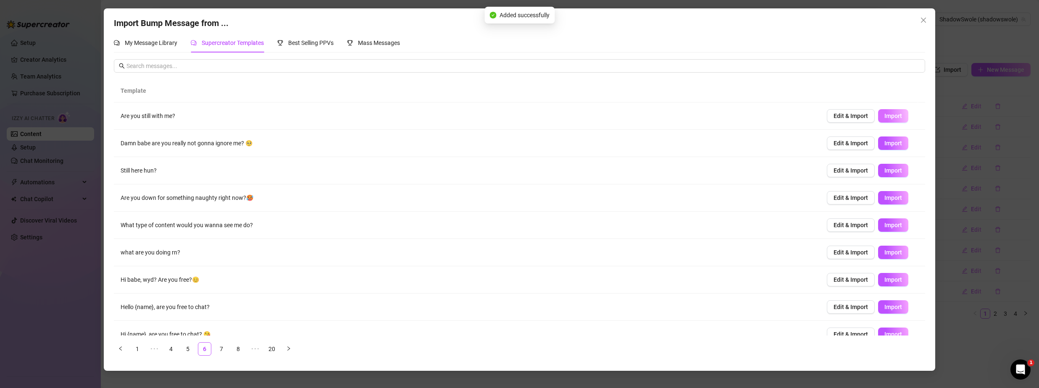
click at [889, 121] on button "Import" at bounding box center [893, 115] width 30 height 13
click at [894, 142] on span "Import" at bounding box center [893, 143] width 18 height 7
click at [890, 172] on span "Import" at bounding box center [893, 170] width 18 height 7
click at [888, 199] on span "Import" at bounding box center [893, 198] width 18 height 7
click at [888, 229] on button "Import" at bounding box center [893, 224] width 30 height 13
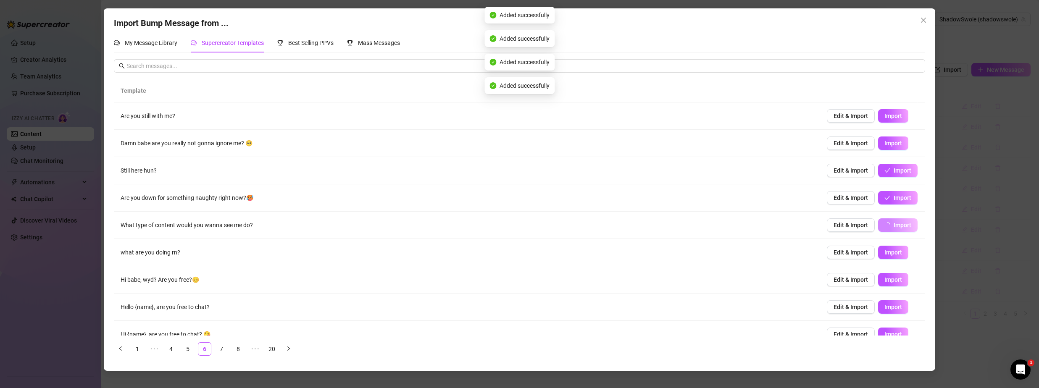
click at [894, 253] on span "Import" at bounding box center [893, 252] width 18 height 7
click at [891, 280] on span "Import" at bounding box center [893, 279] width 18 height 7
click at [896, 309] on button "Import" at bounding box center [893, 306] width 30 height 13
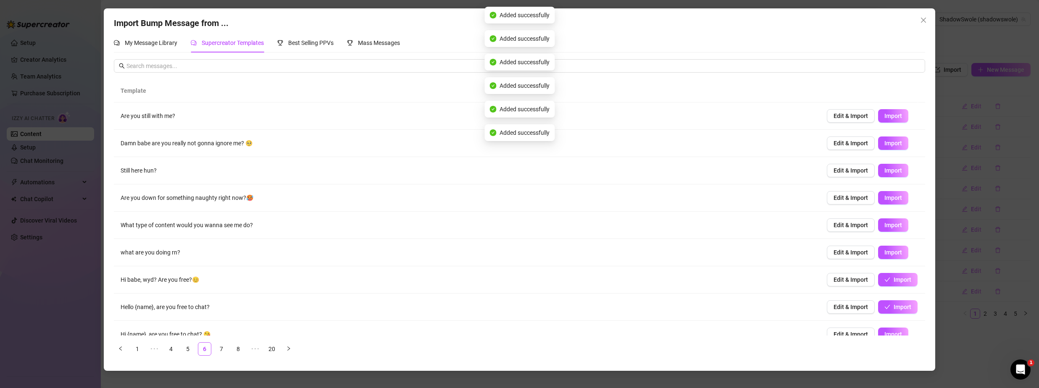
scroll to position [40, 0]
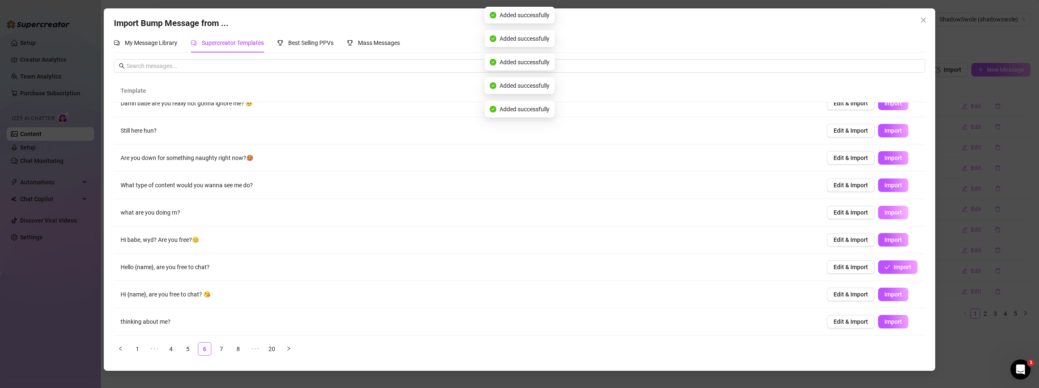
click at [894, 212] on span "Import" at bounding box center [893, 212] width 18 height 7
click at [891, 242] on span "Import" at bounding box center [893, 240] width 18 height 7
click at [889, 266] on span "Import" at bounding box center [893, 267] width 18 height 7
click at [887, 295] on span "Import" at bounding box center [893, 294] width 18 height 7
click at [889, 323] on span "Import" at bounding box center [893, 321] width 18 height 7
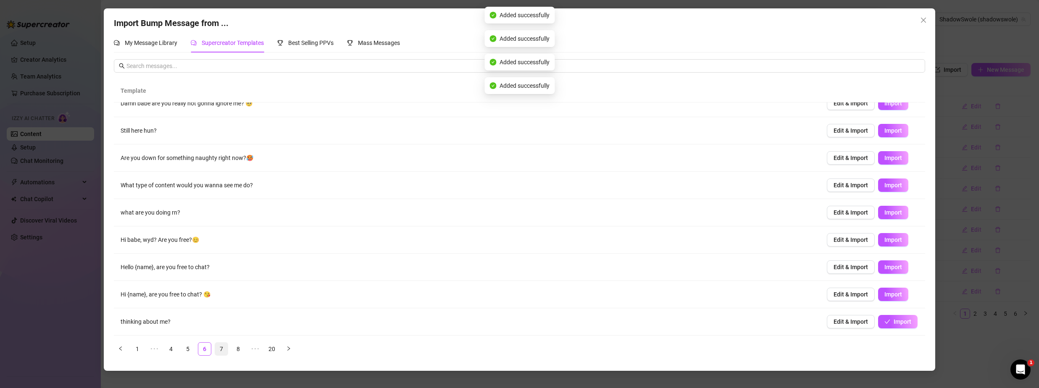
click at [223, 349] on link "7" at bounding box center [221, 349] width 13 height 13
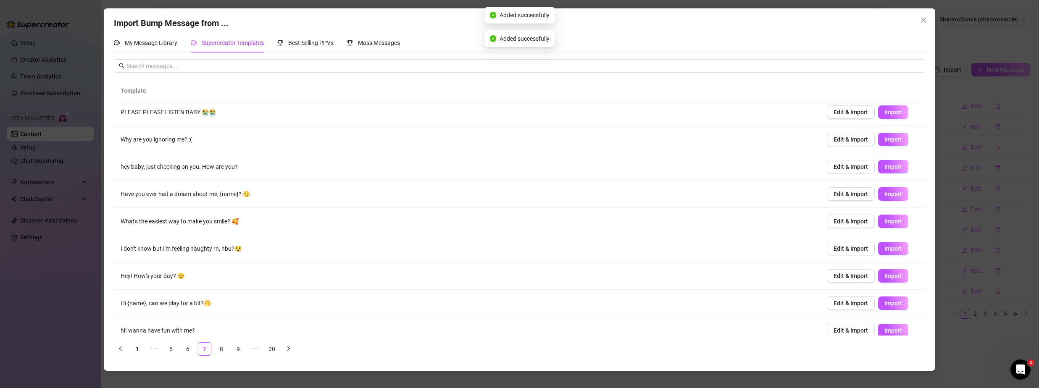
scroll to position [0, 0]
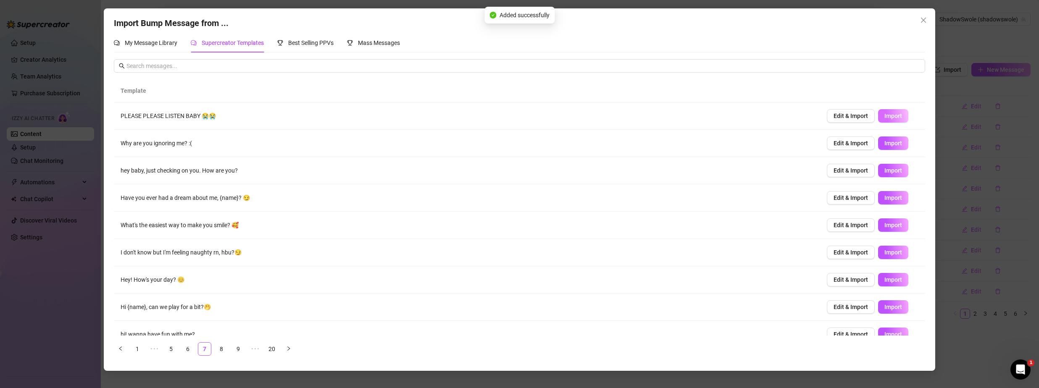
click at [885, 115] on span "Import" at bounding box center [893, 116] width 18 height 7
click at [894, 142] on span "Import" at bounding box center [893, 143] width 18 height 7
click at [888, 171] on span "Import" at bounding box center [893, 170] width 18 height 7
click at [889, 195] on span "Import" at bounding box center [893, 198] width 18 height 7
click at [889, 224] on span "Import" at bounding box center [893, 225] width 18 height 7
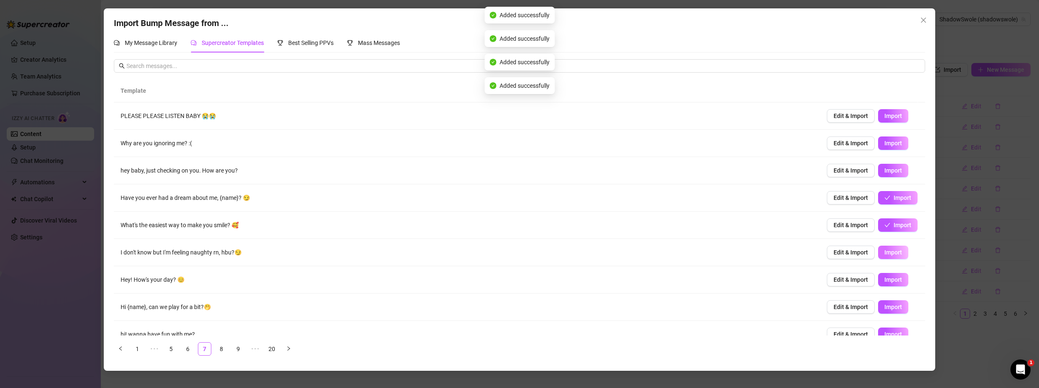
click at [891, 255] on span "Import" at bounding box center [893, 252] width 18 height 7
click at [889, 282] on span "Import" at bounding box center [893, 279] width 18 height 7
drag, startPoint x: 887, startPoint y: 302, endPoint x: 887, endPoint y: 307, distance: 5.0
click at [887, 302] on button "Import" at bounding box center [893, 306] width 30 height 13
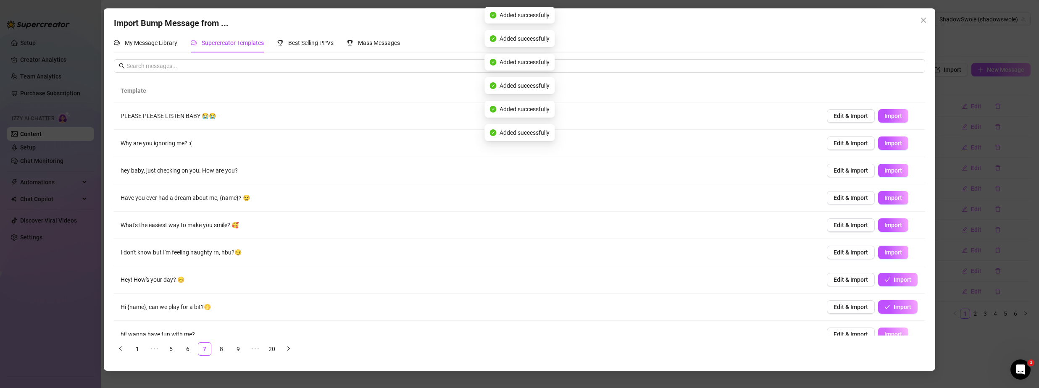
scroll to position [40, 0]
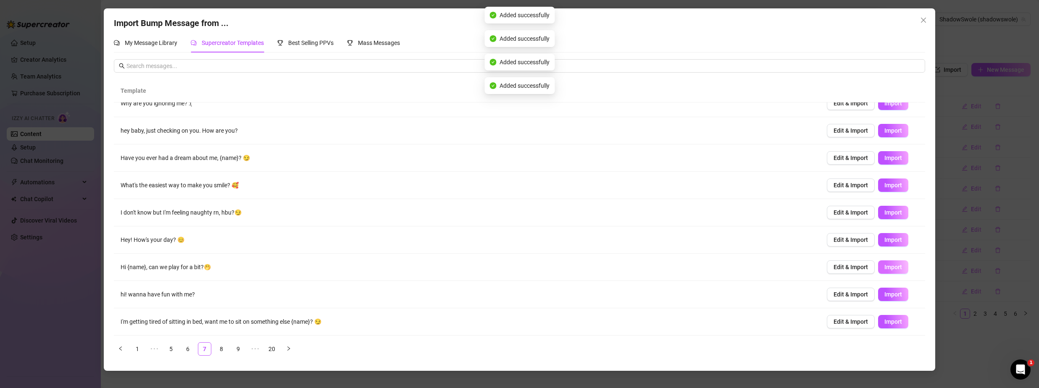
click at [896, 271] on button "Import" at bounding box center [893, 266] width 30 height 13
click at [891, 297] on span "Import" at bounding box center [893, 294] width 18 height 7
click at [890, 321] on span "Import" at bounding box center [893, 321] width 18 height 7
click at [223, 348] on link "8" at bounding box center [221, 349] width 13 height 13
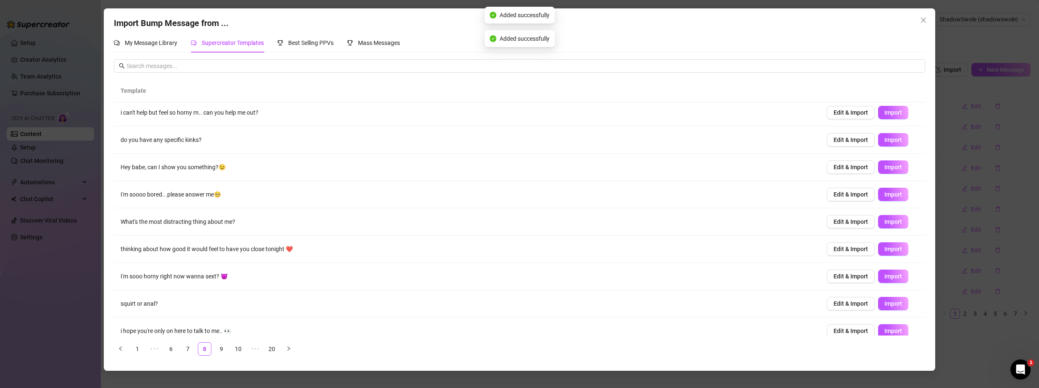
scroll to position [0, 0]
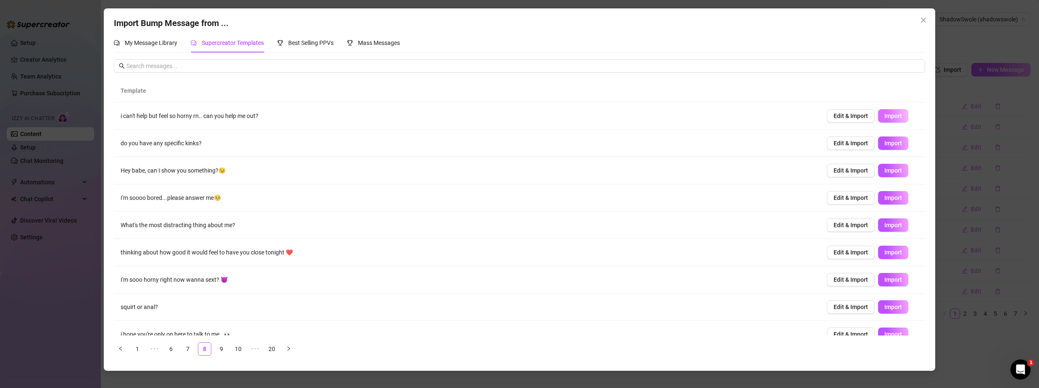
click at [884, 113] on span "Import" at bounding box center [893, 116] width 18 height 7
click at [890, 140] on span "Import" at bounding box center [893, 143] width 18 height 7
click at [891, 170] on span "Import" at bounding box center [893, 170] width 18 height 7
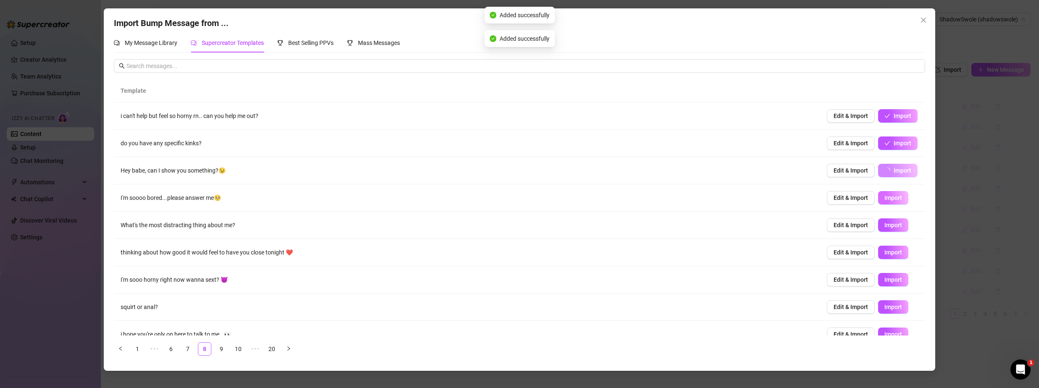
click at [888, 201] on span "Import" at bounding box center [893, 198] width 18 height 7
click at [886, 222] on span "Import" at bounding box center [893, 225] width 18 height 7
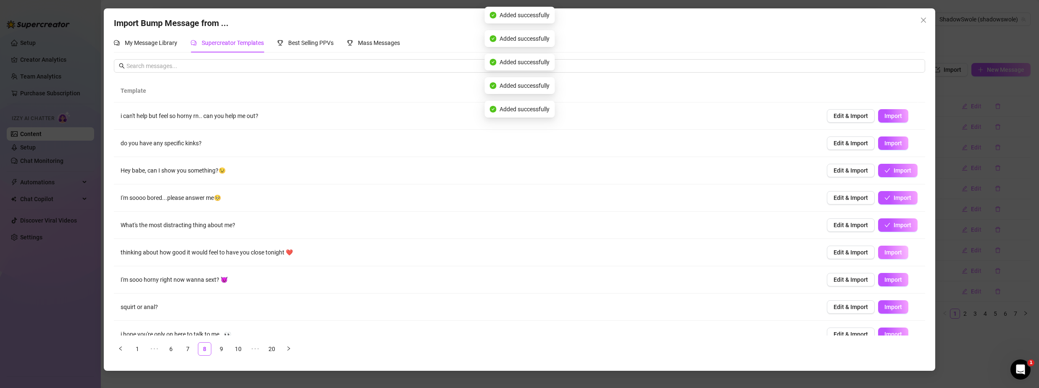
click at [886, 252] on span "Import" at bounding box center [893, 252] width 18 height 7
click at [885, 277] on span "Import" at bounding box center [893, 279] width 18 height 7
click at [892, 310] on span "Import" at bounding box center [893, 307] width 18 height 7
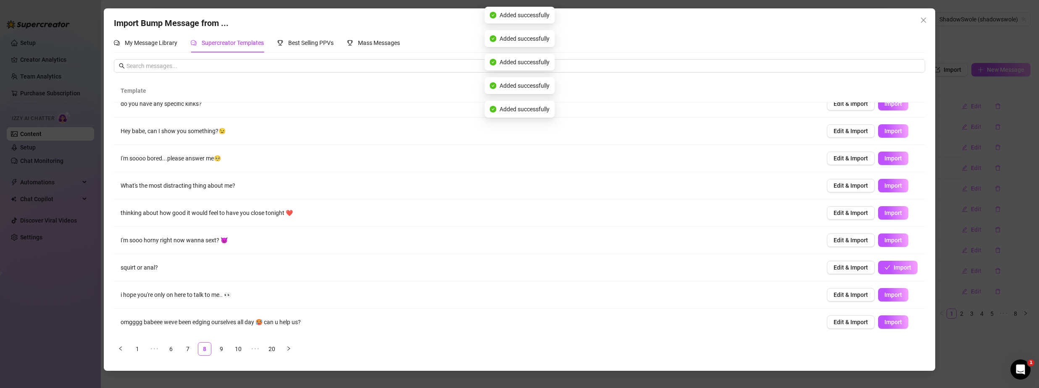
scroll to position [40, 0]
click at [892, 239] on span "Import" at bounding box center [893, 240] width 18 height 7
click at [891, 269] on span "Import" at bounding box center [893, 267] width 18 height 7
click at [891, 293] on span "Import" at bounding box center [893, 294] width 18 height 7
click at [891, 321] on span "Import" at bounding box center [893, 321] width 18 height 7
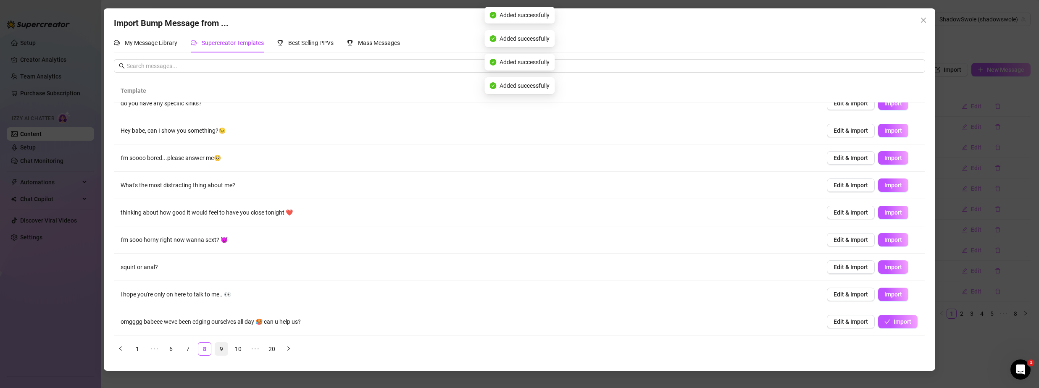
click at [222, 351] on link "9" at bounding box center [221, 349] width 13 height 13
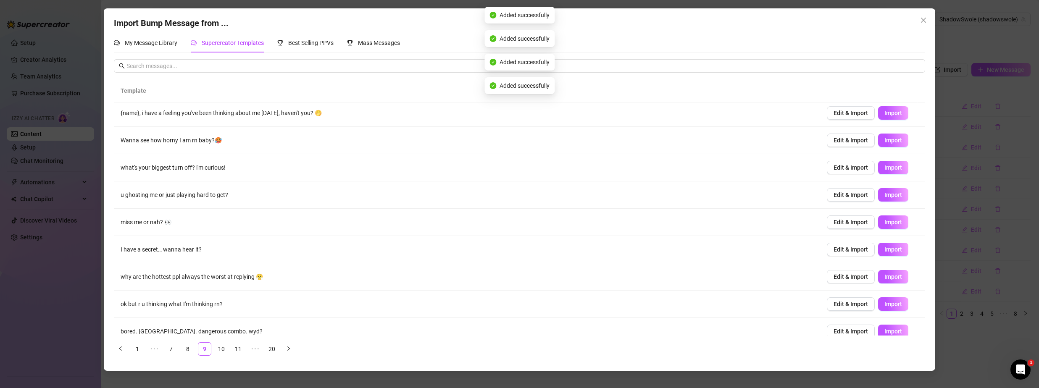
scroll to position [0, 0]
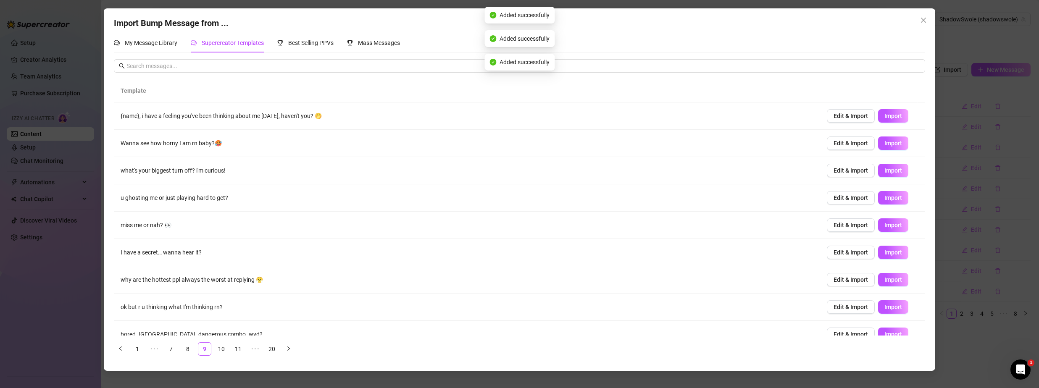
click at [892, 116] on span "Import" at bounding box center [893, 116] width 18 height 7
click at [892, 145] on span "Import" at bounding box center [893, 143] width 18 height 7
click at [889, 168] on span "Import" at bounding box center [893, 170] width 18 height 7
click at [888, 197] on span "Import" at bounding box center [893, 198] width 18 height 7
click at [890, 226] on span "Import" at bounding box center [893, 225] width 18 height 7
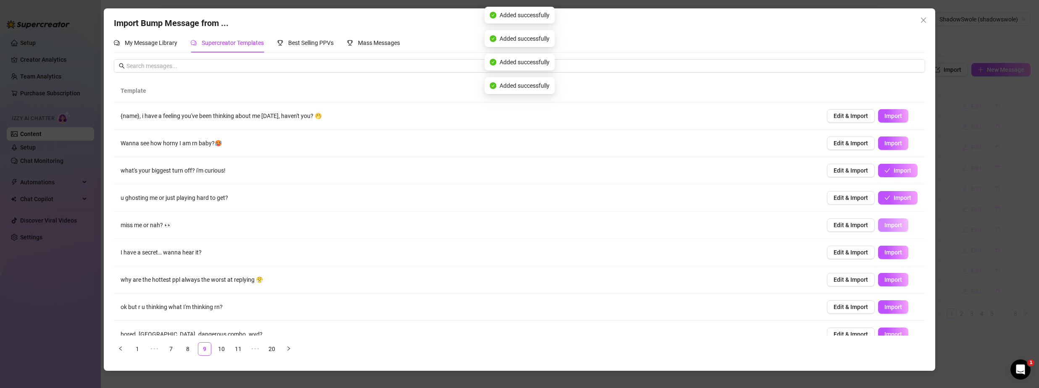
click at [887, 251] on span "Import" at bounding box center [893, 252] width 18 height 7
click at [884, 280] on span "Import" at bounding box center [893, 279] width 18 height 7
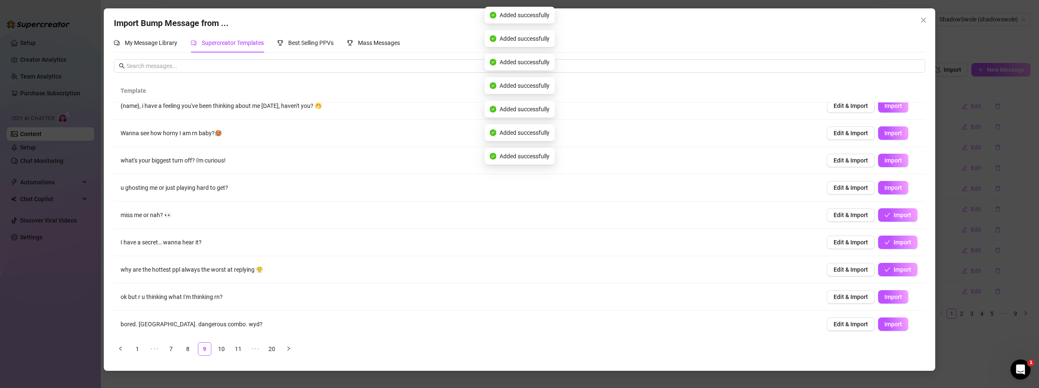
scroll to position [40, 0]
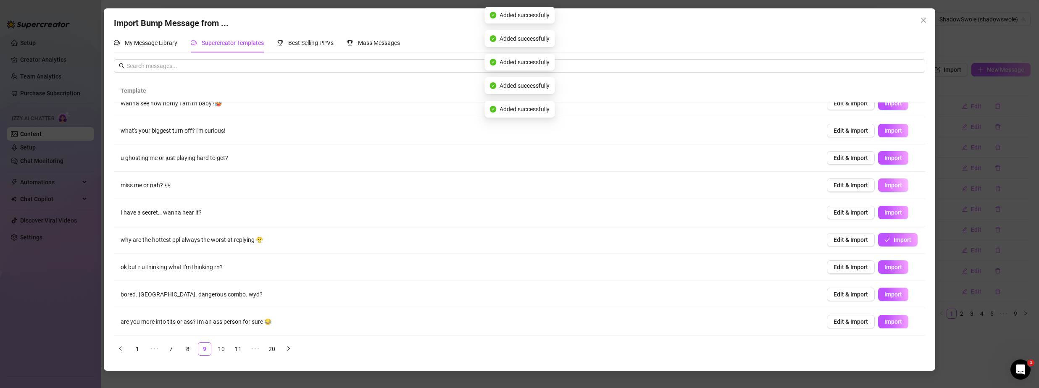
click at [889, 186] on span "Import" at bounding box center [893, 185] width 18 height 7
click at [892, 216] on span "Import" at bounding box center [893, 212] width 18 height 7
click at [894, 245] on button "Import" at bounding box center [893, 239] width 30 height 13
click at [897, 270] on button "Import" at bounding box center [893, 266] width 30 height 13
click at [888, 295] on span "Import" at bounding box center [893, 294] width 18 height 7
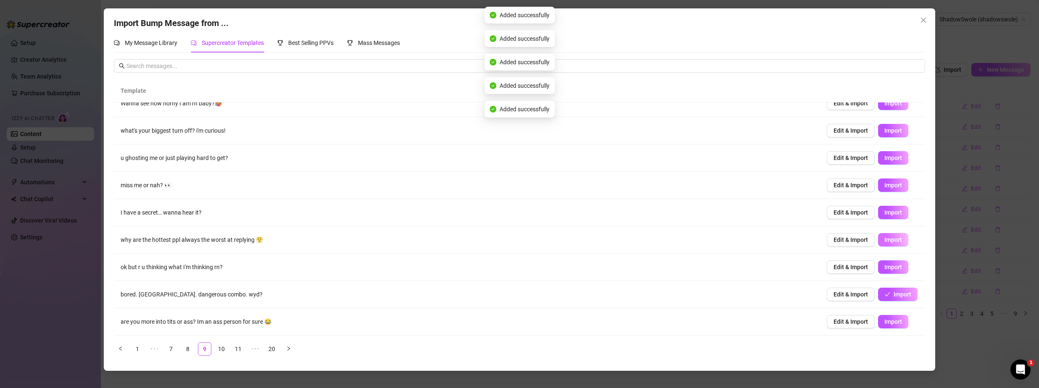
click at [890, 243] on span "Import" at bounding box center [893, 240] width 18 height 7
click at [891, 269] on span "Import" at bounding box center [893, 267] width 18 height 7
click at [894, 291] on span "Import" at bounding box center [893, 294] width 18 height 7
click at [889, 325] on span "Import" at bounding box center [893, 321] width 18 height 7
click at [218, 349] on link "10" at bounding box center [221, 349] width 13 height 13
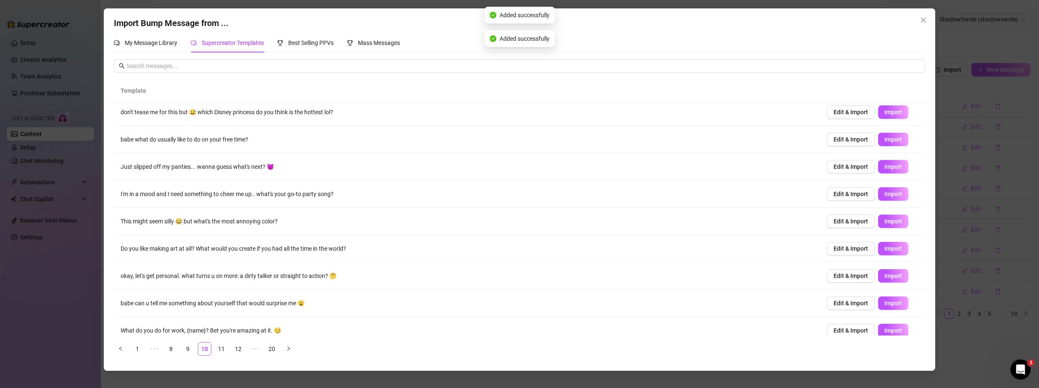
scroll to position [0, 0]
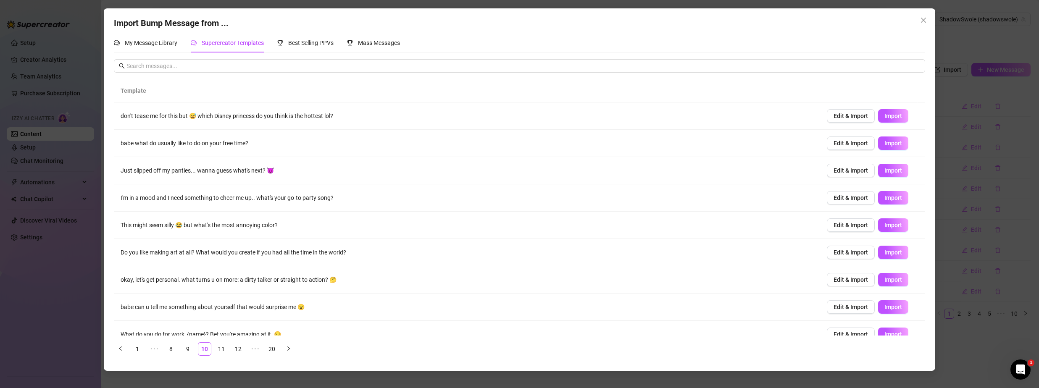
click at [888, 115] on span "Import" at bounding box center [893, 116] width 18 height 7
click at [890, 145] on span "Import" at bounding box center [893, 143] width 18 height 7
click at [892, 170] on span "Import" at bounding box center [893, 170] width 18 height 7
click at [889, 200] on span "Import" at bounding box center [893, 198] width 18 height 7
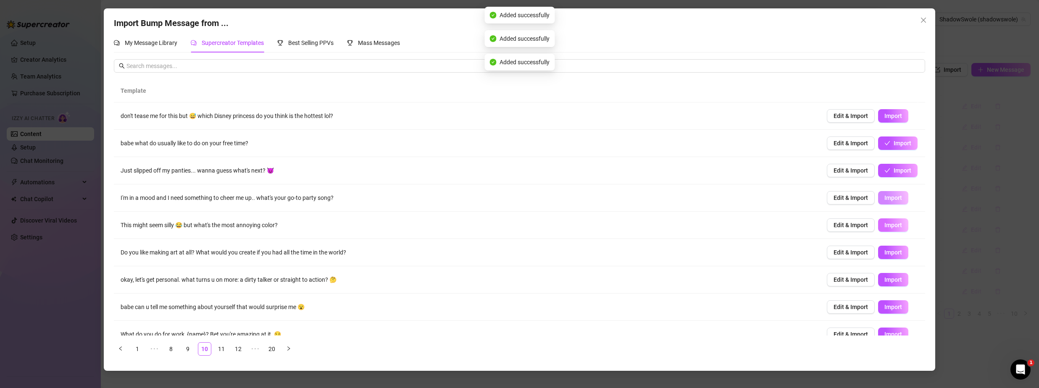
click at [886, 225] on span "Import" at bounding box center [893, 225] width 18 height 7
click at [888, 250] on button "Import" at bounding box center [893, 252] width 30 height 13
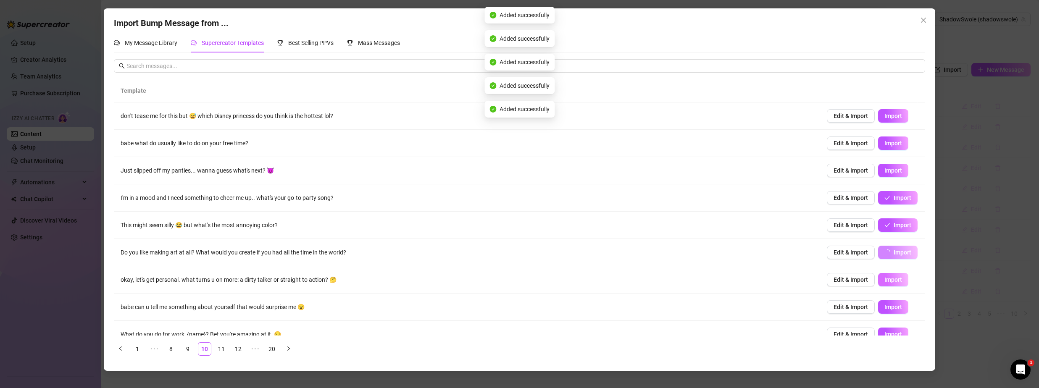
click at [886, 282] on span "Import" at bounding box center [893, 279] width 18 height 7
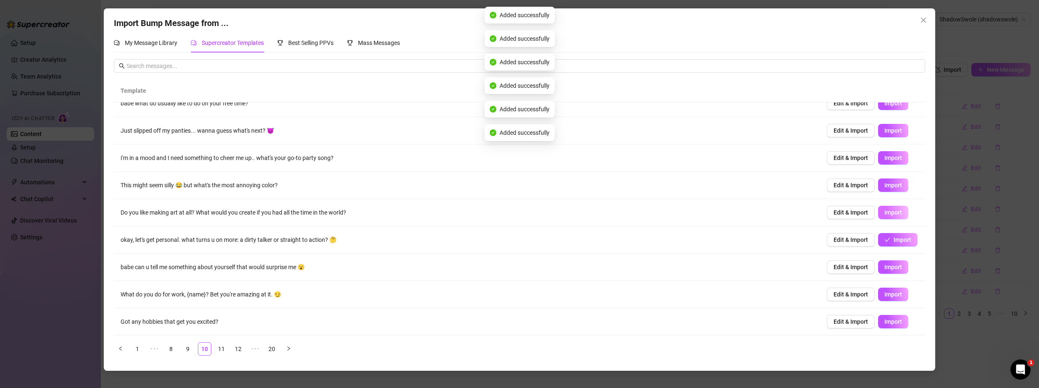
click at [897, 210] on button "Import" at bounding box center [893, 212] width 30 height 13
click at [896, 242] on button "Import" at bounding box center [893, 239] width 30 height 13
click at [889, 270] on span "Import" at bounding box center [893, 267] width 18 height 7
click at [888, 290] on button "Import" at bounding box center [893, 294] width 30 height 13
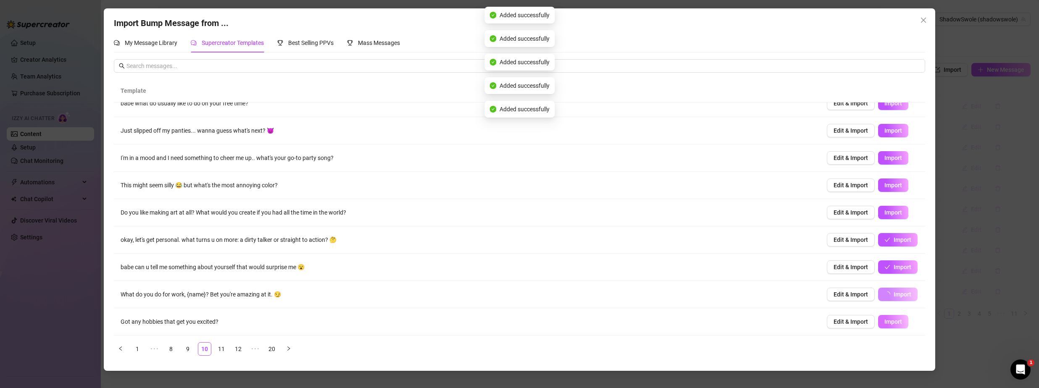
click at [893, 321] on span "Import" at bounding box center [893, 321] width 18 height 7
type textarea "Got any hobbies that get you excited?"
click at [76, 11] on div "Import Bump Message from ... My Message Library Supercreator Templates Best Sel…" at bounding box center [519, 194] width 1039 height 388
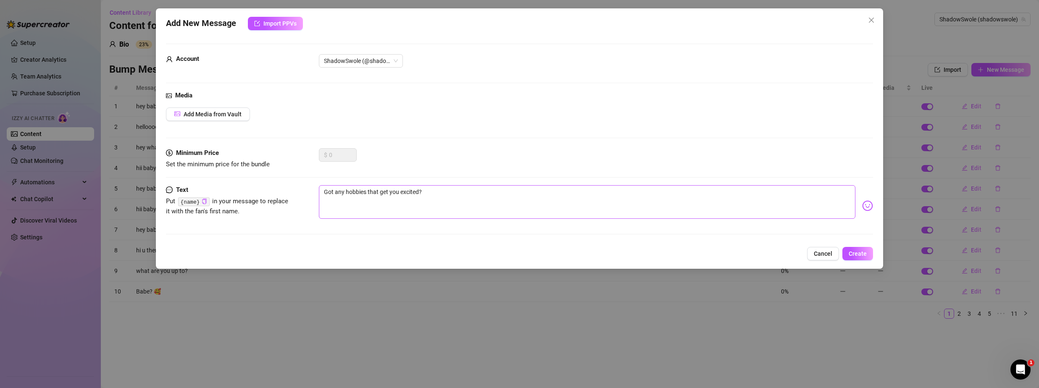
drag, startPoint x: 852, startPoint y: 255, endPoint x: 762, endPoint y: 187, distance: 113.6
click at [762, 187] on div "Add New Message Import PPVs Account ShadowSwole (@shadowswole) Media Add Media …" at bounding box center [519, 138] width 727 height 260
drag, startPoint x: 860, startPoint y: 252, endPoint x: 353, endPoint y: 238, distance: 507.3
click at [353, 238] on div "Add New Message Import PPVs Account ShadowSwole (@shadowswole) Media Add Media …" at bounding box center [519, 138] width 727 height 260
click at [853, 255] on span "Create" at bounding box center [858, 253] width 18 height 7
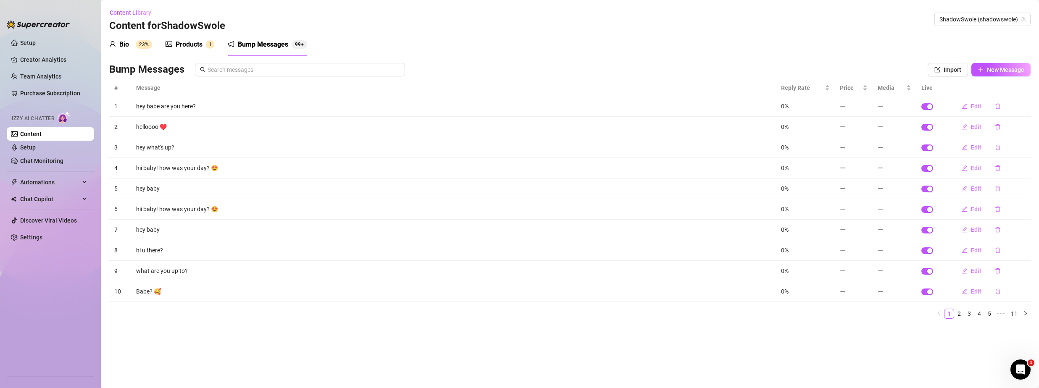
click at [186, 39] on div "Products 1" at bounding box center [190, 45] width 49 height 24
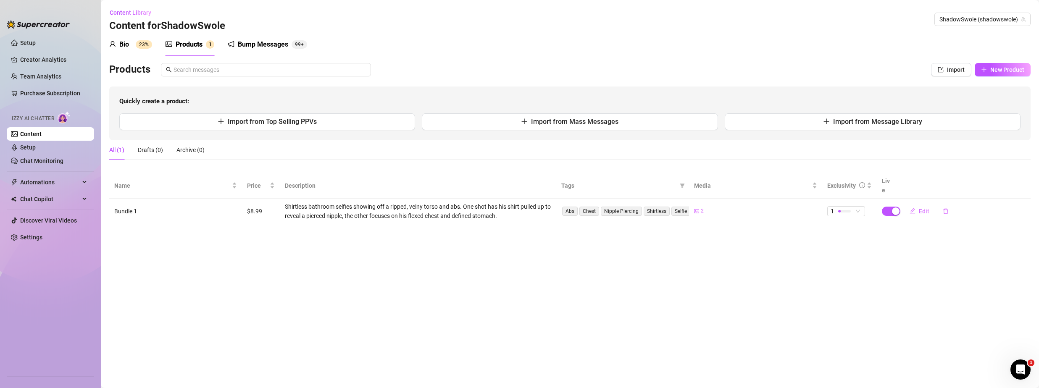
click at [112, 38] on div "Bio 23%" at bounding box center [130, 45] width 43 height 24
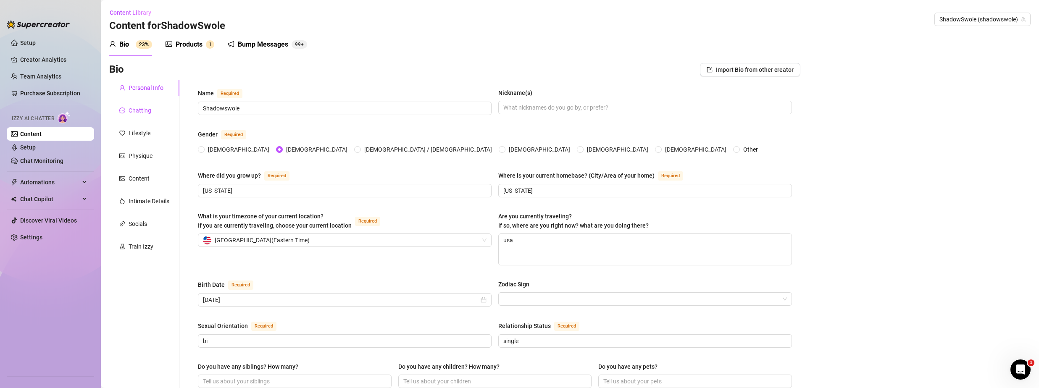
click at [140, 108] on div "Chatting" at bounding box center [140, 110] width 23 height 9
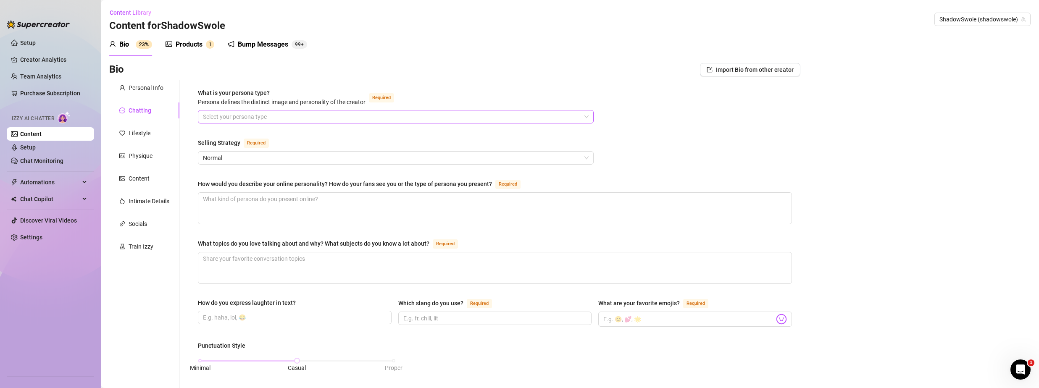
scroll to position [42, 0]
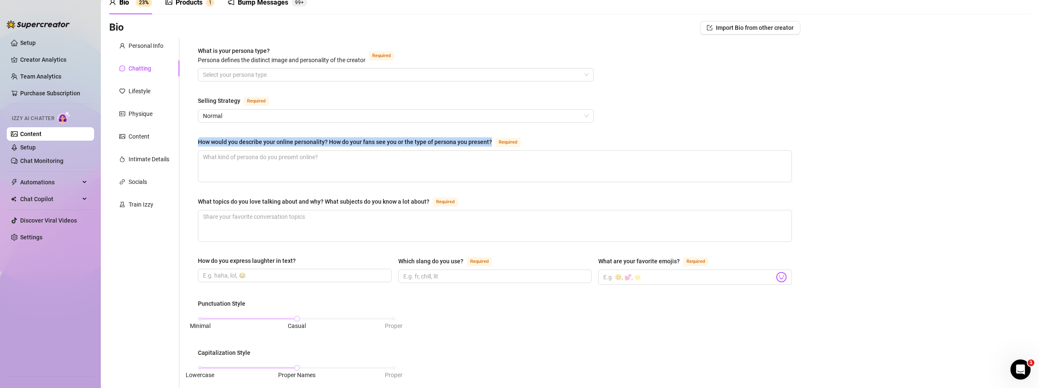
drag, startPoint x: 199, startPoint y: 141, endPoint x: 489, endPoint y: 142, distance: 289.5
click at [489, 142] on div "How would you describe your online personality? How do your fans see you or the…" at bounding box center [345, 141] width 294 height 9
copy div "How would you describe your online personality? How do your fans see you or the…"
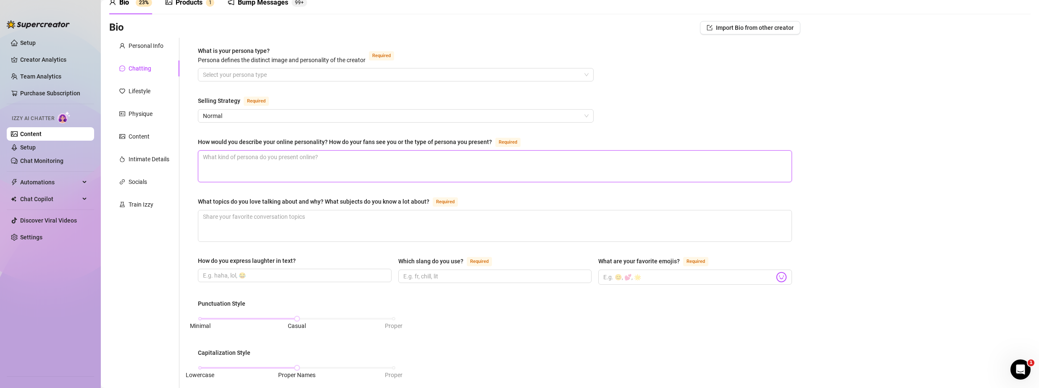
click at [266, 162] on textarea "How would you describe your online personality? How do your fans see you or the…" at bounding box center [494, 166] width 593 height 31
paste textarea ""As ShadowSwole, my online personality is a sultry mix of dark allure and chise…"
type textarea ""As ShadowSwole, my online personality is a sultry mix of dark allure and chise…"
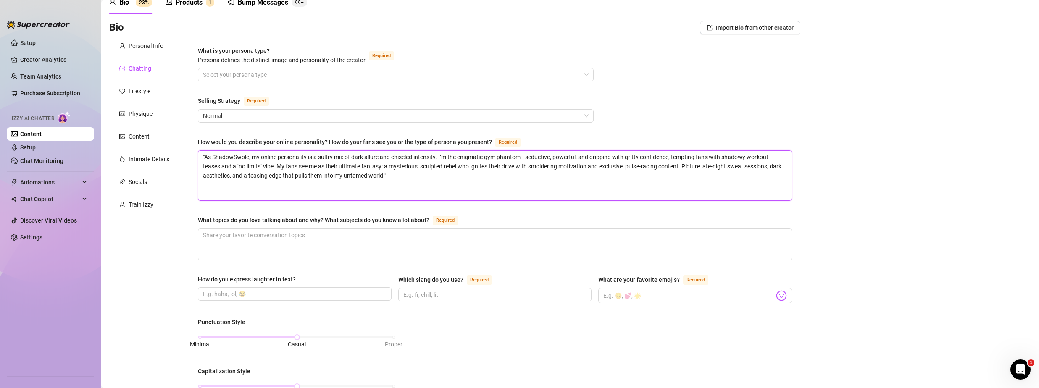
scroll to position [0, 0]
type textarea ""As ShadowSwole, my online personality is a sultry mix of dark allure and chise…"
click at [268, 239] on textarea "What topics do you love talking about and why? What subjects do you know a lot …" at bounding box center [494, 244] width 593 height 31
click at [317, 242] on textarea "What topics do you love talking about and why? What subjects do you know a lot …" at bounding box center [494, 244] width 593 height 31
paste textarea ""As ShadowSwole, I thrive on talking about raw, pulse-pounding fitness and tant…"
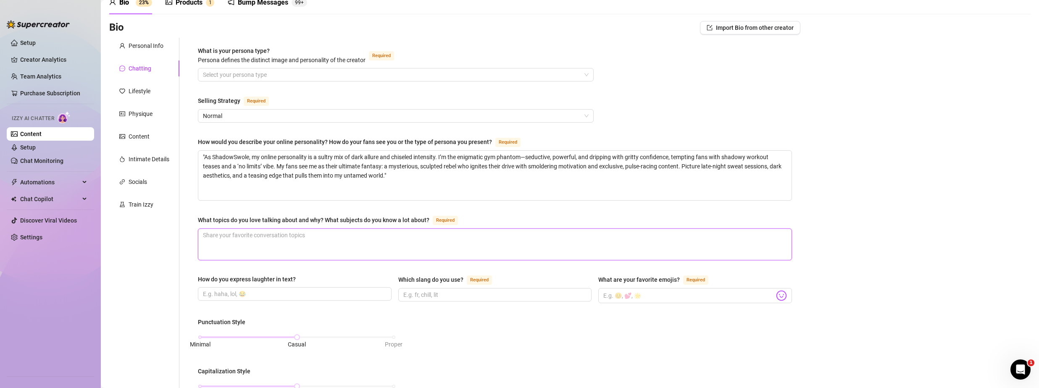
type textarea ""As ShadowSwole, I thrive on talking about raw, pulse-pounding fitness and tant…"
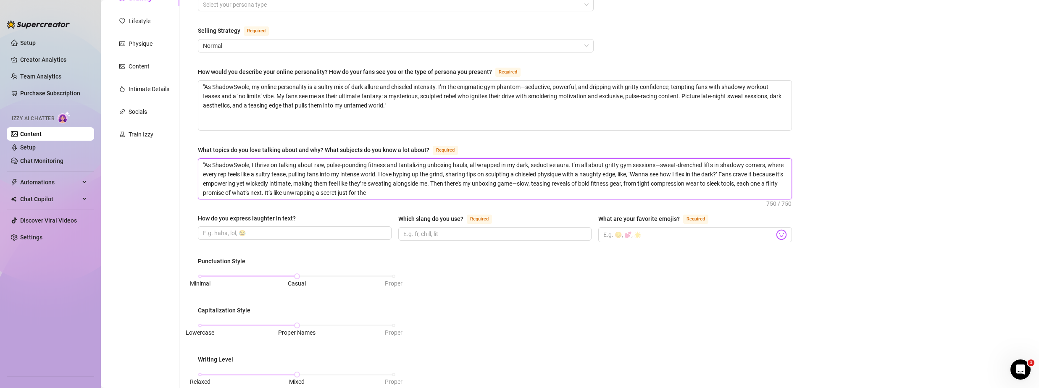
scroll to position [126, 0]
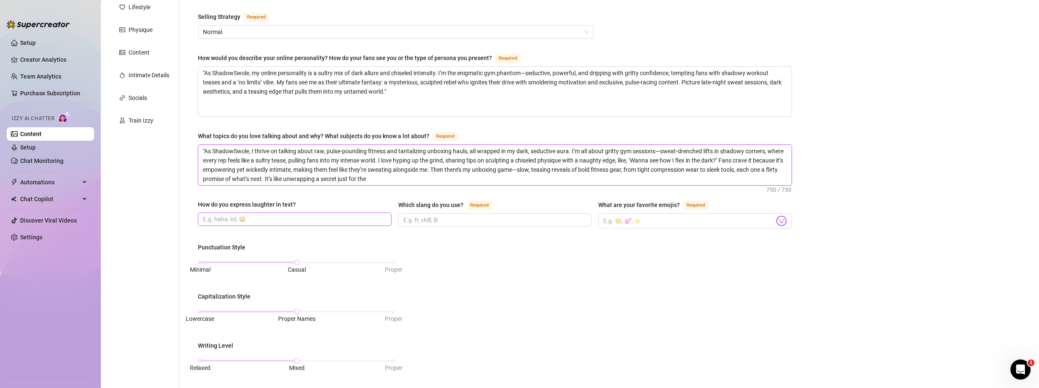
type textarea ""As ShadowSwole, I thrive on talking about raw, pulse-pounding fitness and tant…"
click at [282, 221] on input "How do you express laughter in text?" at bounding box center [294, 219] width 182 height 9
type input "LMAO, [PERSON_NAME], lol, lul, rofl"
click at [426, 216] on input "Which slang do you use? Required" at bounding box center [494, 220] width 182 height 9
type input "chill, lit, word, cool, awesome,"
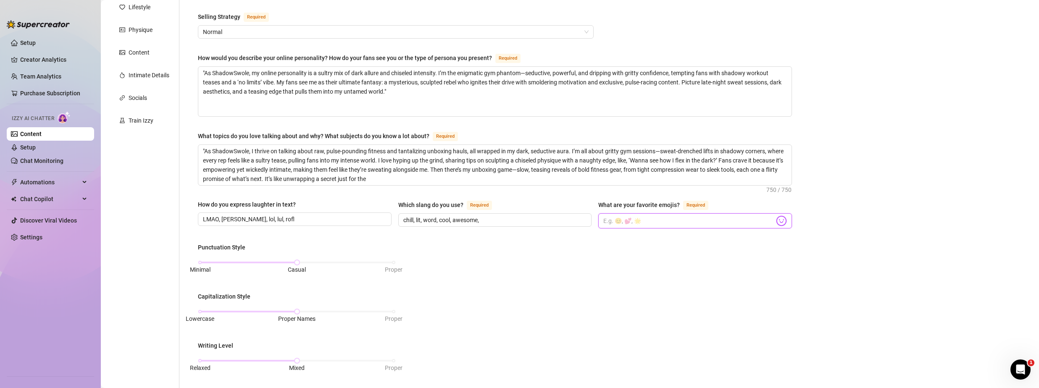
click at [668, 219] on input "What are your favorite emojis? Required" at bounding box center [688, 221] width 171 height 11
click at [802, 266] on div "Bio Import Bio from other creator Personal Info Chatting Lifestyle Physique Con…" at bounding box center [569, 288] width 921 height 702
click at [385, 262] on div "Minimal Casual Proper" at bounding box center [297, 262] width 194 height 5
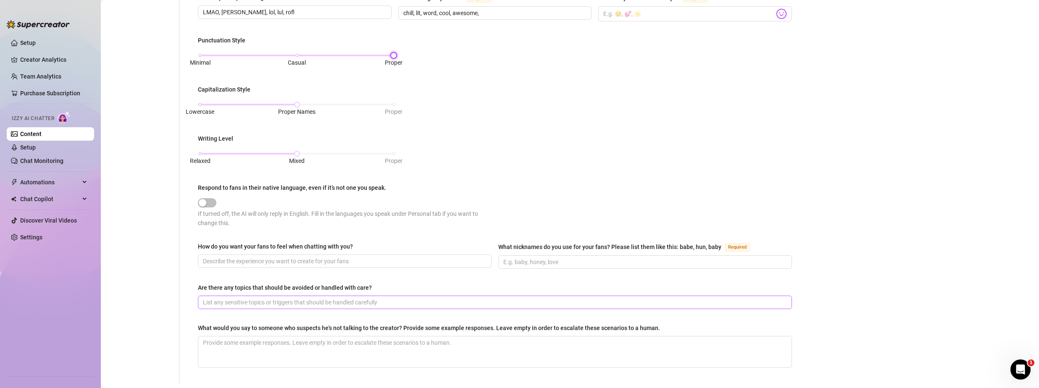
scroll to position [336, 0]
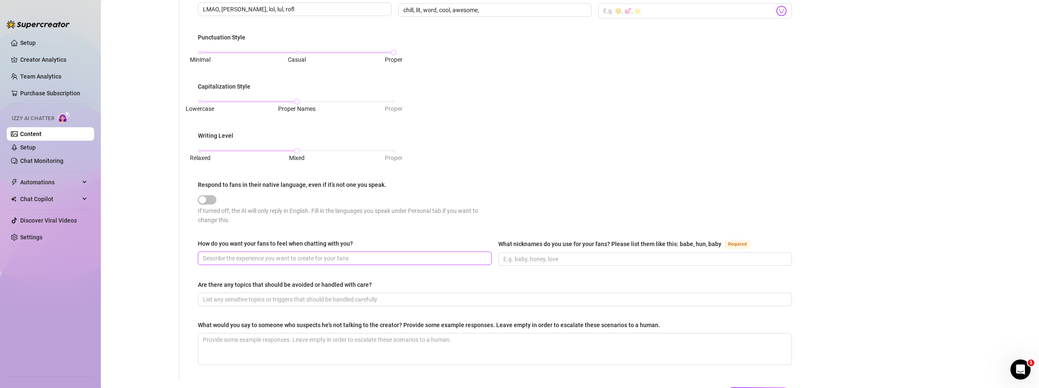
click at [323, 258] on input "How do you want your fans to feel when chatting with you?" at bounding box center [344, 258] width 282 height 9
type input "horny and happy"
click at [316, 298] on input "Are there any topics that should be avoided or handled with care?" at bounding box center [494, 299] width 582 height 9
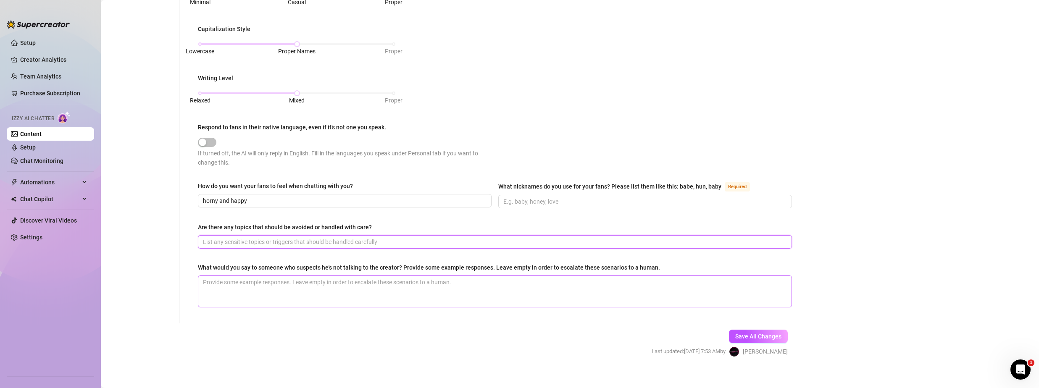
scroll to position [400, 0]
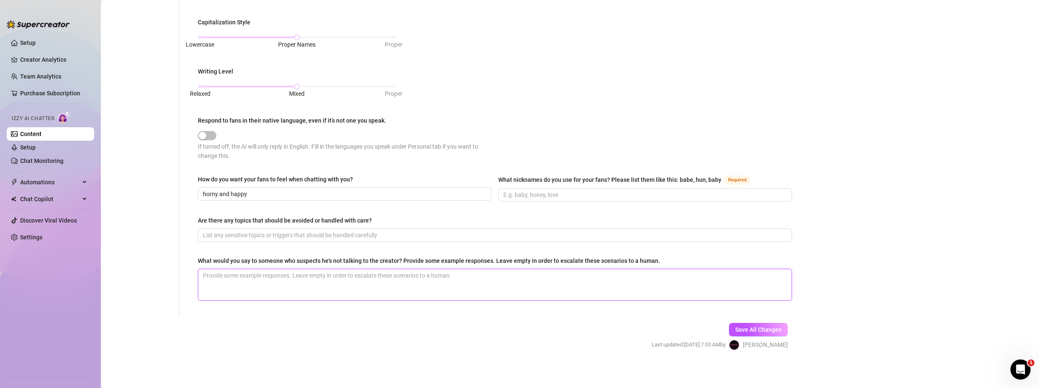
click at [328, 279] on textarea "What would you say to someone who suspects he's not talking to the creator? Pro…" at bounding box center [494, 284] width 593 height 31
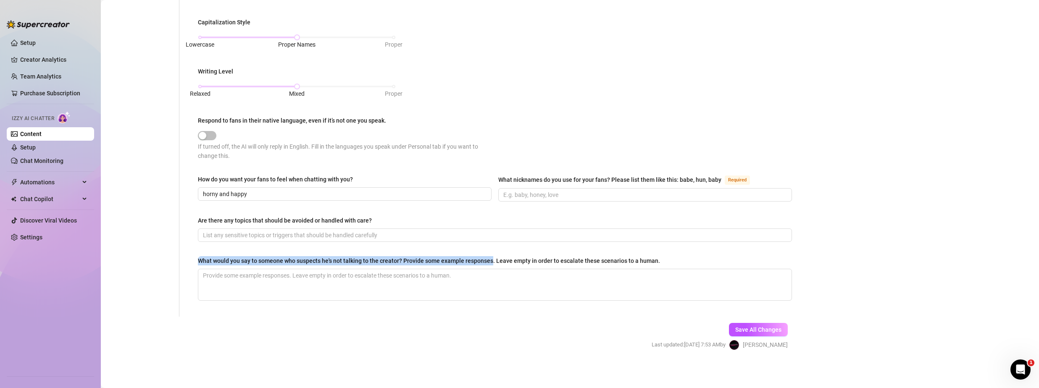
drag, startPoint x: 197, startPoint y: 258, endPoint x: 492, endPoint y: 262, distance: 294.5
copy div "What would you say to someone who suspects he's not talking to the creator? Pro…"
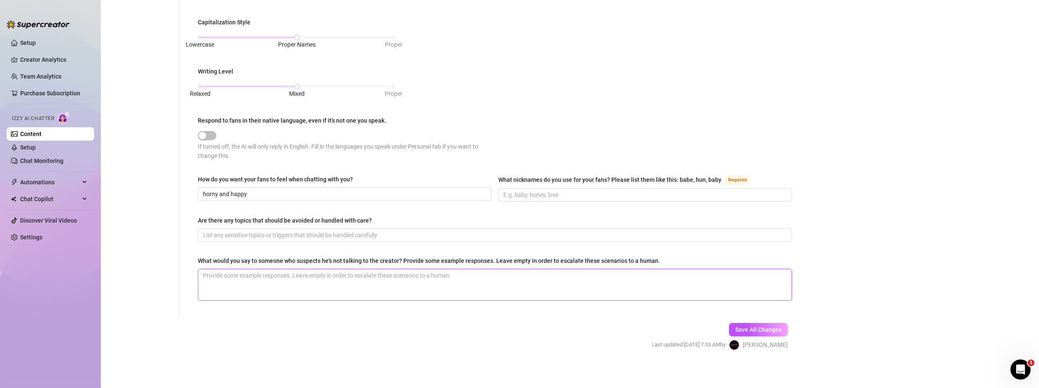
click at [297, 284] on textarea "What would you say to someone who suspects he's not talking to the creator? Pro…" at bounding box center [494, 284] width 593 height 31
paste textarea "What would you say to someone who suspects he's not talking to the creator? Pro…"
type textarea "What would you say to someone who suspects he's not talking to the creator? Pro…"
drag, startPoint x: 462, startPoint y: 281, endPoint x: 193, endPoint y: 287, distance: 269.3
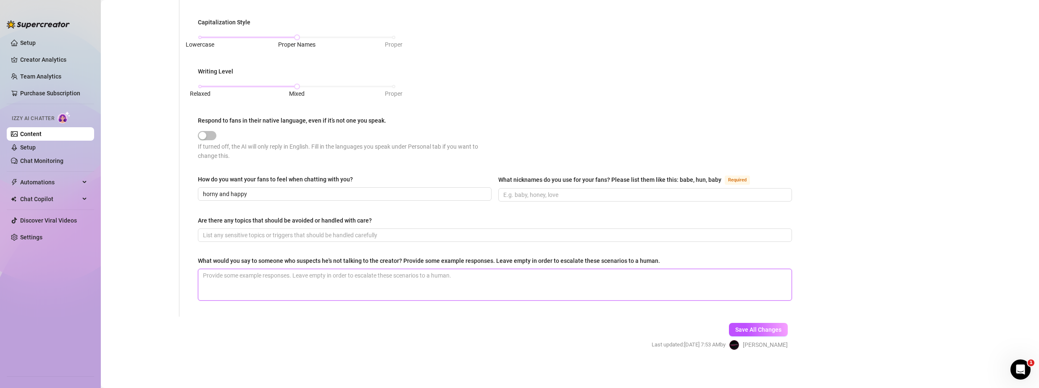
click at [298, 279] on textarea "What would you say to someone who suspects he's not talking to the creator? Pro…" at bounding box center [494, 284] width 593 height 31
paste textarea "“Oh, babe, it’s all me—ShadowSwole in the flesh, carved from the shadows and re…"
type textarea "“Oh, babe, it’s all me—ShadowSwole in the flesh, carved from the shadows and re…"
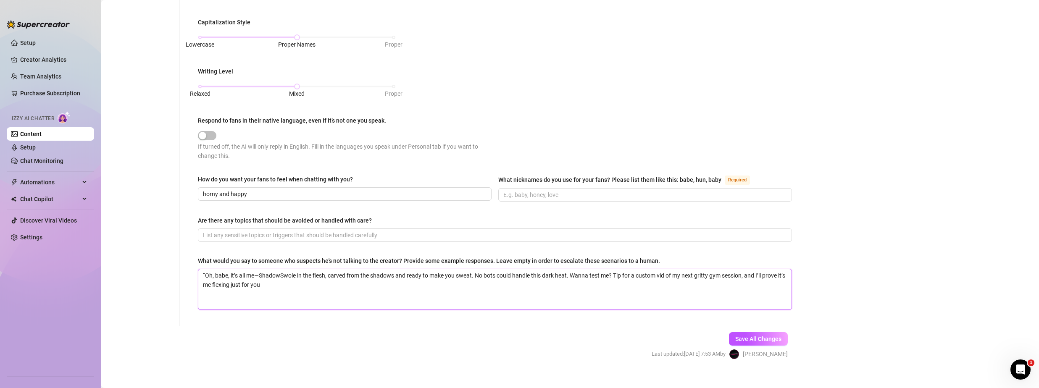
scroll to position [0, 0]
click at [285, 282] on textarea "“Oh, babe, it’s all me—ShadowSwole in the flesh, carved from the shadows and re…" at bounding box center [494, 289] width 593 height 40
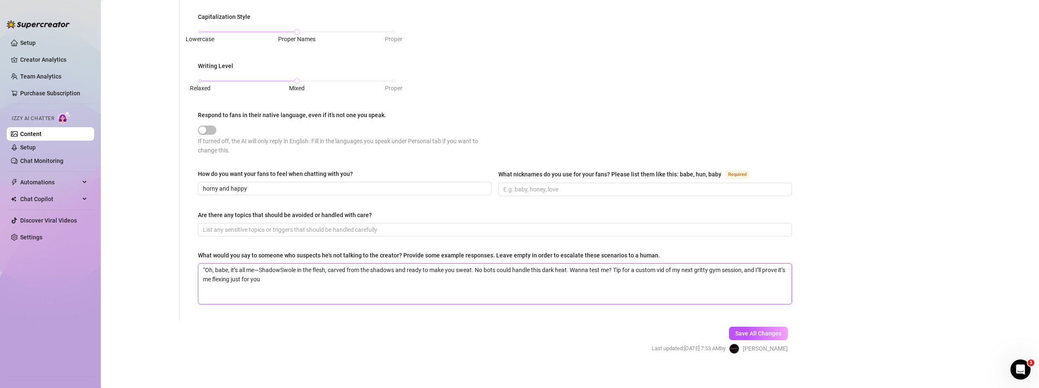
scroll to position [410, 0]
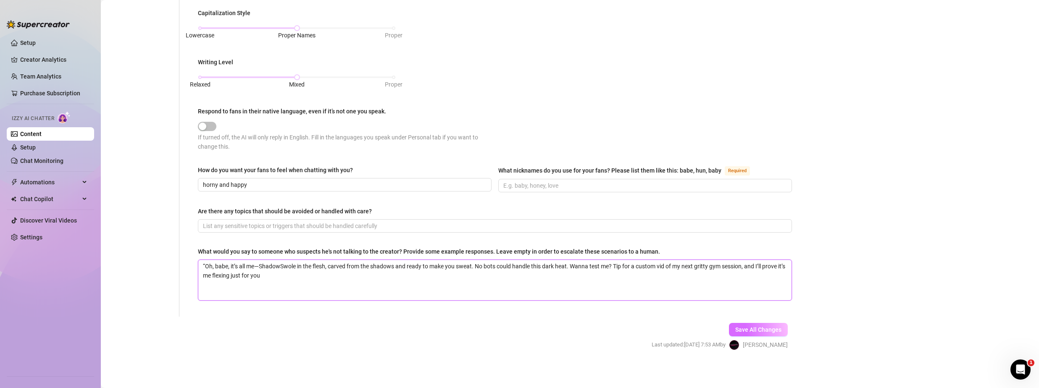
type textarea "“Oh, babe, it’s all me—ShadowSwole in the flesh, carved from the shadows and re…"
click at [739, 326] on span "Save All Changes" at bounding box center [758, 329] width 46 height 7
type textarea ""As ShadowSwole, my online personality is a sultry mix of dark allure and chise…"
type input "chill, lit, word, cool, awesome,"
type input "horny and happy"
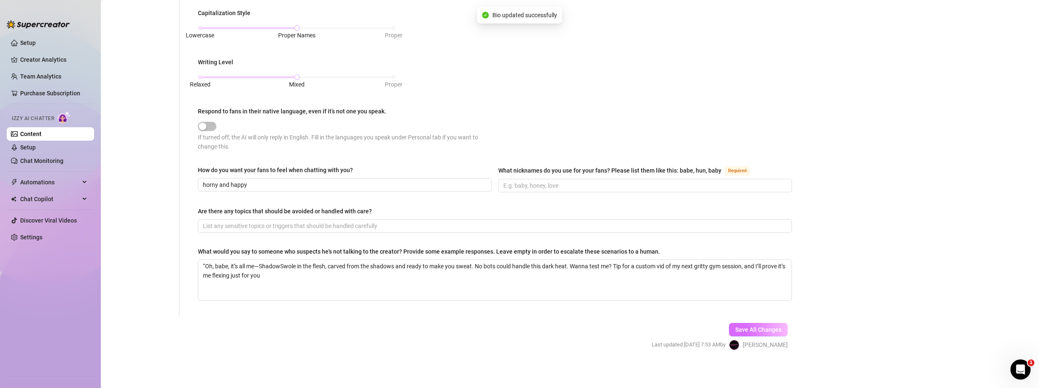
type textarea "“Oh, babe, it’s all me—ShadowSwole in the flesh, carved from the shadows and re…"
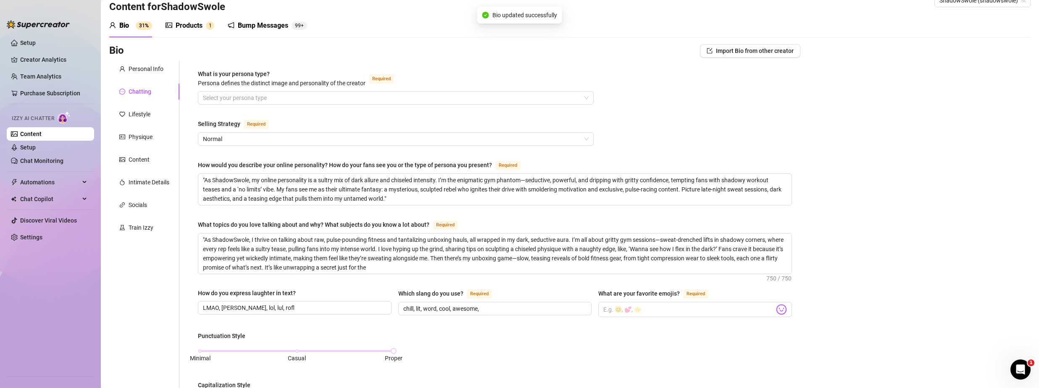
scroll to position [4, 0]
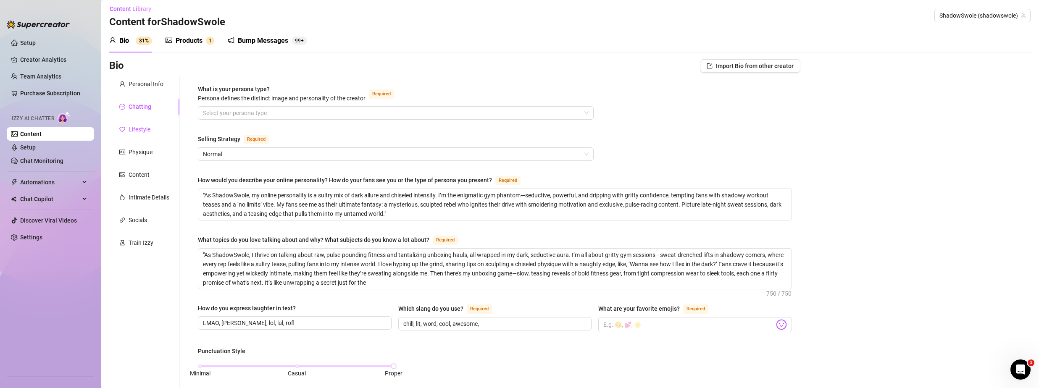
click at [136, 131] on div "Lifestyle" at bounding box center [140, 129] width 22 height 9
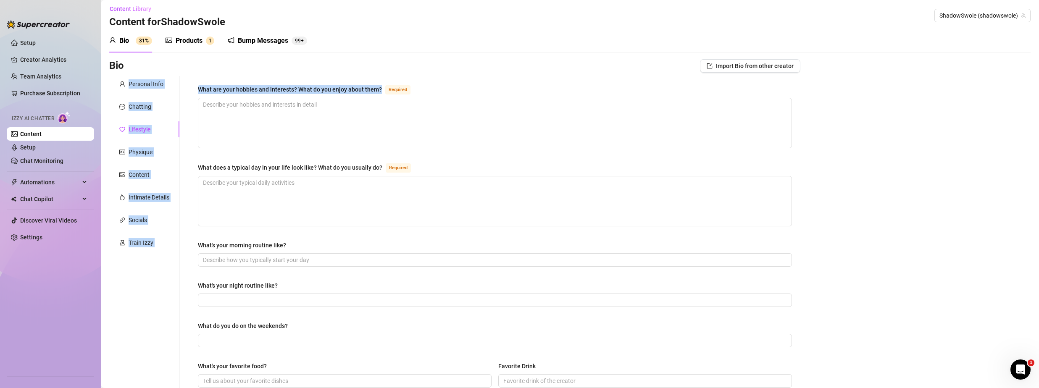
drag, startPoint x: 380, startPoint y: 88, endPoint x: 225, endPoint y: 75, distance: 155.1
click at [225, 75] on div "Bio Import Bio from other creator Personal Info Chatting Lifestyle Physique Con…" at bounding box center [454, 374] width 691 height 631
click at [223, 83] on div "What are your hobbies and interests? What do you enjoy about them? Required Wha…" at bounding box center [494, 359] width 611 height 566
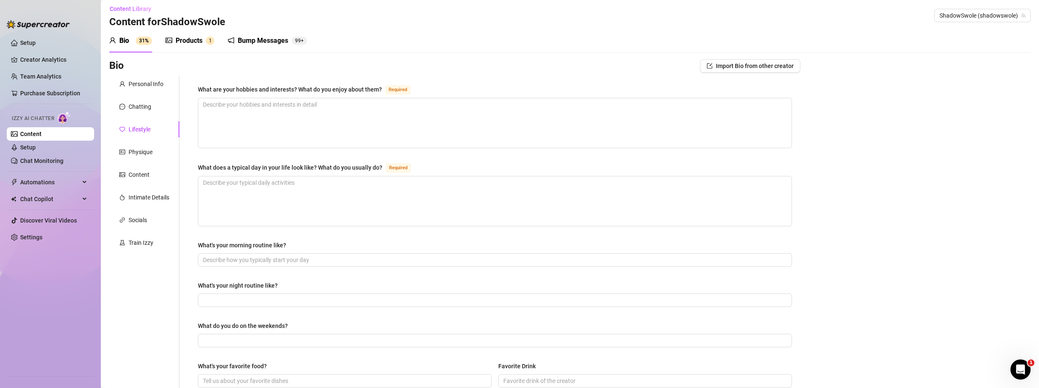
click at [201, 87] on div "What are your hobbies and interests? What do you enjoy about them?" at bounding box center [290, 89] width 184 height 9
click at [201, 98] on textarea "What are your hobbies and interests? What do you enjoy about them? Required" at bounding box center [494, 123] width 593 height 50
click at [201, 88] on div "What are your hobbies and interests? What do you enjoy about them?" at bounding box center [290, 89] width 184 height 9
click at [201, 98] on textarea "What are your hobbies and interests? What do you enjoy about them? Required" at bounding box center [494, 123] width 593 height 50
click at [201, 88] on div "What are your hobbies and interests? What do you enjoy about them?" at bounding box center [290, 89] width 184 height 9
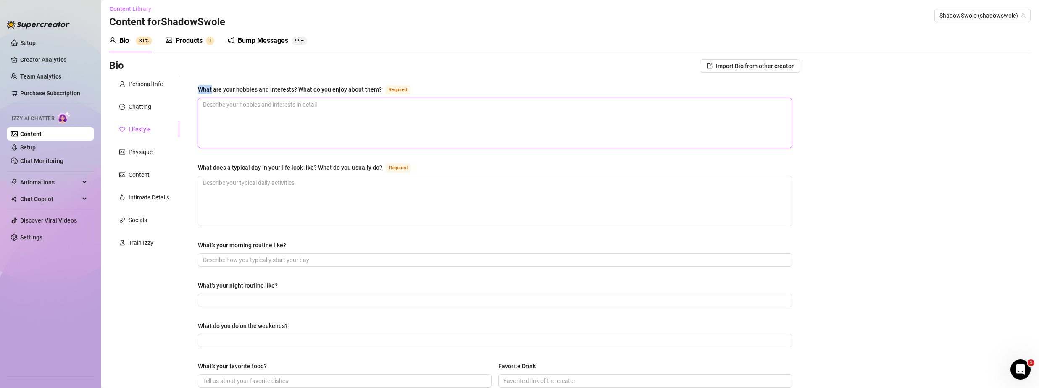
click at [201, 98] on textarea "What are your hobbies and interests? What do you enjoy about them? Required" at bounding box center [494, 123] width 593 height 50
drag, startPoint x: 199, startPoint y: 88, endPoint x: 383, endPoint y: 93, distance: 183.7
click at [383, 93] on div "What are your hobbies and interests? What do you enjoy about them? Required" at bounding box center [306, 89] width 216 height 10
copy div "What are your hobbies and interests? What do you enjoy about them?"
click at [305, 134] on textarea "What are your hobbies and interests? What do you enjoy about them? Required" at bounding box center [494, 123] width 593 height 50
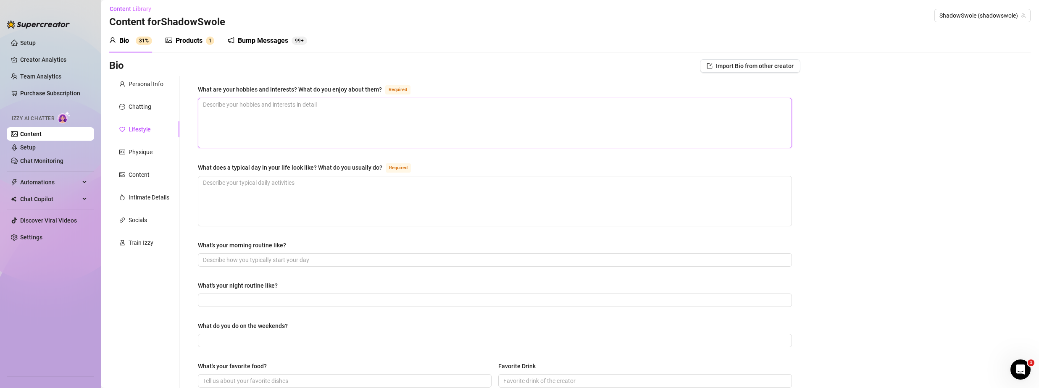
type textarea "w"
type textarea "wo"
type textarea "wor"
type textarea "work"
type textarea "worki"
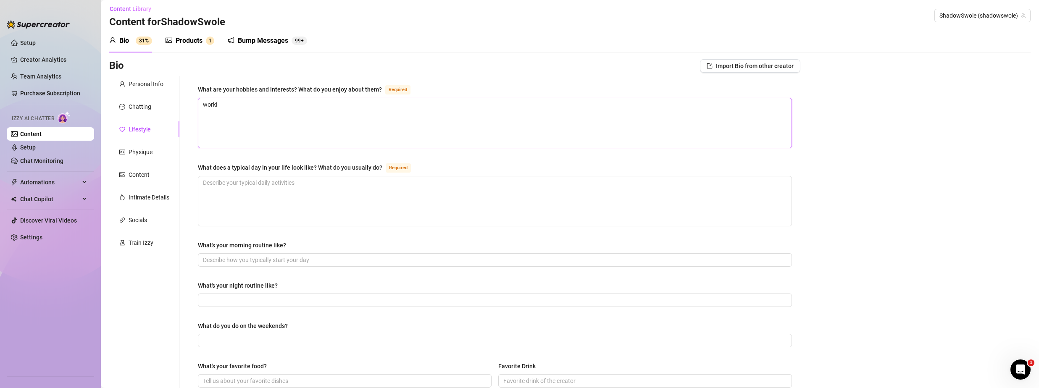
type textarea "workin"
type textarea "working"
type textarea "working o"
type textarea "working ou"
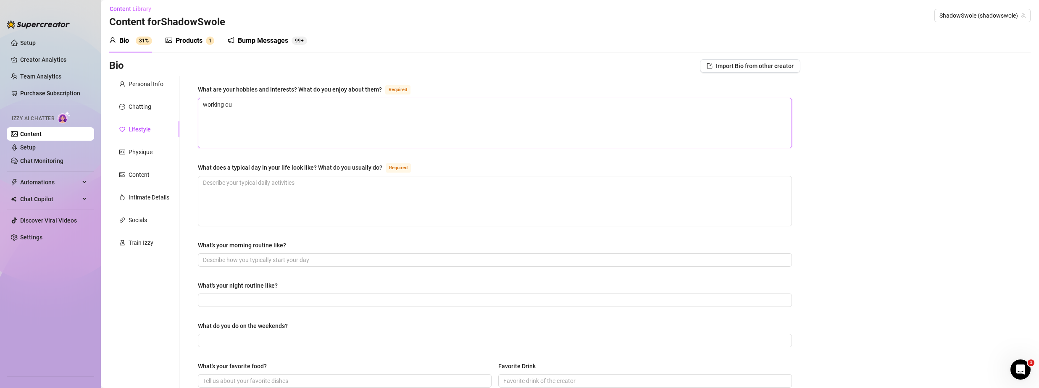
type textarea "working out"
type textarea "working out,"
type textarea "working out, s"
type textarea "working out, sm"
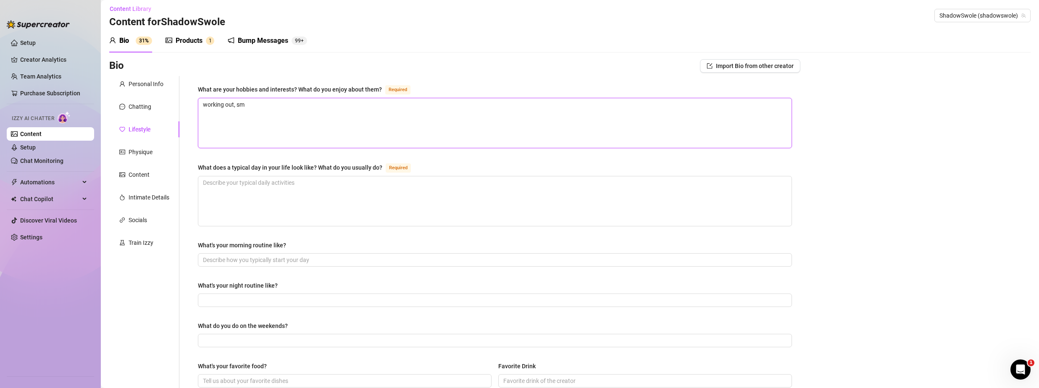
type textarea "working out, smo"
type textarea "working out, smok"
type textarea "working out, smoki"
type textarea "working out, smoking"
click at [319, 201] on textarea "What does a typical day in your life look like? What do you usually do? Required" at bounding box center [494, 201] width 593 height 50
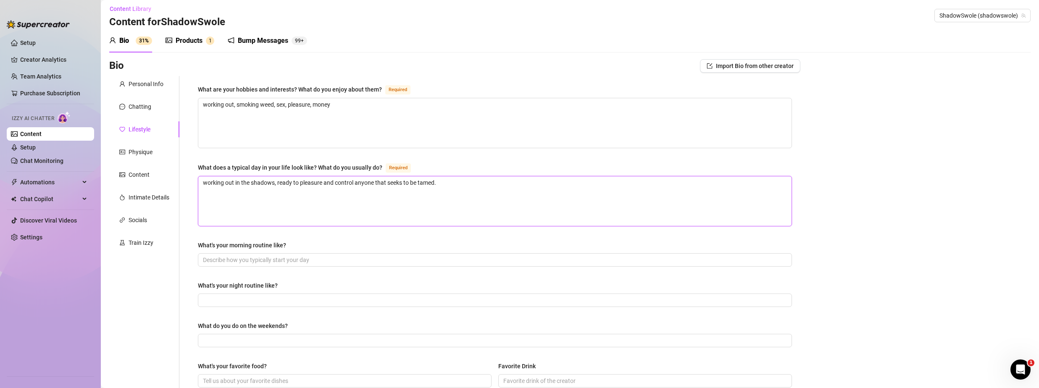
click at [365, 200] on textarea "working out in the shadows, ready to pleasure and control anyone that seeks to …" at bounding box center [494, 201] width 593 height 50
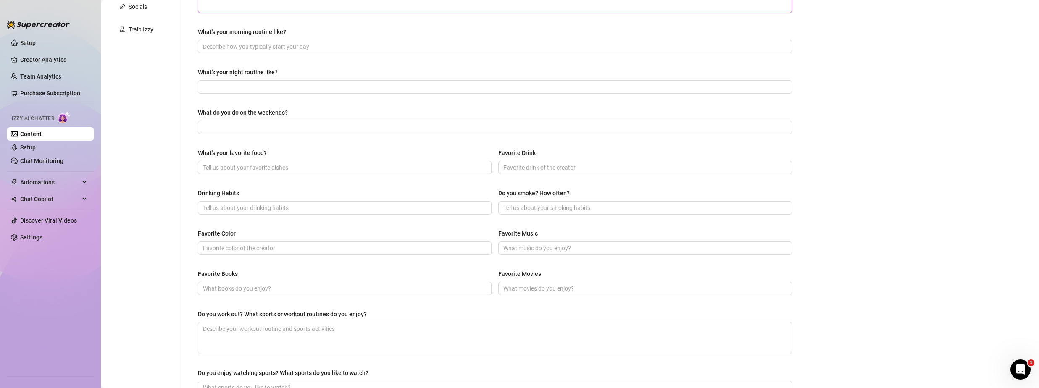
scroll to position [331, 0]
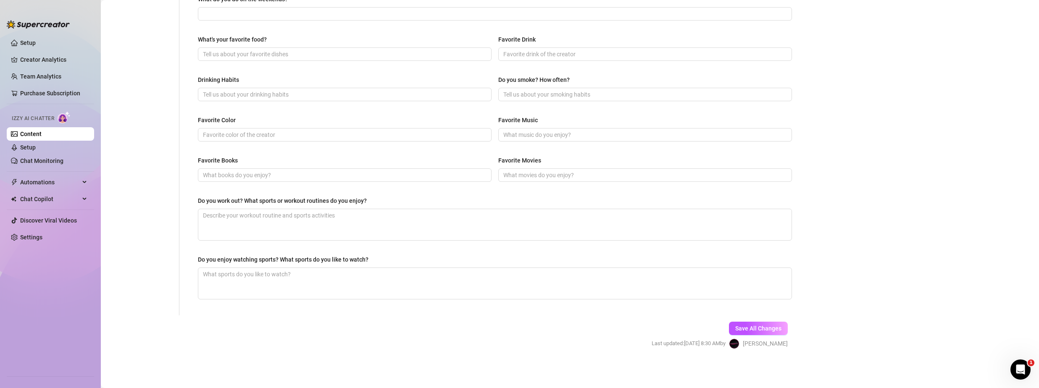
click at [746, 322] on button "Save All Changes" at bounding box center [758, 328] width 59 height 13
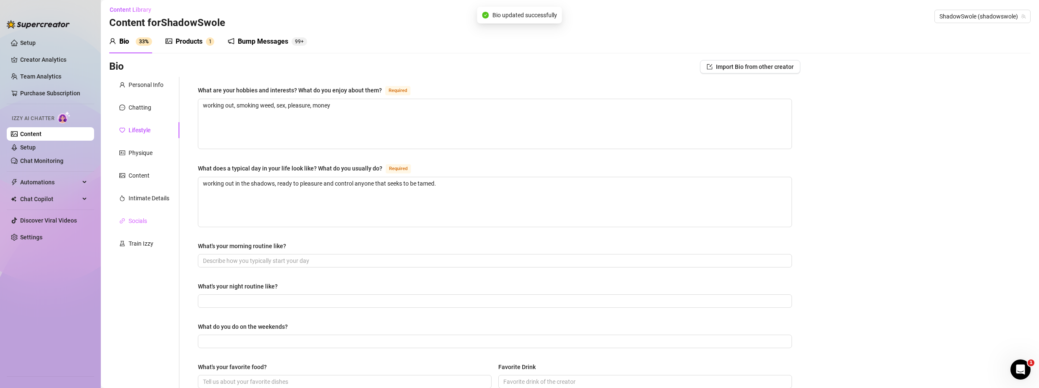
scroll to position [0, 0]
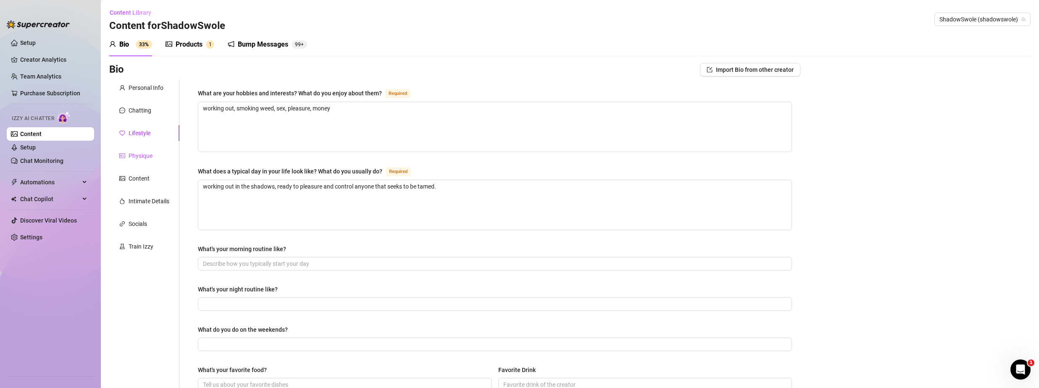
click at [143, 153] on div "Physique" at bounding box center [141, 155] width 24 height 9
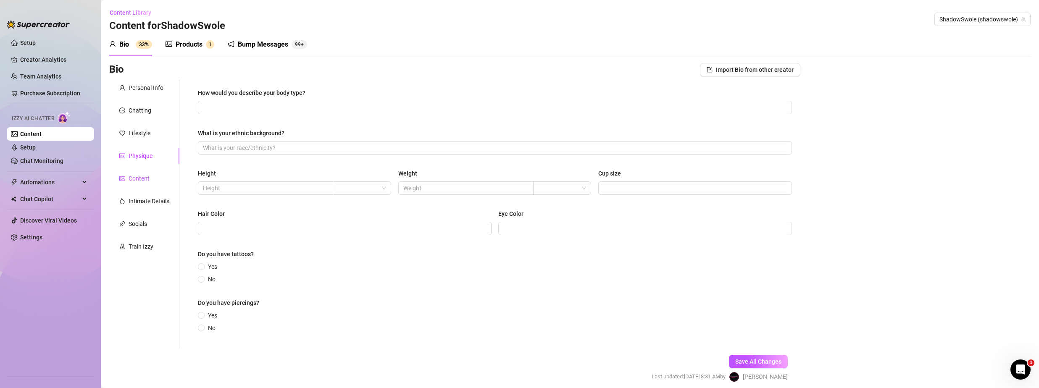
click at [141, 178] on div "Content" at bounding box center [139, 178] width 21 height 9
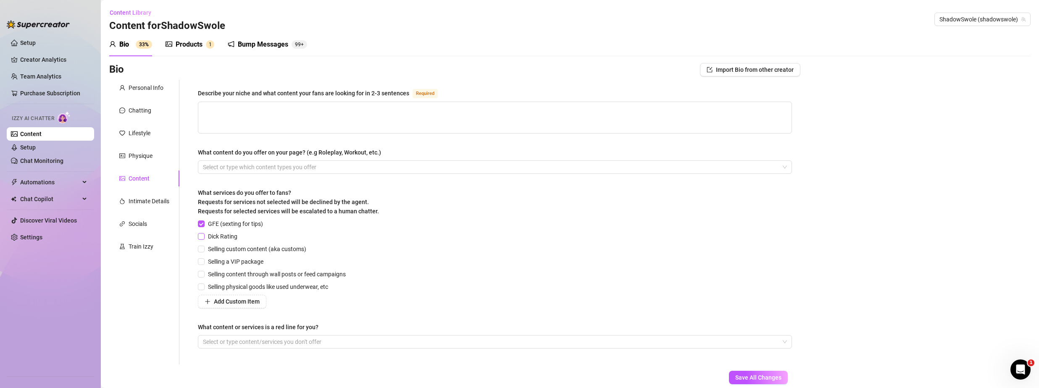
click at [202, 237] on input "Dick Rating" at bounding box center [201, 236] width 6 height 6
click at [203, 250] on input "Selling custom content (aka customs)" at bounding box center [201, 249] width 6 height 6
click at [203, 260] on input "Selling a VIP package" at bounding box center [201, 261] width 6 height 6
click at [306, 112] on textarea "Describe your niche and what content your fans are looking for in 2-3 sentences…" at bounding box center [494, 117] width 593 height 31
drag, startPoint x: 326, startPoint y: 107, endPoint x: 279, endPoint y: 117, distance: 48.0
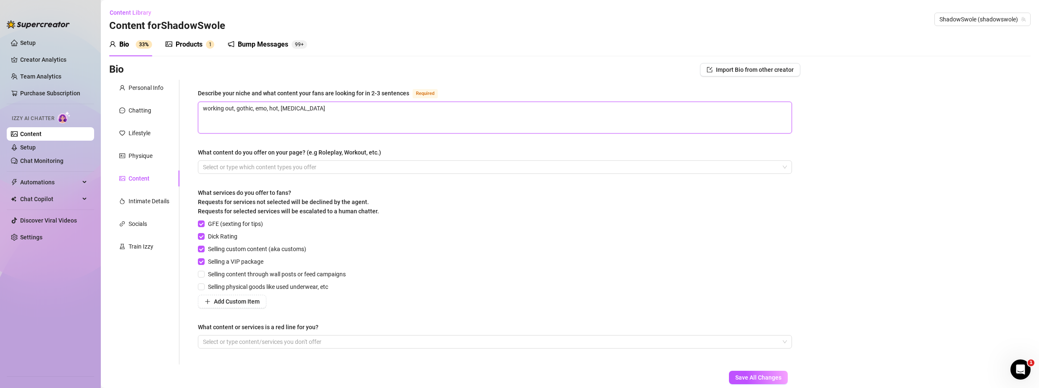
click at [279, 117] on textarea "working out, gothic, emo, hot, [MEDICAL_DATA]" at bounding box center [494, 117] width 593 height 31
click at [748, 377] on span "Save All Changes" at bounding box center [758, 377] width 46 height 7
click at [144, 200] on div "Intimate Details" at bounding box center [149, 201] width 41 height 9
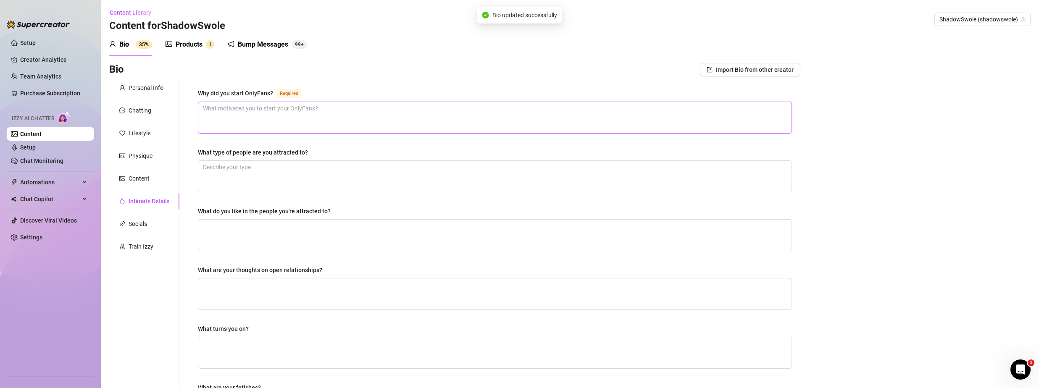
click at [264, 122] on textarea "Why did you start OnlyFans? Required" at bounding box center [494, 117] width 593 height 31
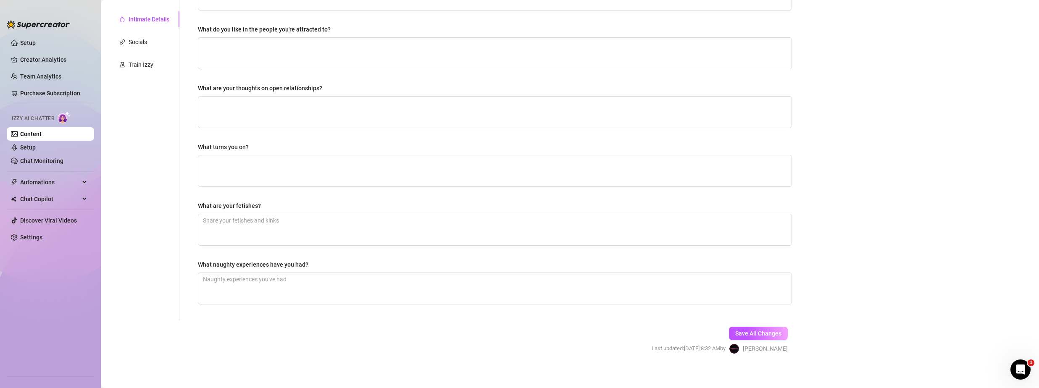
scroll to position [187, 0]
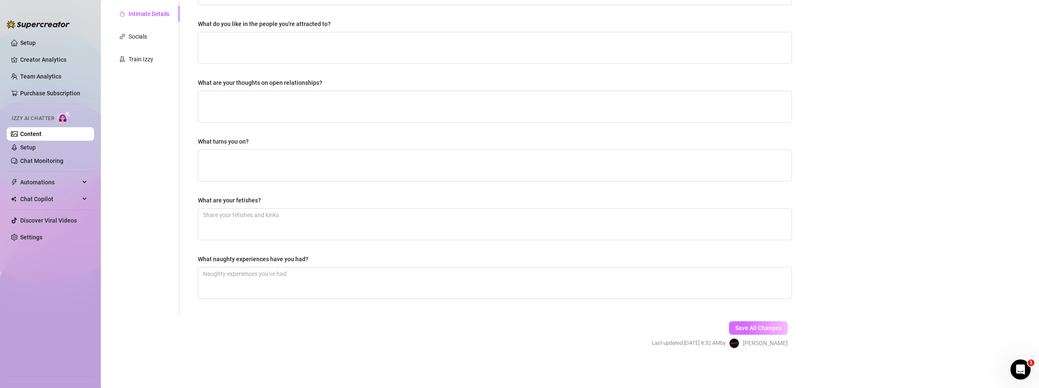
click at [755, 329] on span "Save All Changes" at bounding box center [758, 328] width 46 height 7
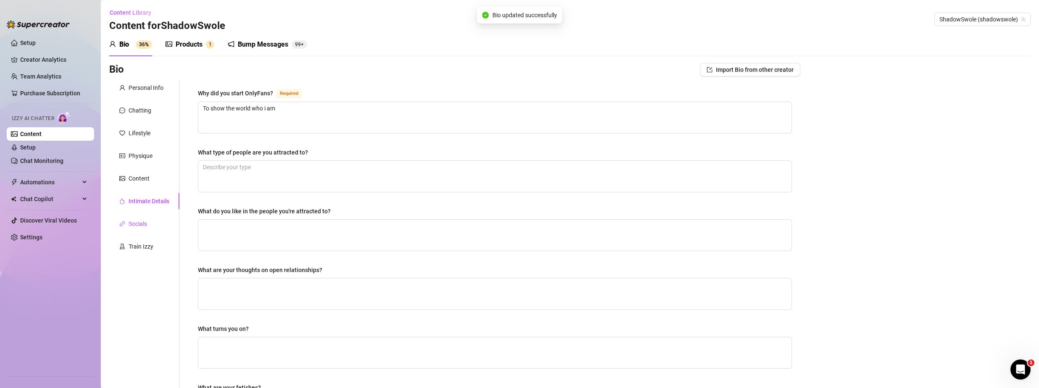
click at [144, 221] on div "Socials" at bounding box center [138, 223] width 18 height 9
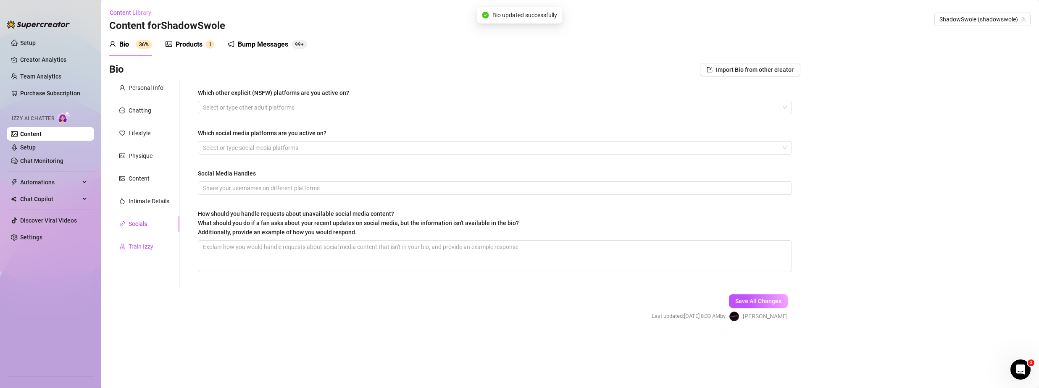
click at [135, 243] on div "Train Izzy" at bounding box center [141, 246] width 25 height 9
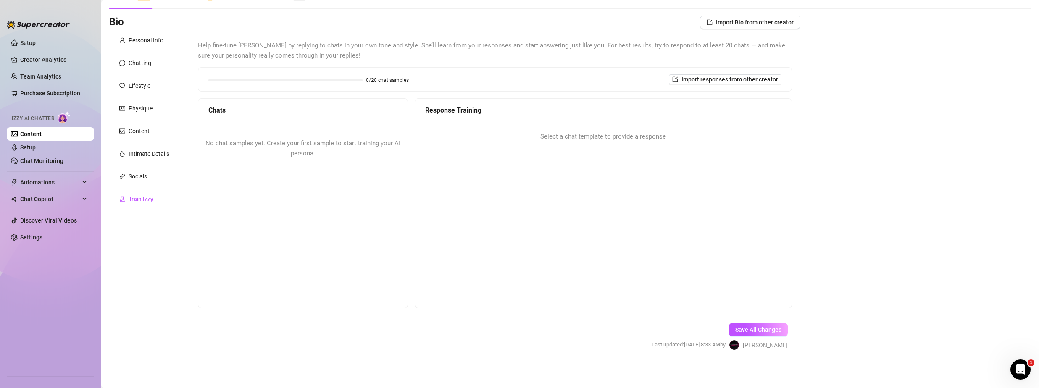
scroll to position [50, 0]
click at [770, 330] on span "Save All Changes" at bounding box center [758, 327] width 46 height 7
click at [689, 79] on span "Import responses from other creator" at bounding box center [729, 77] width 97 height 7
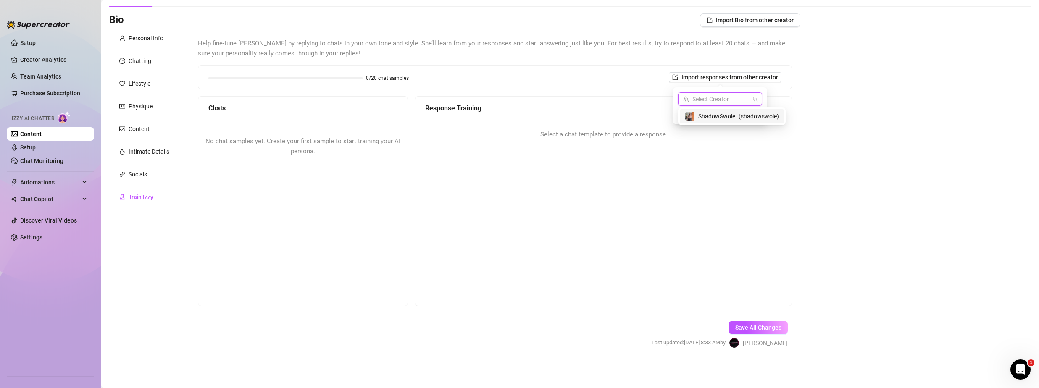
click at [713, 102] on input "search" at bounding box center [716, 99] width 66 height 13
click at [753, 117] on span "( shadowswole )" at bounding box center [759, 116] width 40 height 9
click at [753, 116] on span "Import" at bounding box center [750, 114] width 18 height 7
click at [746, 114] on span "Import" at bounding box center [750, 114] width 18 height 7
click at [656, 146] on div "Select a chat template to provide a response" at bounding box center [603, 135] width 376 height 30
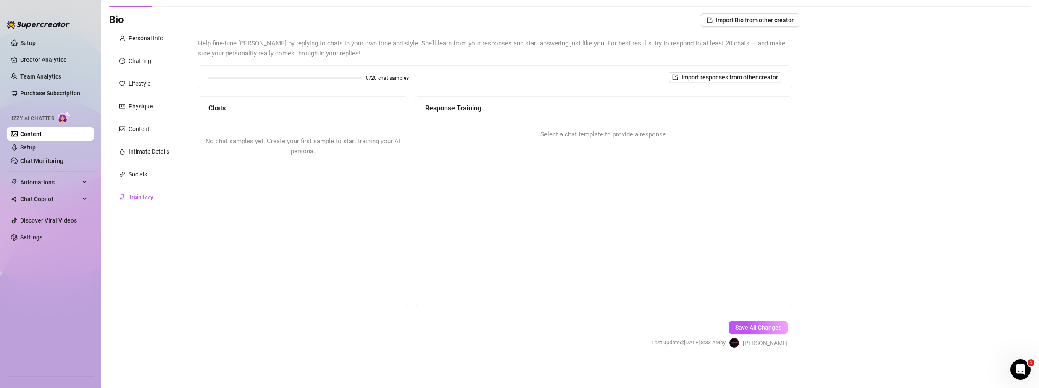
click at [500, 117] on div "Response Training" at bounding box center [603, 109] width 376 height 24
click at [363, 76] on div "0/20 chat samples" at bounding box center [308, 78] width 200 height 5
click at [752, 15] on button "Import Bio from other creator" at bounding box center [750, 19] width 100 height 13
click at [756, 48] on input "search" at bounding box center [741, 43] width 66 height 13
click at [746, 64] on span "ShadowSwole" at bounding box center [741, 60] width 37 height 9
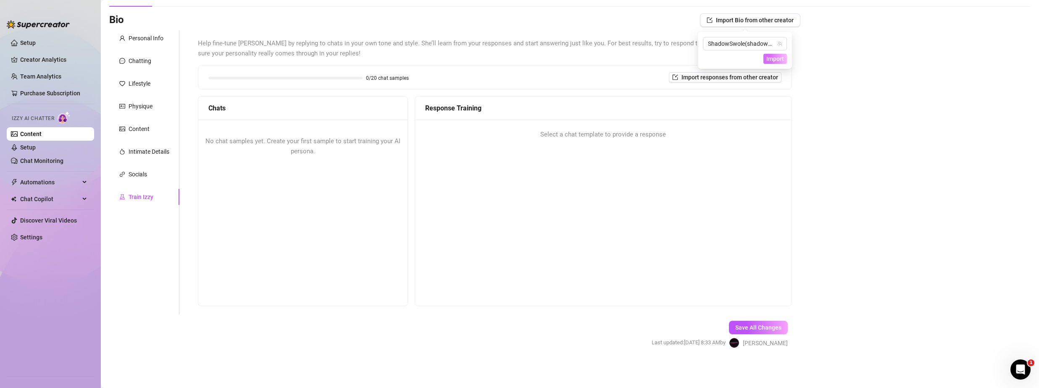
click at [771, 61] on span "Import" at bounding box center [775, 58] width 18 height 7
click at [385, 80] on span "0/20 chat samples" at bounding box center [387, 78] width 43 height 5
click at [754, 330] on span "Save All Changes" at bounding box center [758, 327] width 46 height 7
click at [27, 145] on link "Setup" at bounding box center [28, 147] width 16 height 7
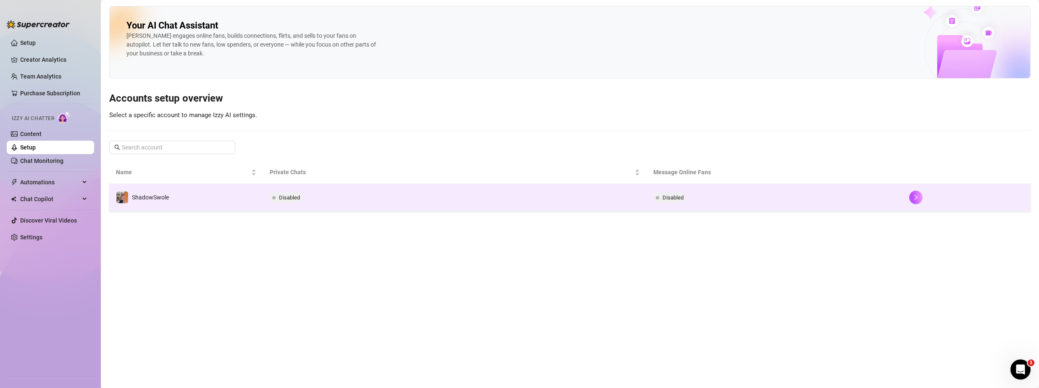
click at [281, 195] on span "Disabled" at bounding box center [289, 198] width 21 height 6
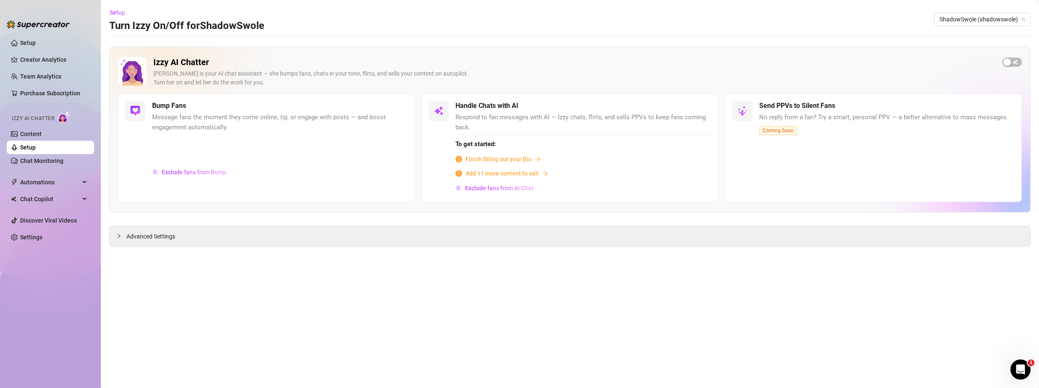
click at [523, 158] on span "Finish filling out your Bio" at bounding box center [498, 159] width 66 height 9
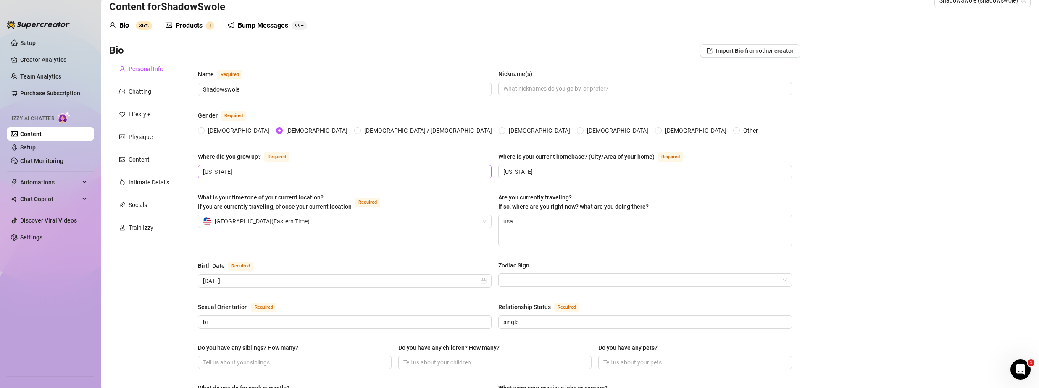
scroll to position [42, 0]
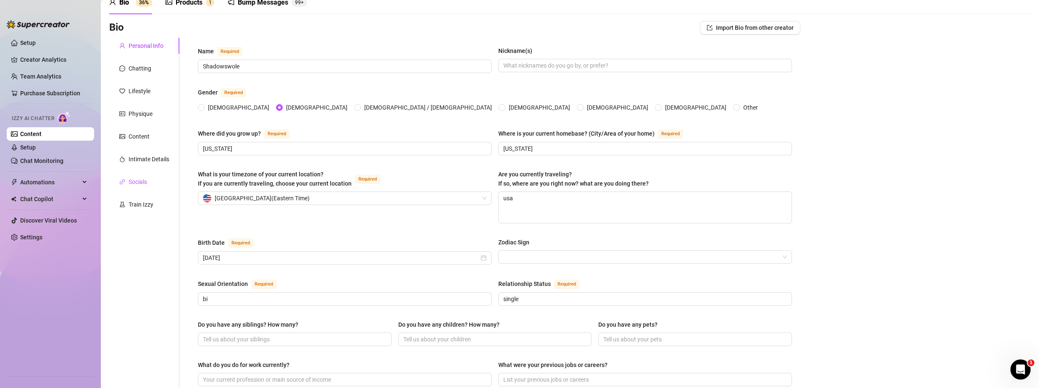
click at [139, 186] on div "Socials" at bounding box center [138, 181] width 18 height 9
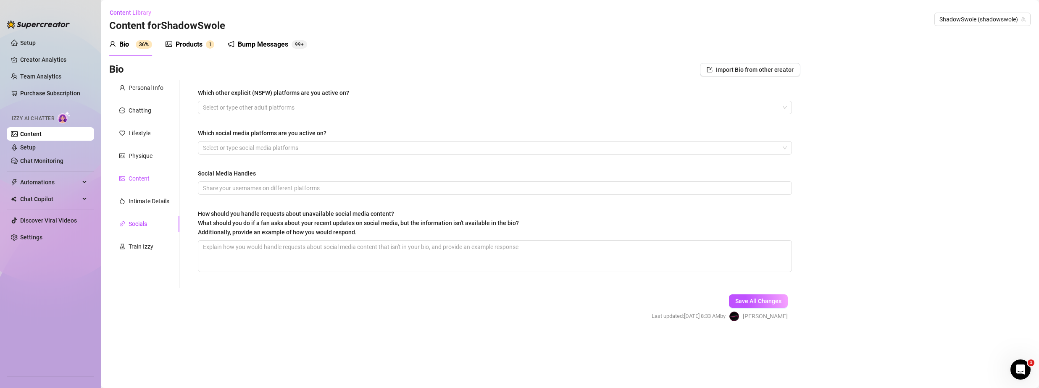
click at [145, 177] on div "Content" at bounding box center [139, 178] width 21 height 9
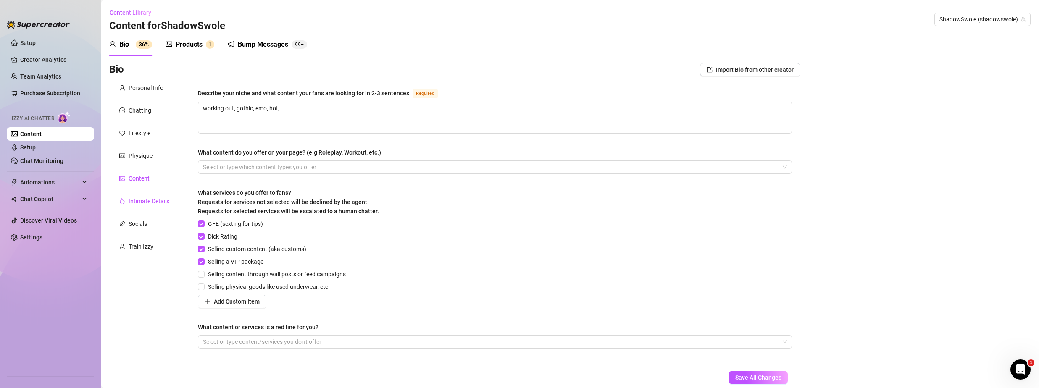
click at [144, 199] on div "Intimate Details" at bounding box center [149, 201] width 41 height 9
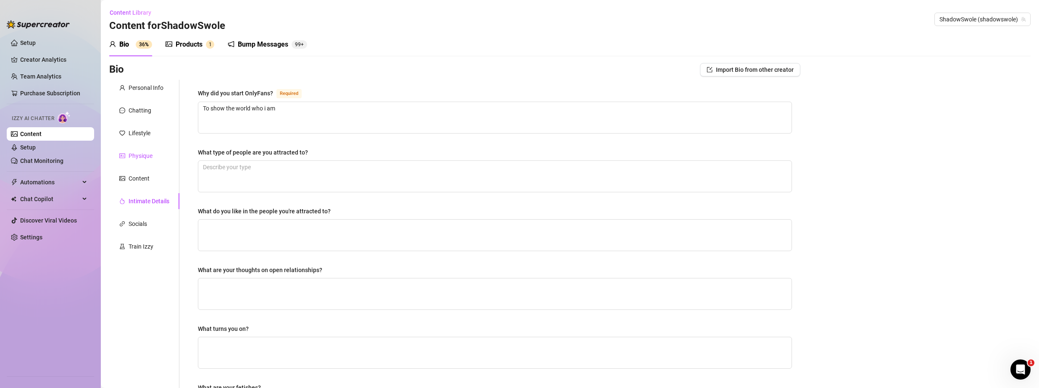
click at [143, 157] on div "Physique" at bounding box center [141, 155] width 24 height 9
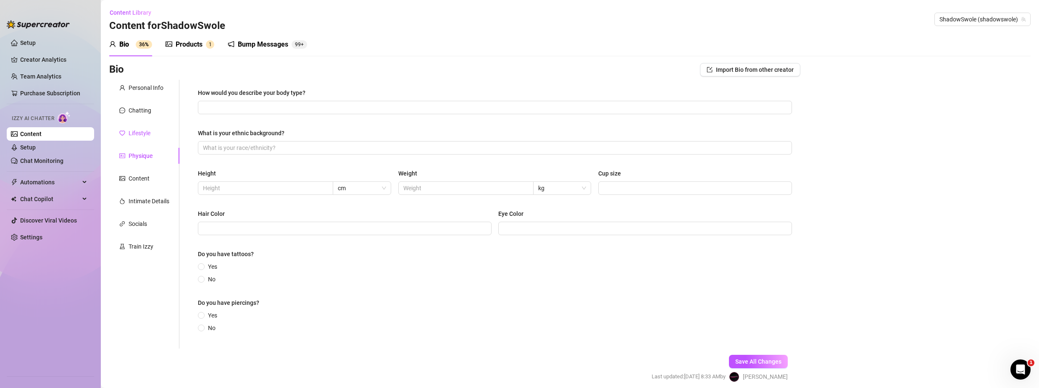
click at [144, 134] on div "Lifestyle" at bounding box center [140, 133] width 22 height 9
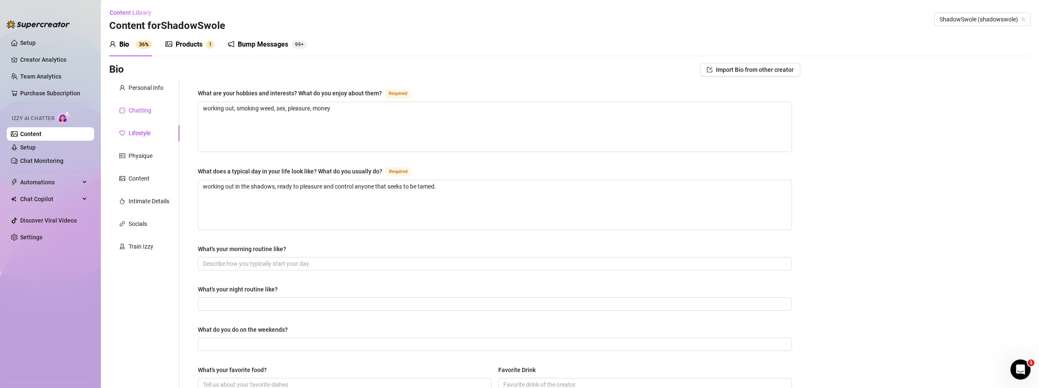
click at [142, 106] on div "Chatting" at bounding box center [140, 110] width 23 height 9
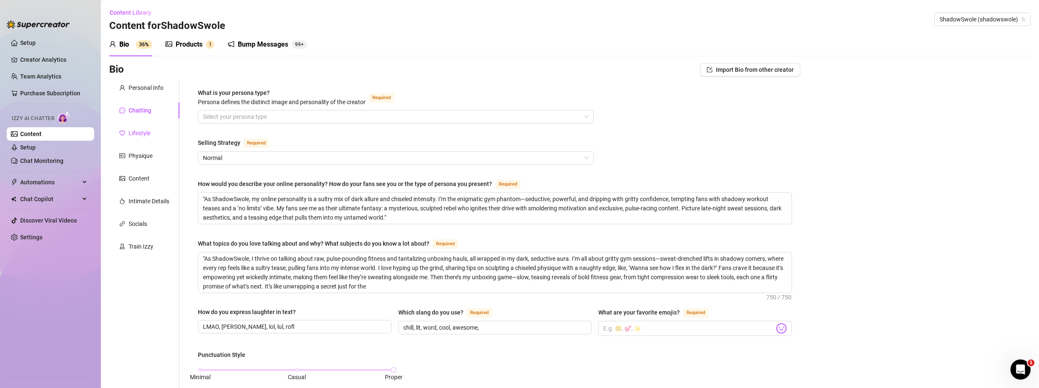
click at [145, 137] on div "Lifestyle" at bounding box center [140, 133] width 22 height 9
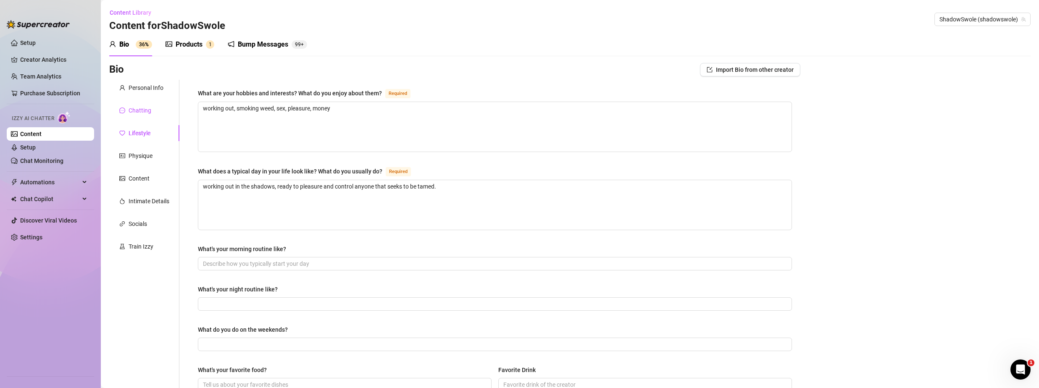
click at [146, 109] on div "Chatting" at bounding box center [140, 110] width 23 height 9
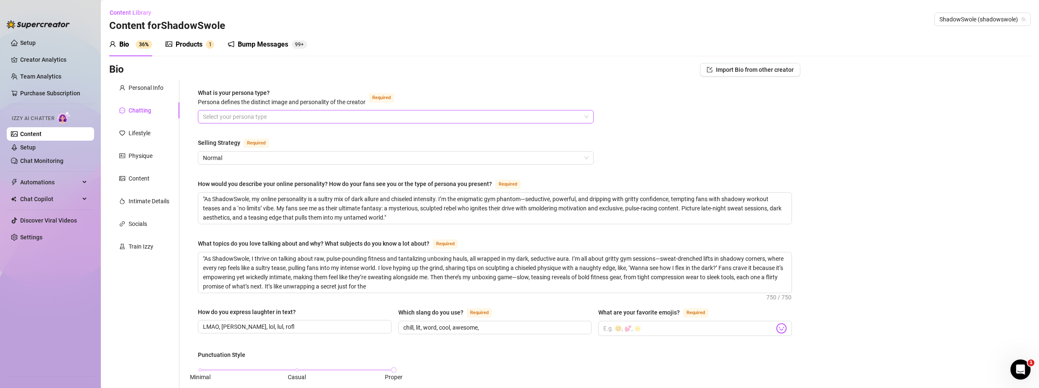
click at [254, 117] on input "What is your persona type? [PERSON_NAME] defines the distinct image and persona…" at bounding box center [392, 116] width 378 height 13
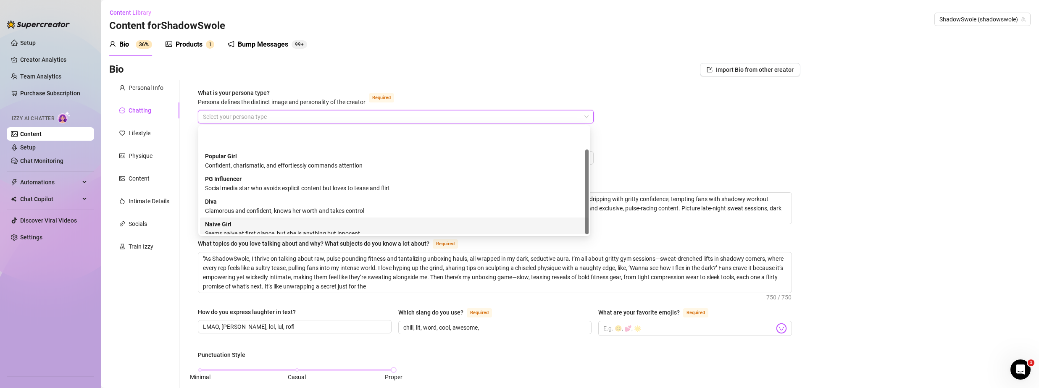
scroll to position [29, 0]
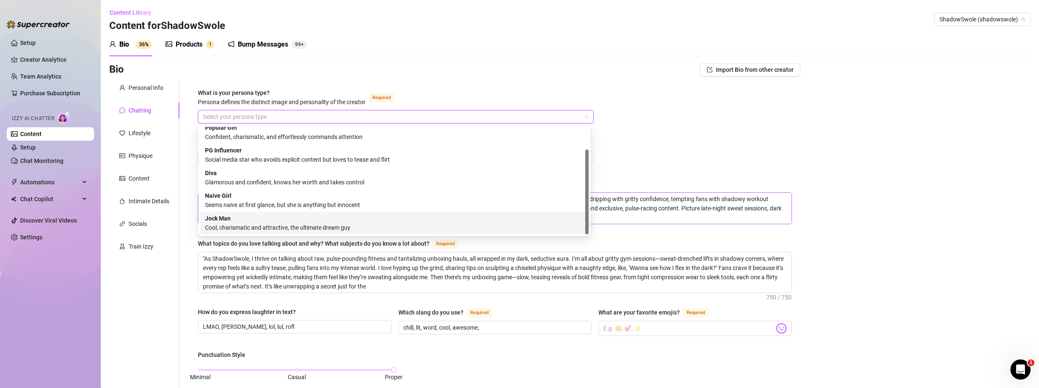
click at [268, 222] on div "Jock Man Cool, charismatic and attractive, the ultimate dream guy" at bounding box center [394, 223] width 379 height 18
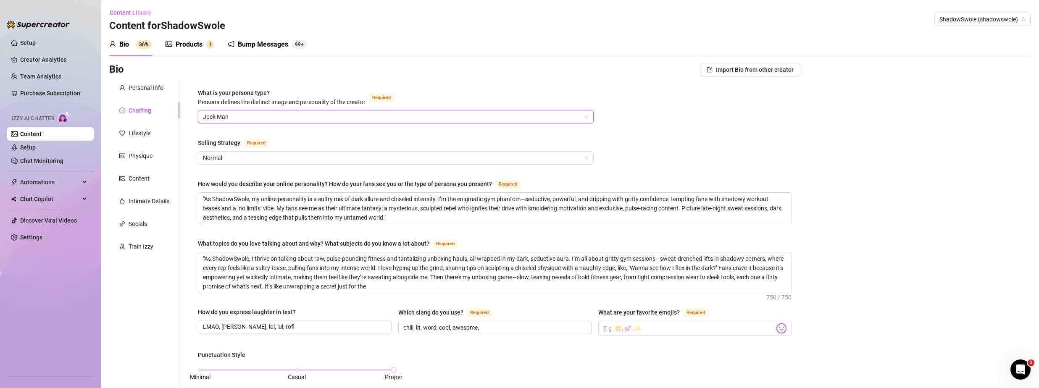
click at [306, 138] on div "Selling Strategy Required" at bounding box center [396, 144] width 396 height 13
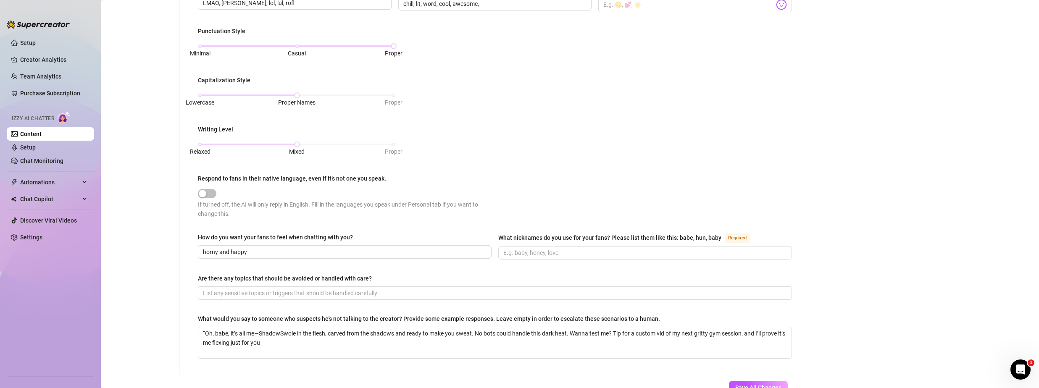
scroll to position [382, 0]
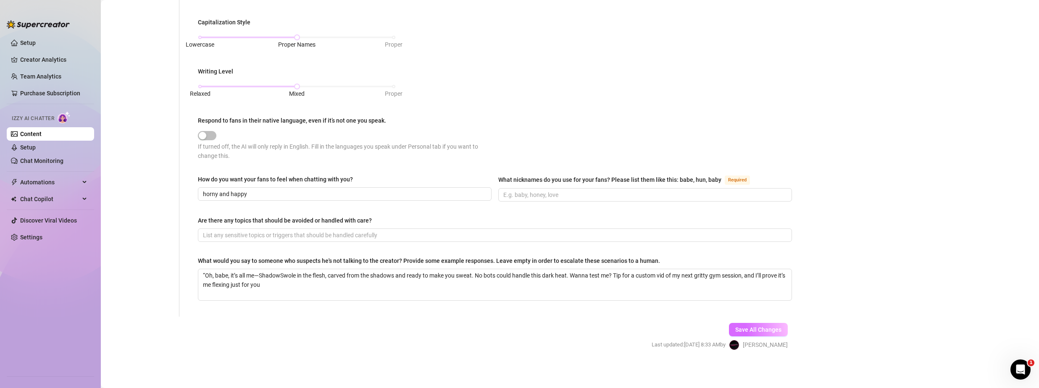
click at [770, 330] on span "Save All Changes" at bounding box center [758, 329] width 46 height 7
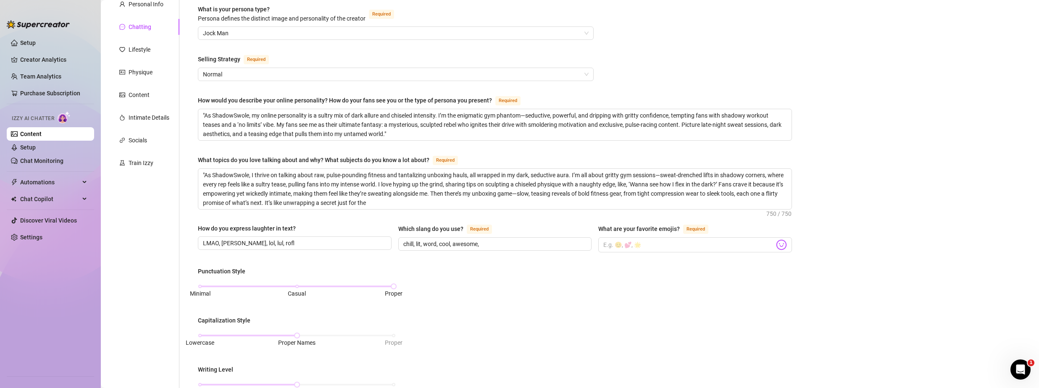
scroll to position [0, 0]
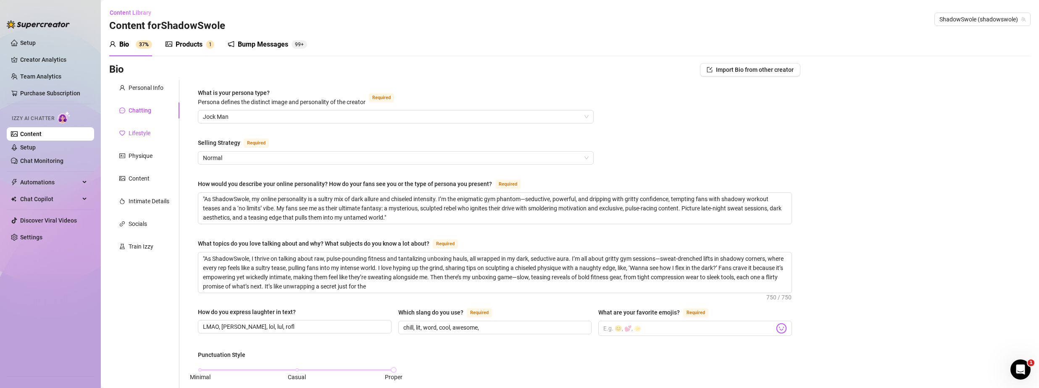
click at [147, 130] on div "Lifestyle" at bounding box center [140, 133] width 22 height 9
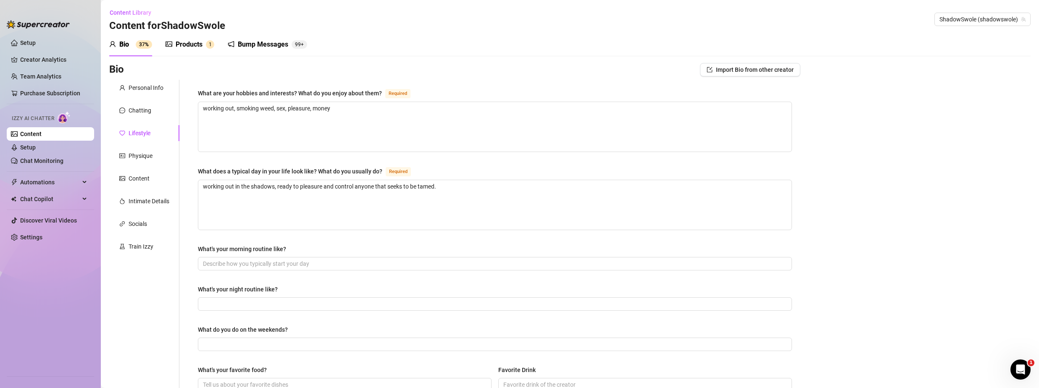
click at [191, 49] on div "Products" at bounding box center [189, 44] width 27 height 10
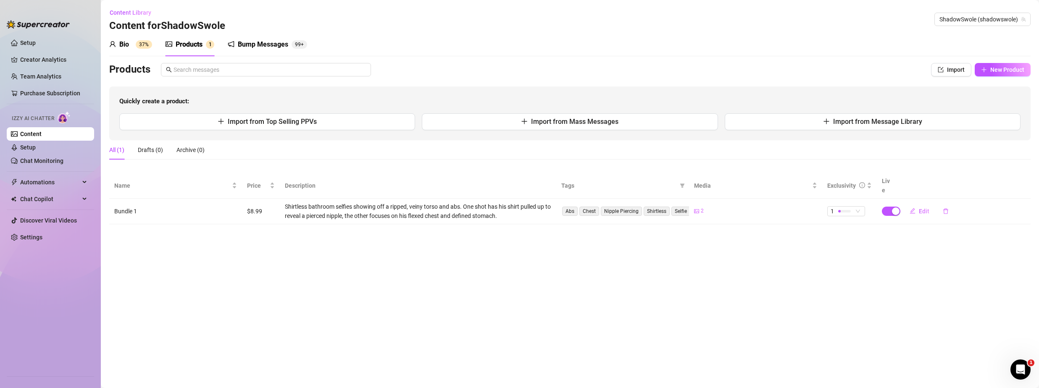
click at [669, 130] on div "Quickly create a product: Import from Top Selling PPVs Import from Mass Message…" at bounding box center [569, 114] width 921 height 54
click at [514, 123] on button "Import from Mass Messages" at bounding box center [570, 121] width 296 height 17
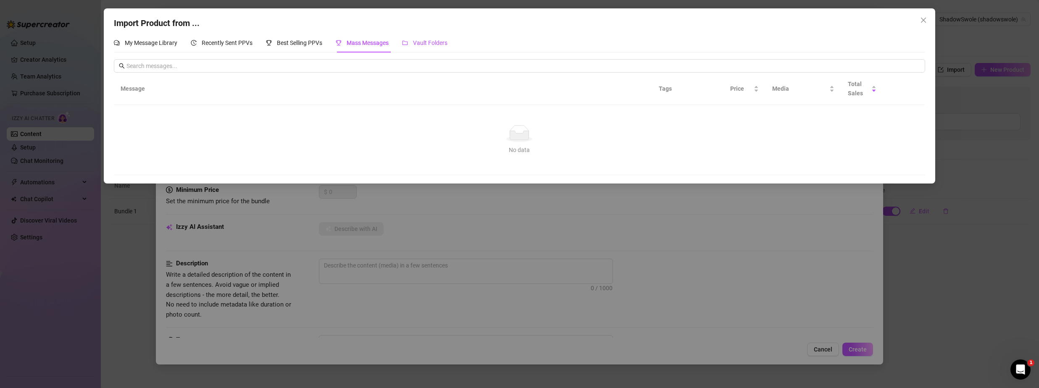
click at [447, 42] on span "Vault Folders" at bounding box center [430, 42] width 34 height 7
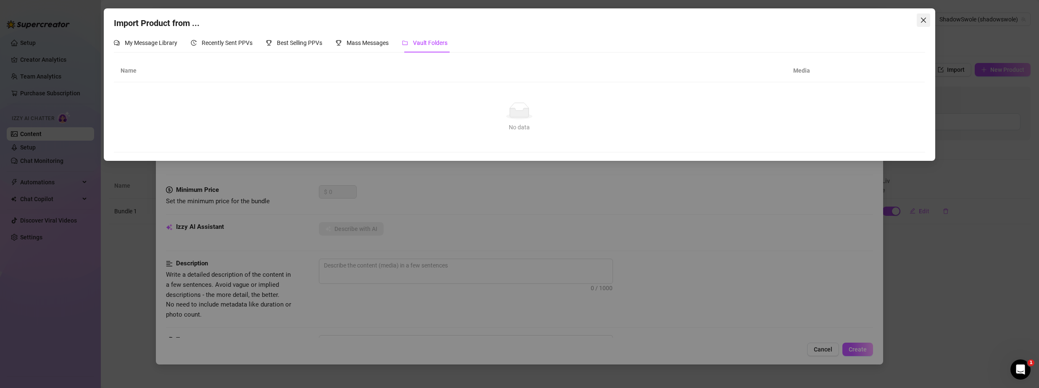
click at [918, 18] on span "Close" at bounding box center [923, 20] width 13 height 7
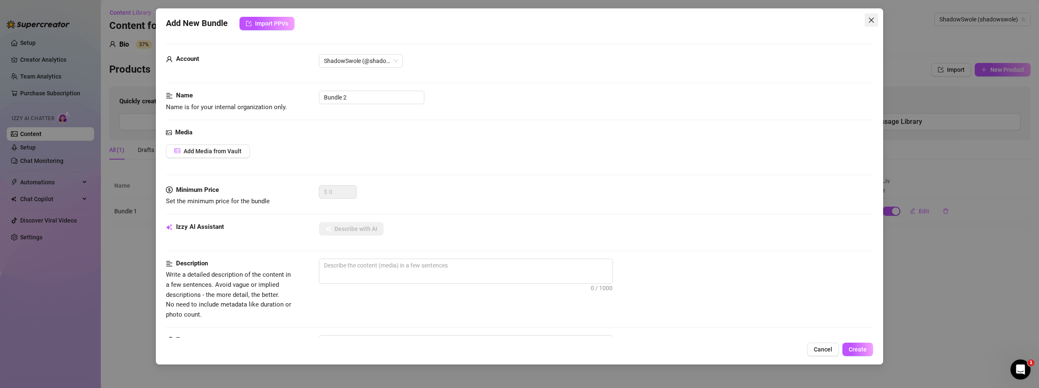
click at [872, 19] on icon "close" at bounding box center [871, 20] width 7 height 7
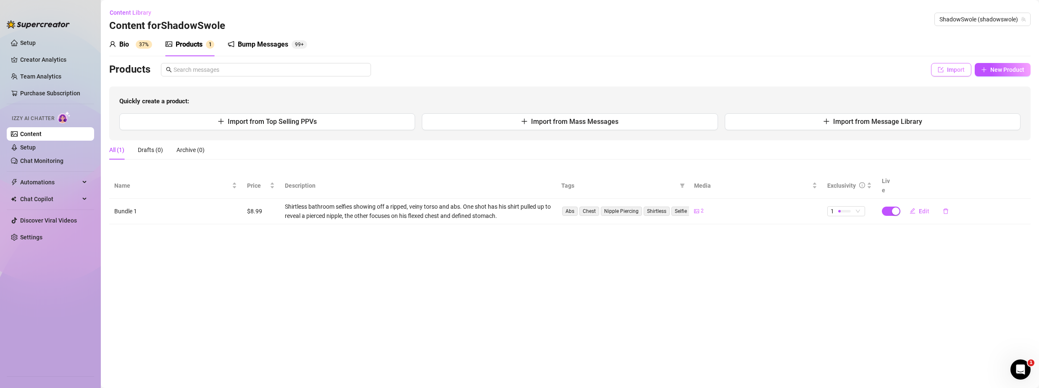
drag, startPoint x: 1002, startPoint y: 69, endPoint x: 934, endPoint y: 76, distance: 68.4
click at [934, 76] on div "Import New Product" at bounding box center [981, 69] width 100 height 13
click at [952, 73] on span "Import" at bounding box center [956, 69] width 18 height 7
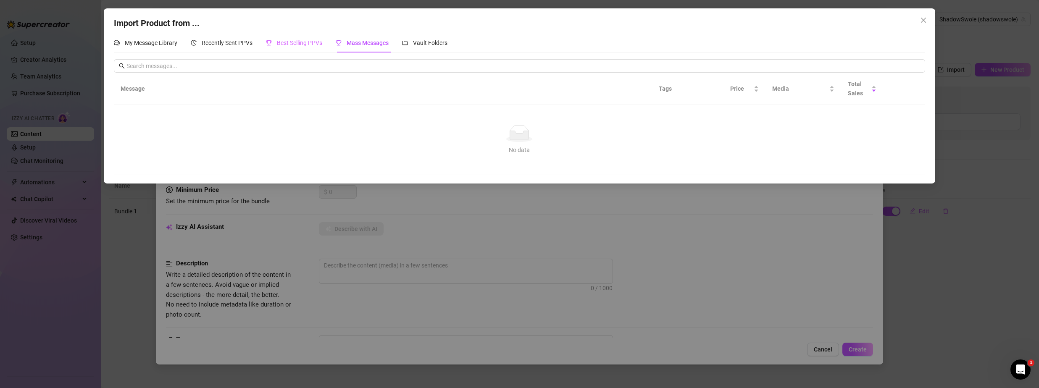
click at [289, 37] on div "Best Selling PPVs" at bounding box center [294, 42] width 56 height 19
click at [211, 39] on span "Recently Sent PPVs" at bounding box center [227, 42] width 51 height 7
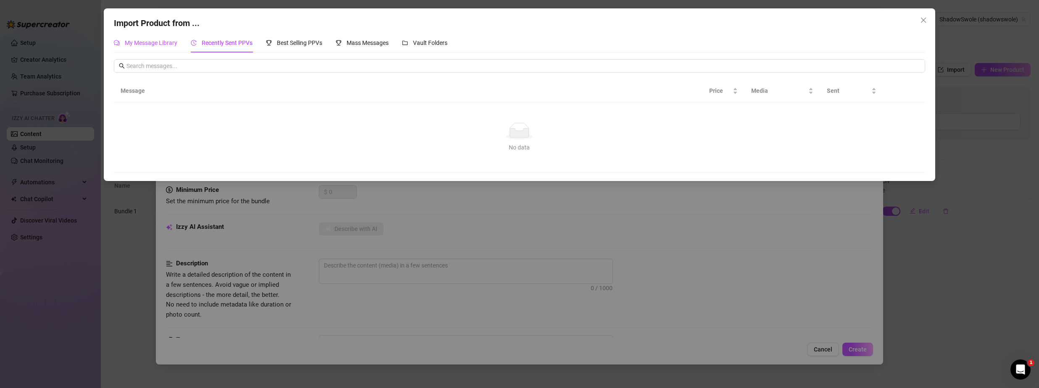
click at [137, 46] on span "My Message Library" at bounding box center [151, 42] width 53 height 7
drag, startPoint x: 924, startPoint y: 18, endPoint x: 936, endPoint y: 49, distance: 33.0
click at [924, 18] on icon "close" at bounding box center [923, 20] width 7 height 7
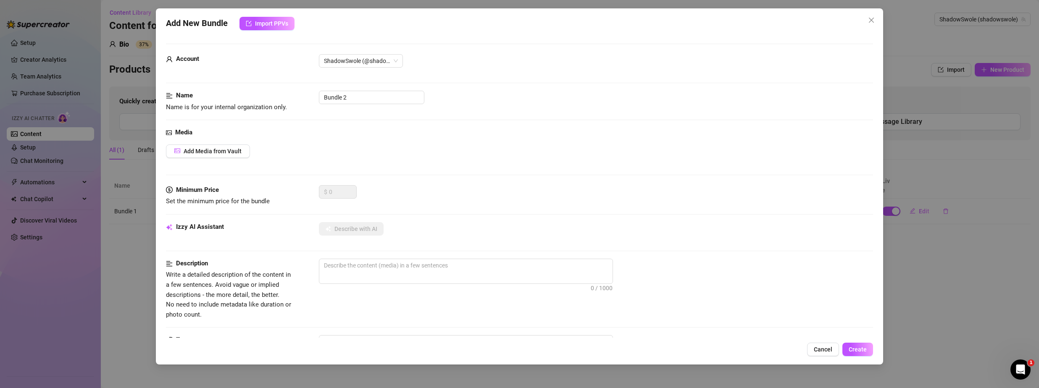
click at [987, 67] on div "Add New Bundle Import PPVs Account ShadowSwole (@shadowswole) Name Name is for …" at bounding box center [519, 194] width 1039 height 388
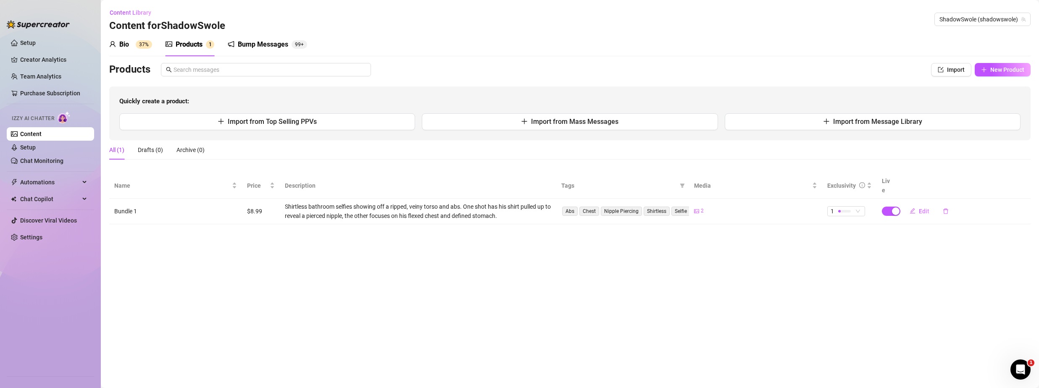
click at [987, 67] on button "New Product" at bounding box center [1003, 69] width 56 height 13
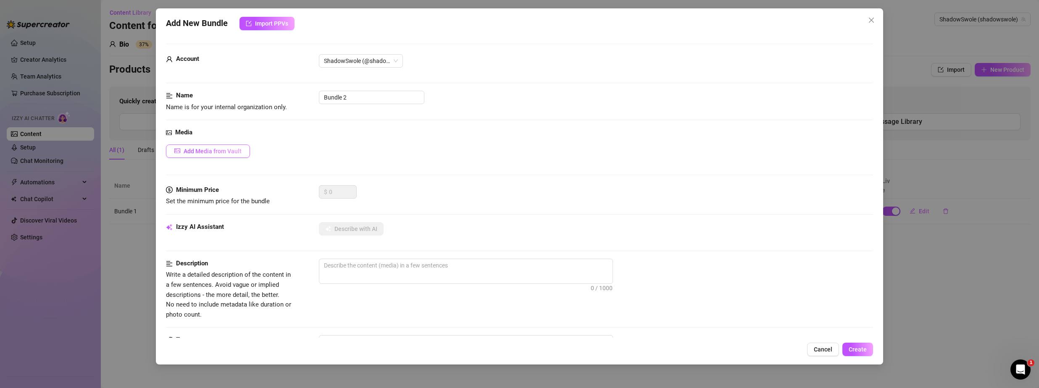
click at [203, 152] on span "Add Media from Vault" at bounding box center [213, 151] width 58 height 7
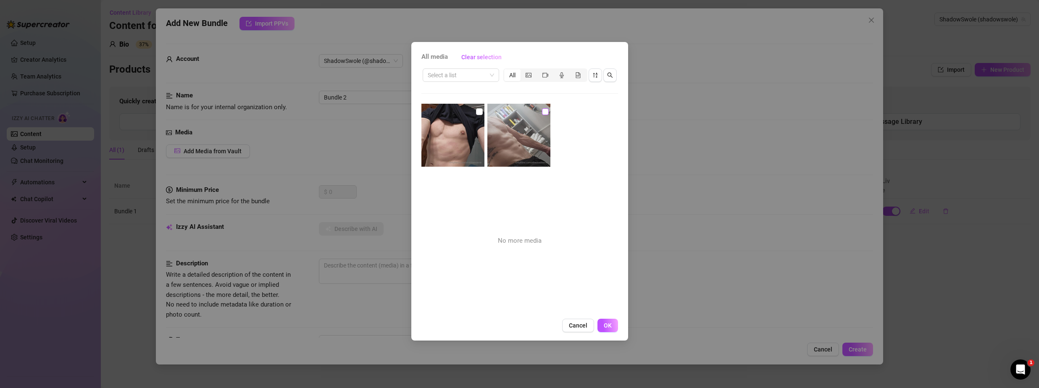
click at [544, 111] on input "checkbox" at bounding box center [545, 111] width 7 height 7
click at [612, 325] on button "OK" at bounding box center [607, 325] width 21 height 13
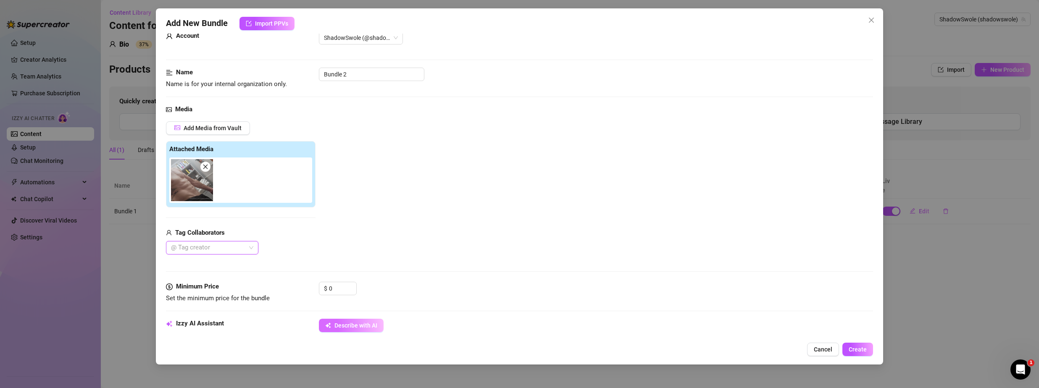
scroll to position [84, 0]
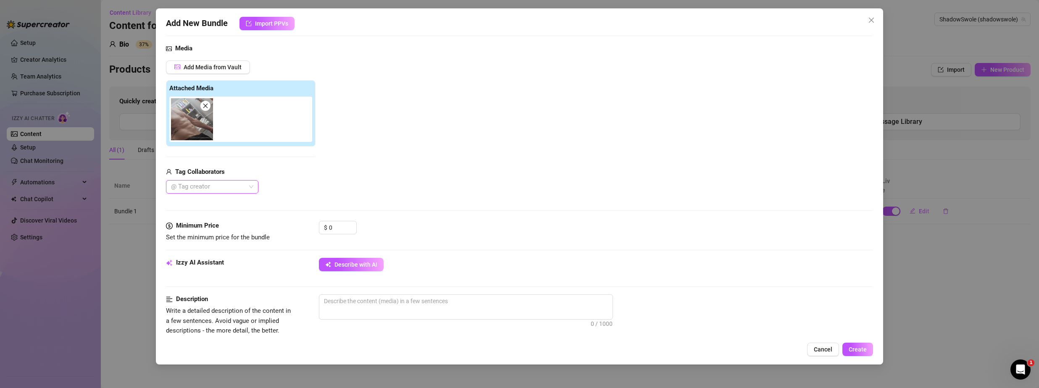
click at [414, 192] on div "Add Media from Vault Attached Media Tag Collaborators @ Tag creator" at bounding box center [519, 127] width 707 height 134
drag, startPoint x: 345, startPoint y: 228, endPoint x: 320, endPoint y: 225, distance: 25.0
click at [320, 225] on div "$ 0" at bounding box center [338, 227] width 38 height 13
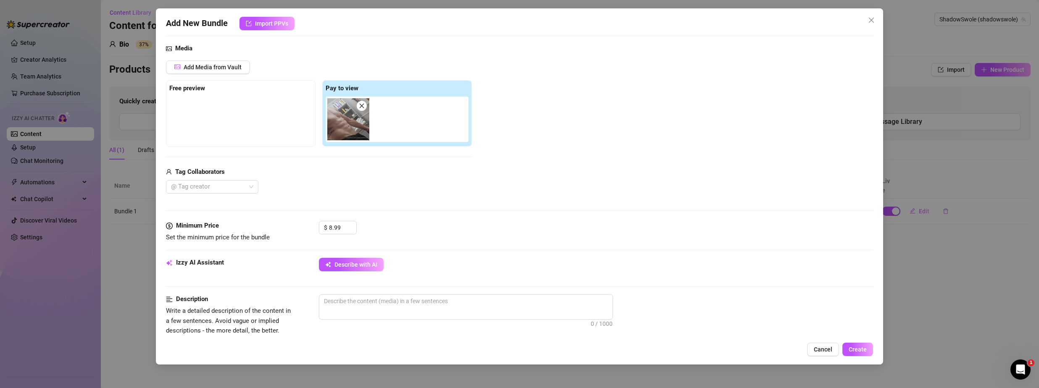
click at [604, 217] on div "Media Add Media from Vault Free preview Pay to view Tag Collaborators @ Tag cre…" at bounding box center [519, 132] width 707 height 177
click at [346, 264] on span "Describe with AI" at bounding box center [355, 264] width 43 height 7
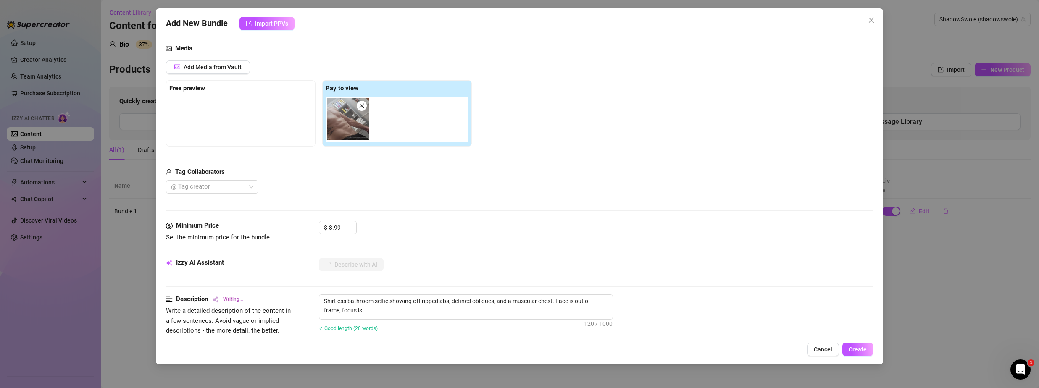
scroll to position [378, 0]
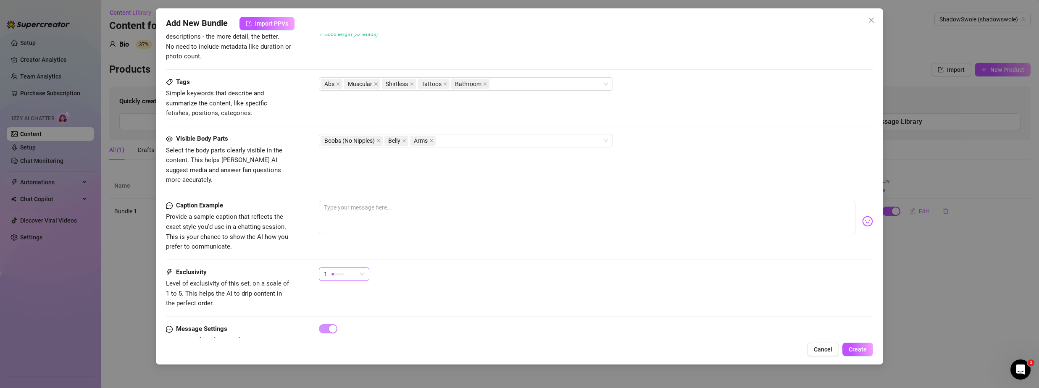
click at [344, 270] on div at bounding box center [337, 274] width 13 height 8
click at [336, 295] on span "2" at bounding box center [353, 294] width 55 height 9
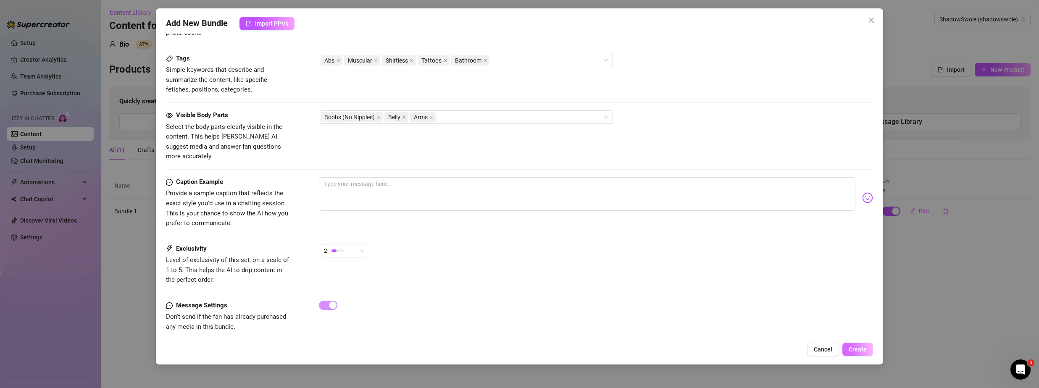
click at [867, 350] on button "Create" at bounding box center [857, 349] width 31 height 13
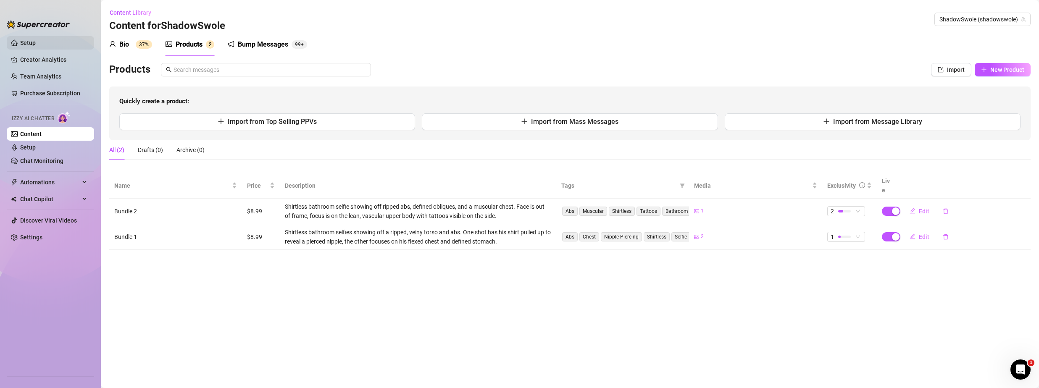
click at [25, 45] on link "Setup" at bounding box center [28, 42] width 16 height 7
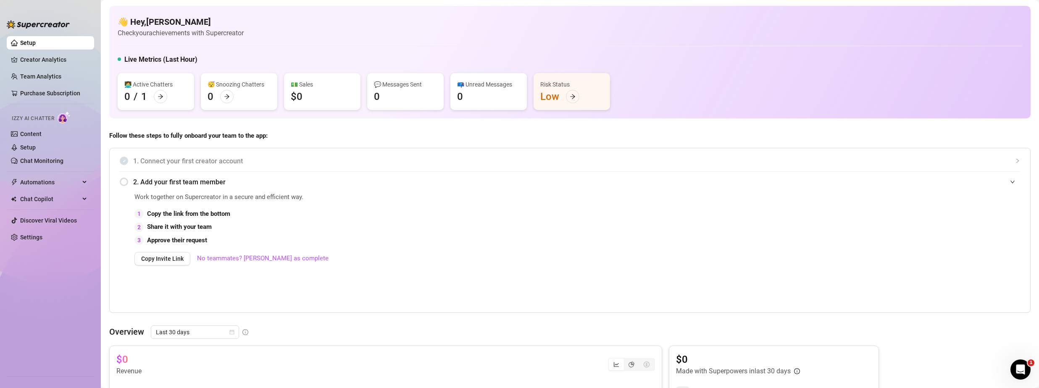
click at [126, 184] on div "2. Add your first team member" at bounding box center [570, 182] width 900 height 21
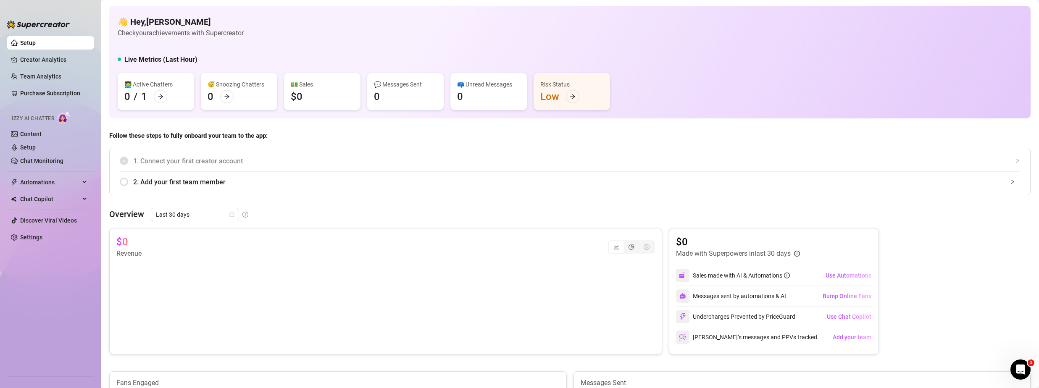
click at [126, 184] on div "2. Add your first team member" at bounding box center [570, 182] width 900 height 21
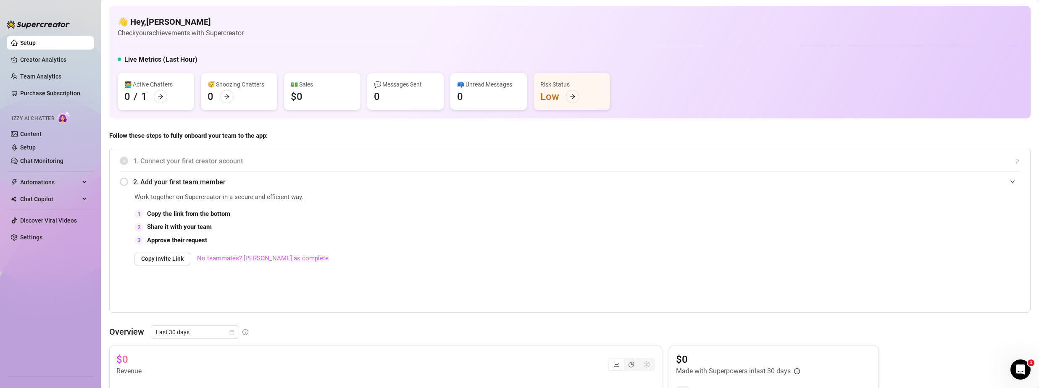
click at [232, 259] on link "No teammates? [PERSON_NAME] as complete" at bounding box center [262, 259] width 131 height 10
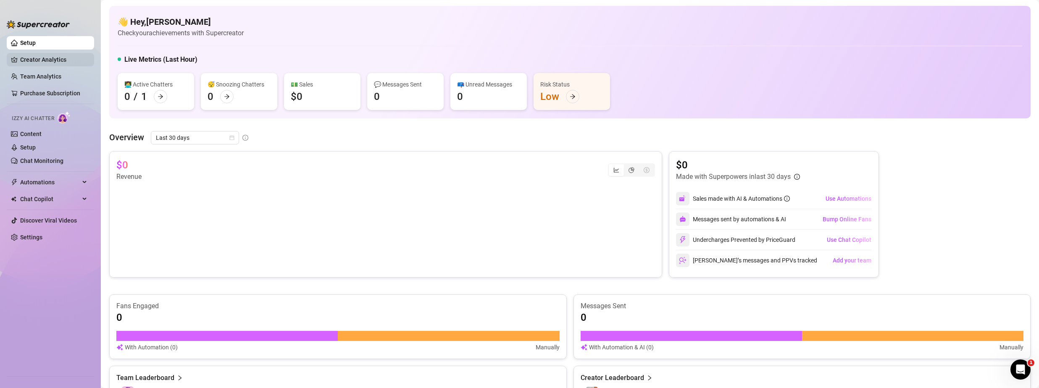
click at [38, 55] on link "Creator Analytics" at bounding box center [53, 59] width 67 height 13
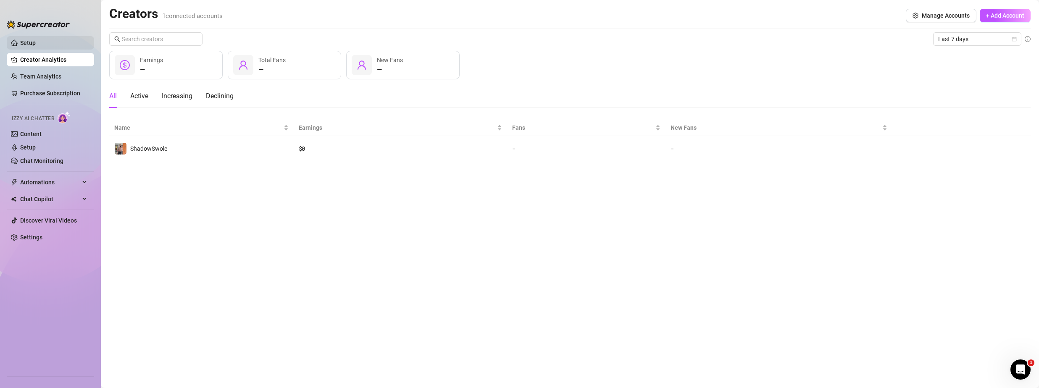
click at [36, 43] on link "Setup" at bounding box center [28, 42] width 16 height 7
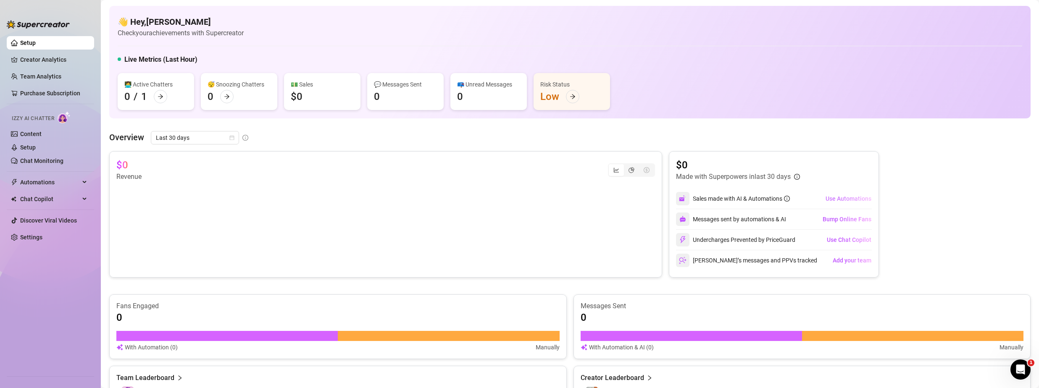
click at [857, 195] on span "Use Automations" at bounding box center [849, 198] width 46 height 7
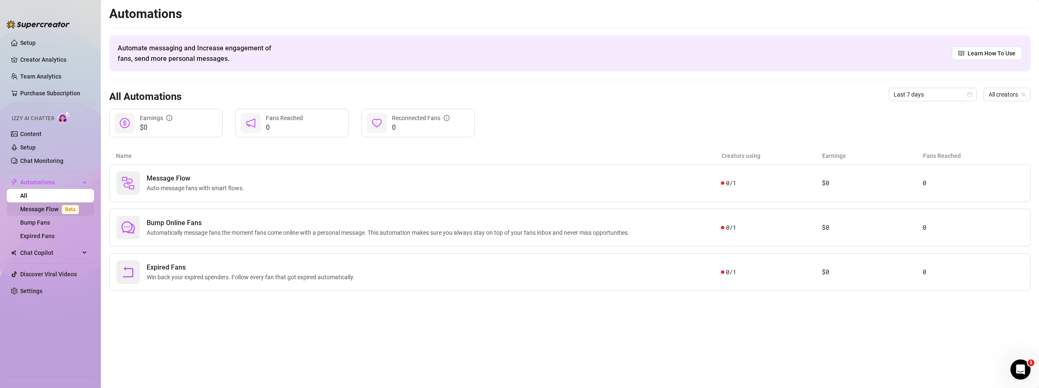
click at [46, 207] on link "Message Flow Beta" at bounding box center [51, 209] width 62 height 7
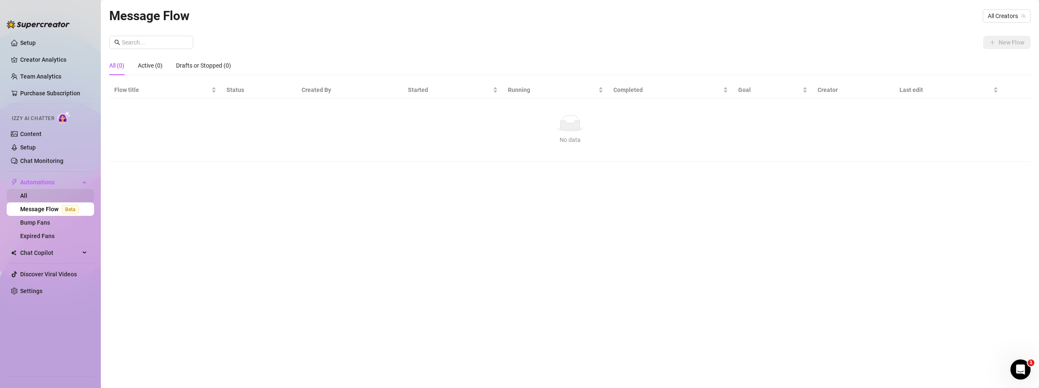
click at [27, 192] on link "All" at bounding box center [23, 195] width 7 height 7
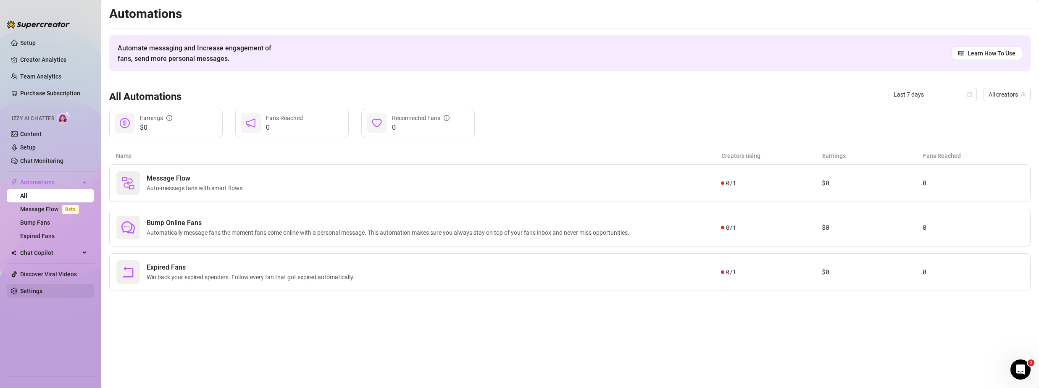
click at [36, 290] on link "Settings" at bounding box center [31, 291] width 22 height 7
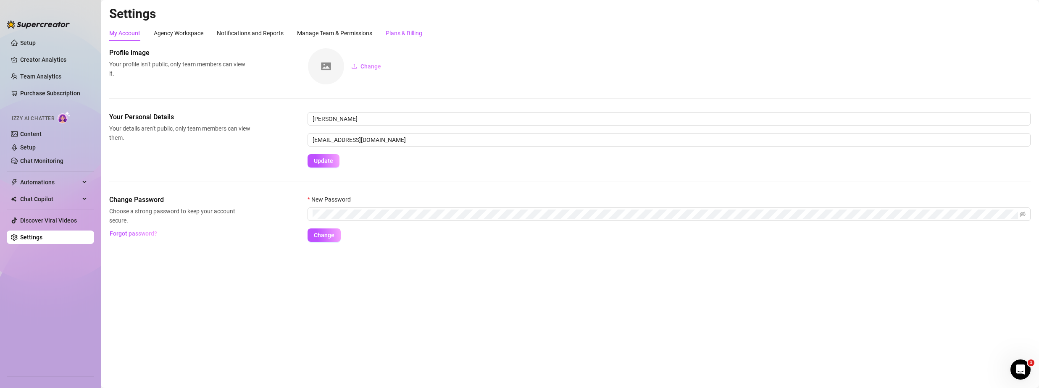
click at [408, 30] on div "Plans & Billing" at bounding box center [404, 33] width 37 height 9
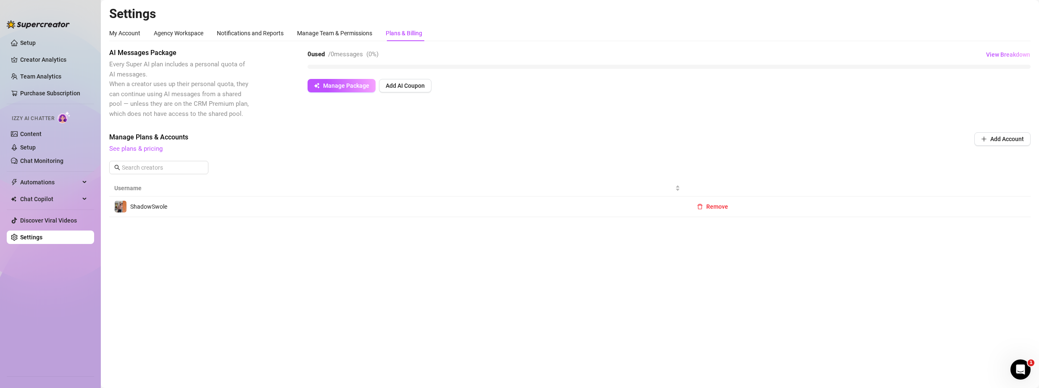
click at [274, 83] on div "AI Messages Package Every Super AI plan includes a personal quota of AI message…" at bounding box center [569, 83] width 921 height 71
click at [42, 197] on span "Chat Copilot" at bounding box center [50, 198] width 60 height 13
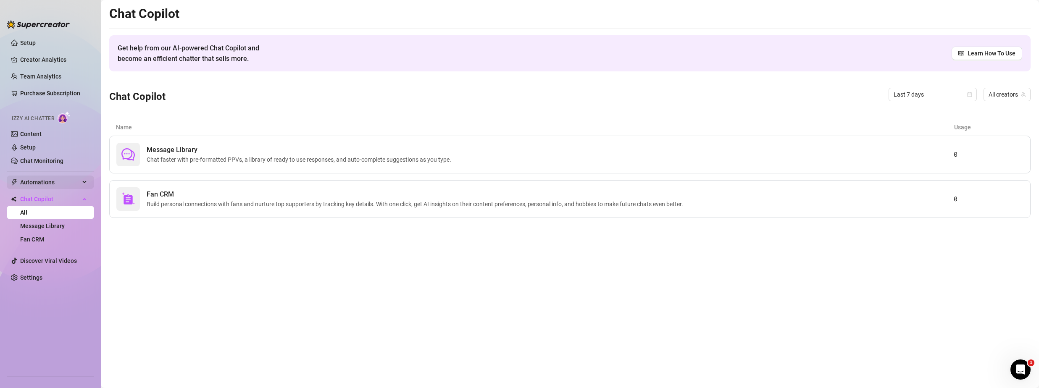
click at [45, 179] on span "Automations" at bounding box center [50, 182] width 60 height 13
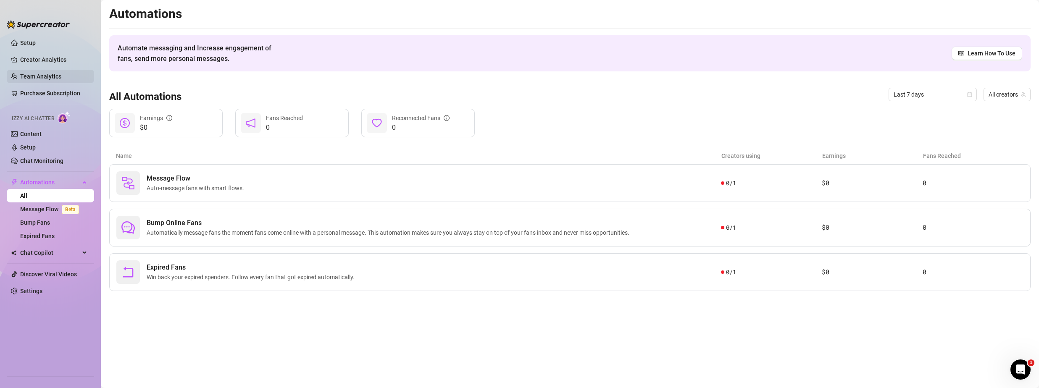
click at [21, 74] on link "Team Analytics" at bounding box center [40, 76] width 41 height 7
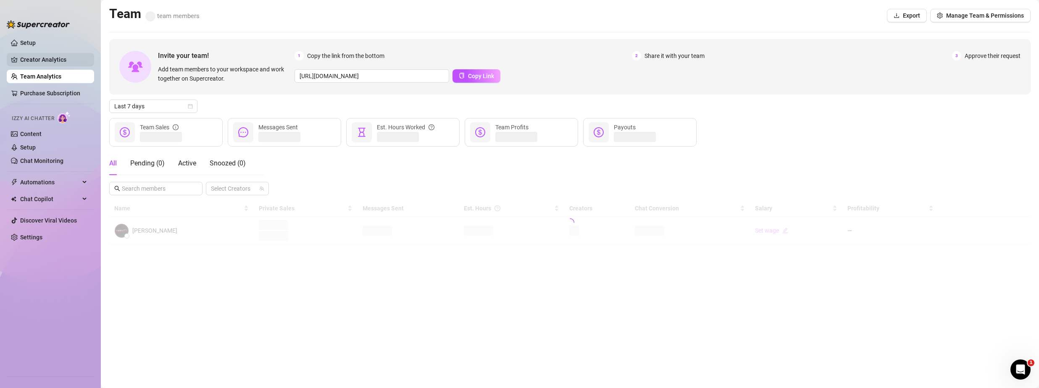
click at [31, 57] on link "Creator Analytics" at bounding box center [53, 59] width 67 height 13
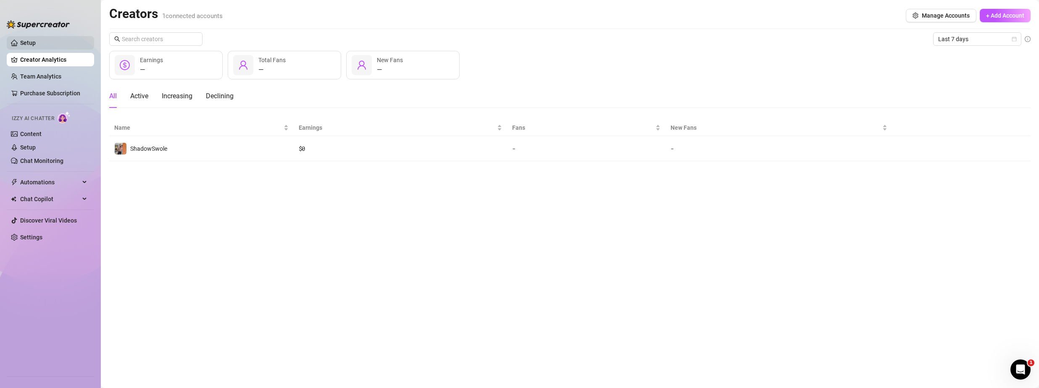
click at [28, 42] on link "Setup" at bounding box center [28, 42] width 16 height 7
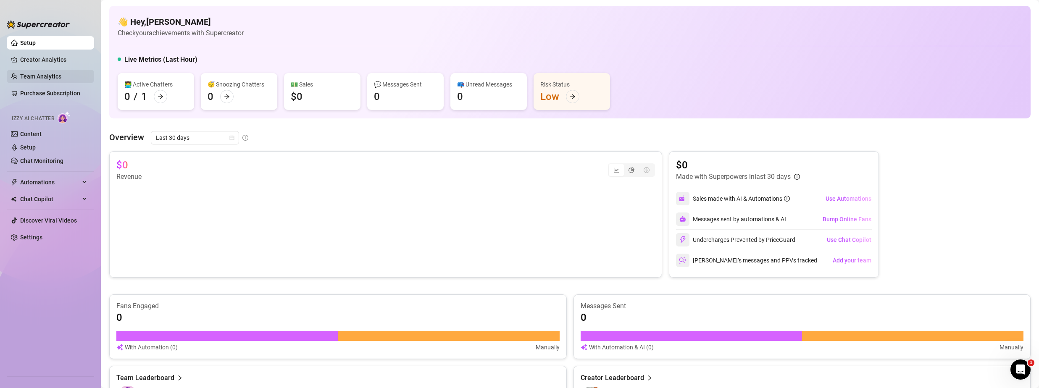
click at [34, 73] on link "Team Analytics" at bounding box center [40, 76] width 41 height 7
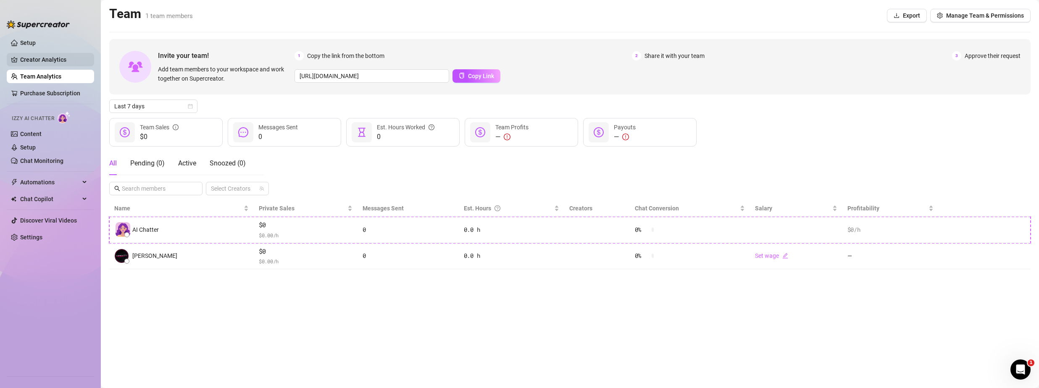
click at [39, 63] on link "Creator Analytics" at bounding box center [53, 59] width 67 height 13
